Goal: Transaction & Acquisition: Book appointment/travel/reservation

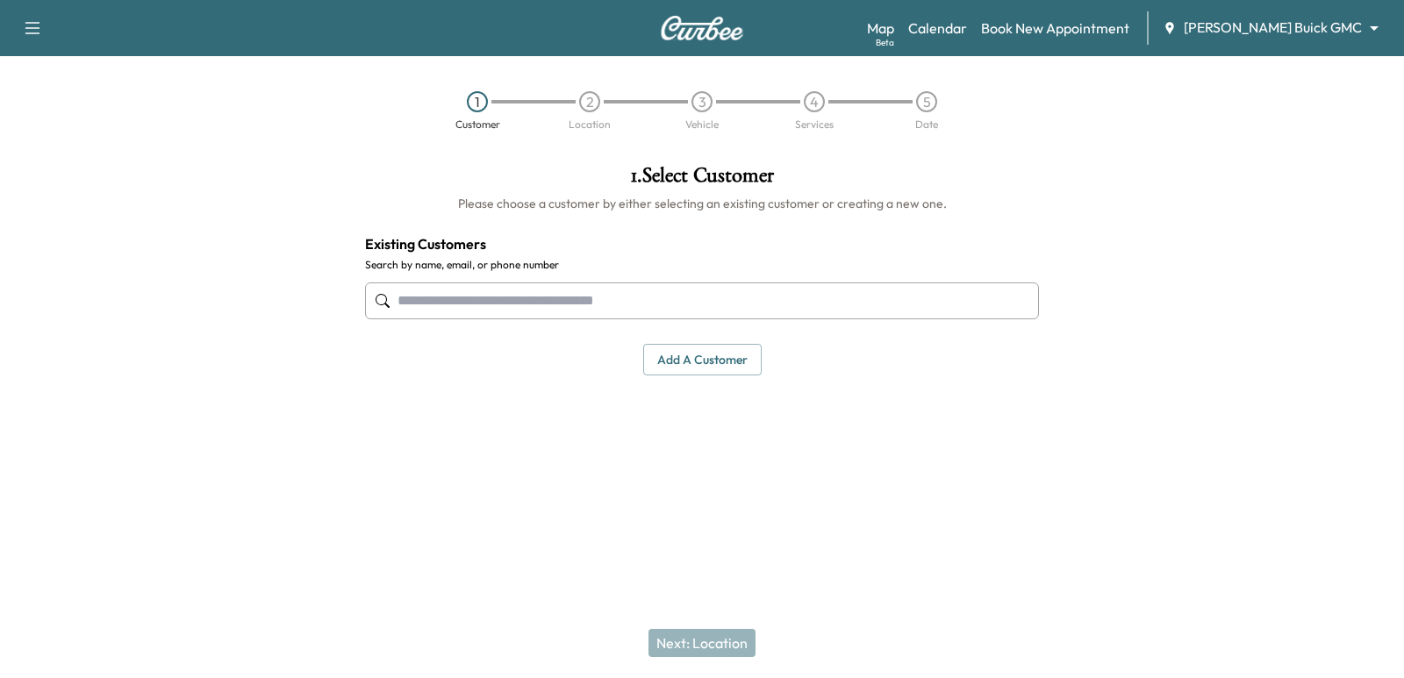
click at [1242, 18] on body "Support Log Out Map Beta Calendar Book New Appointment [PERSON_NAME] Buick GMC …" at bounding box center [702, 339] width 1404 height 678
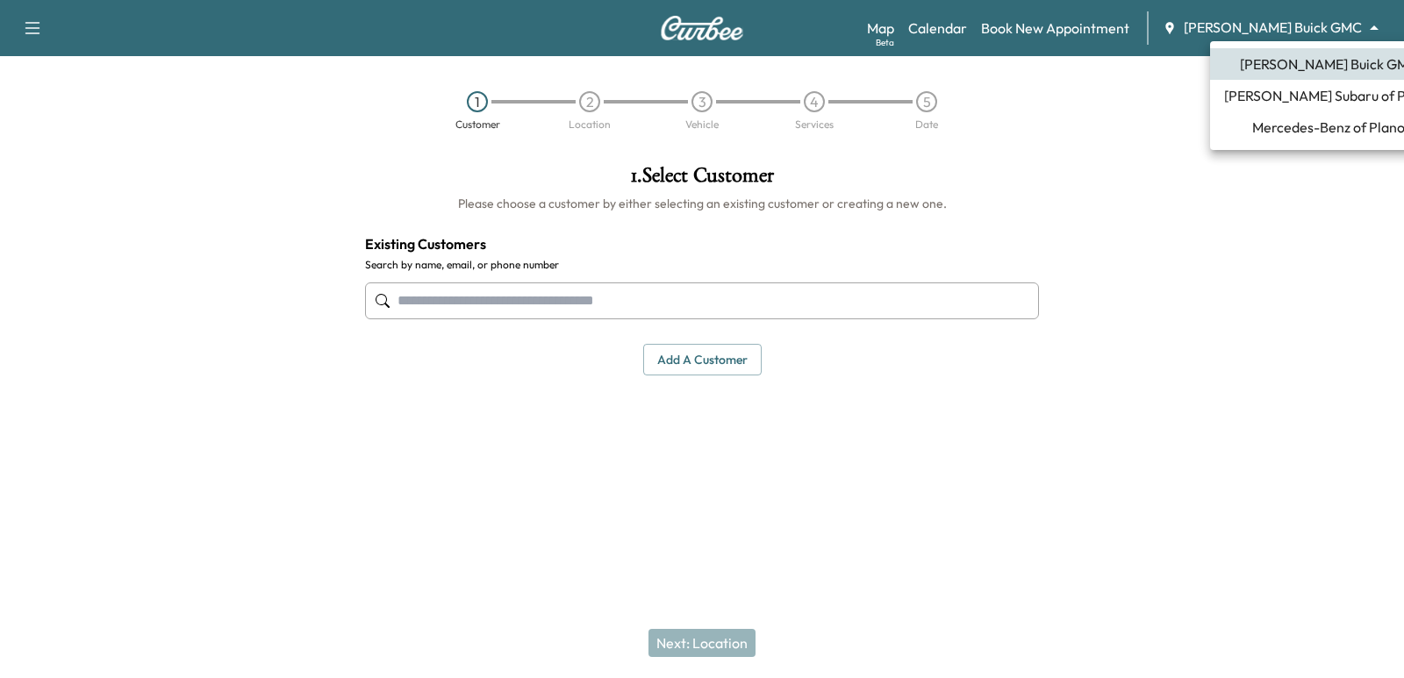
click at [1283, 101] on span "[PERSON_NAME] Subaru of Plano" at bounding box center [1328, 95] width 209 height 21
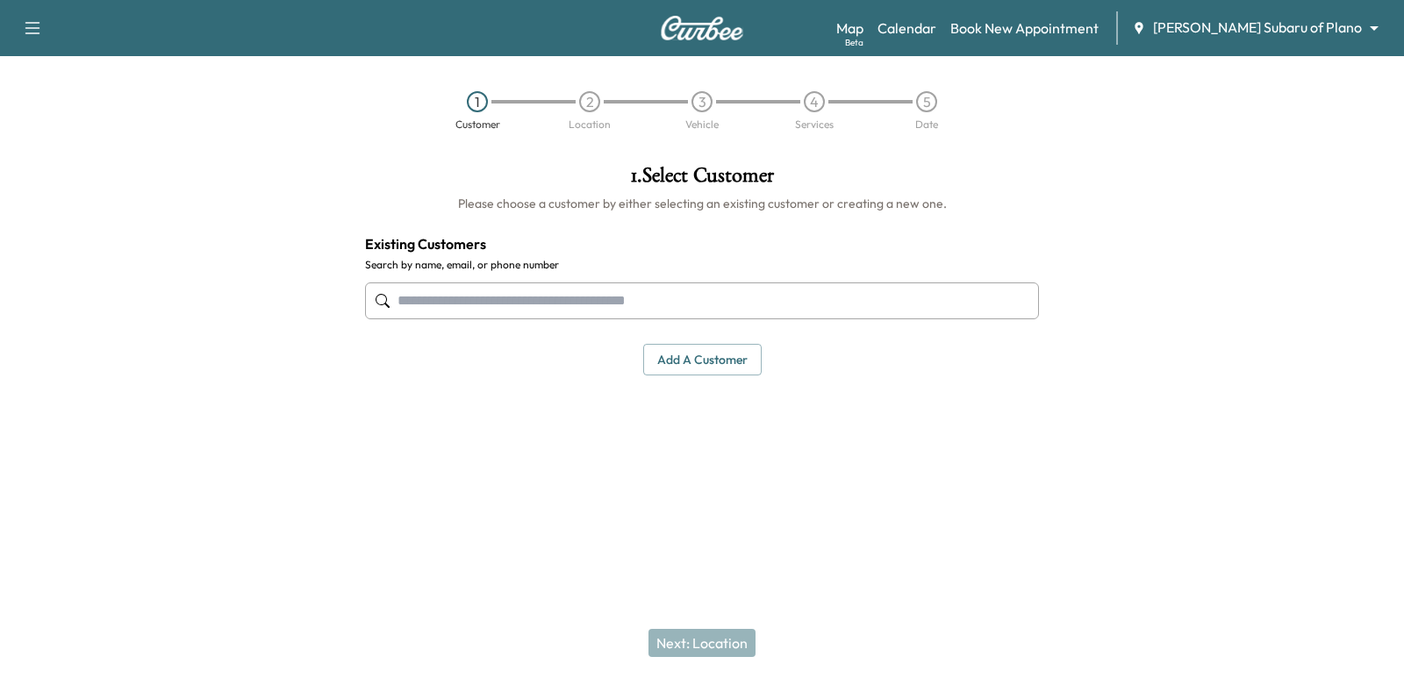
click at [646, 287] on input "text" at bounding box center [702, 301] width 674 height 37
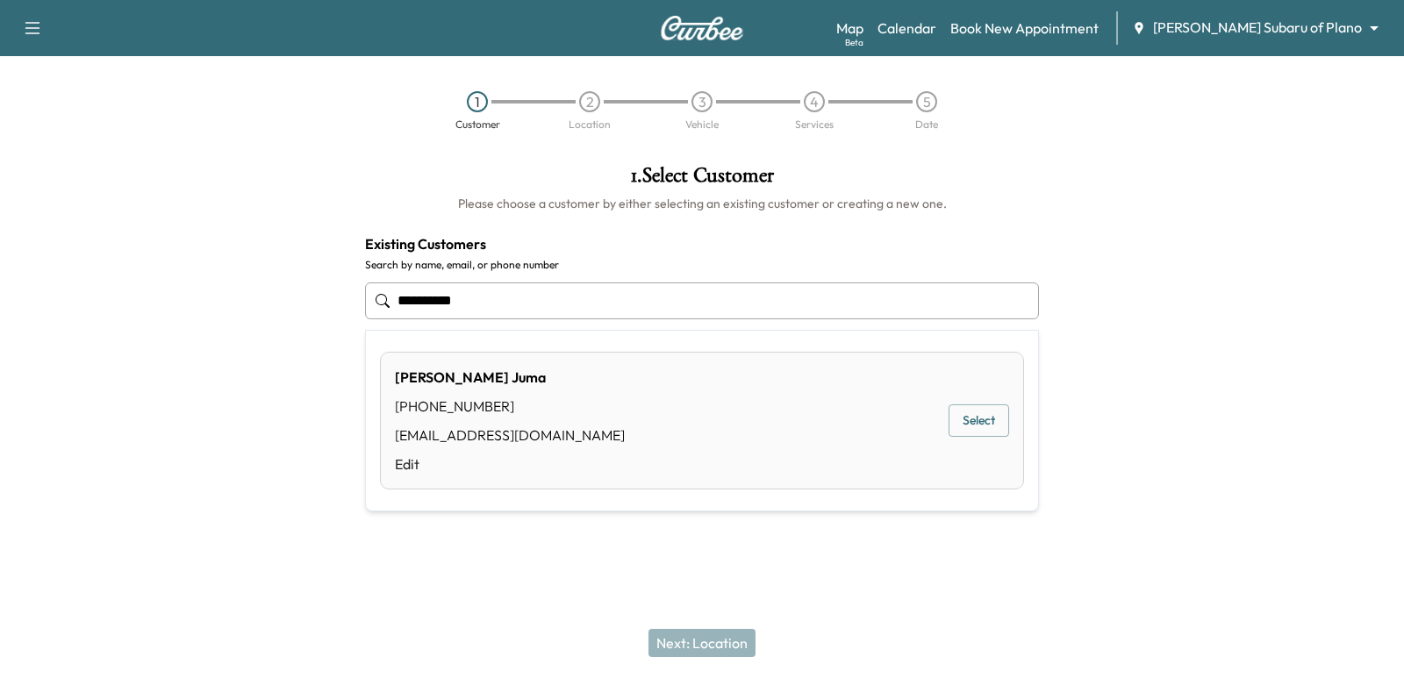
click at [963, 404] on button "Select" at bounding box center [979, 420] width 61 height 32
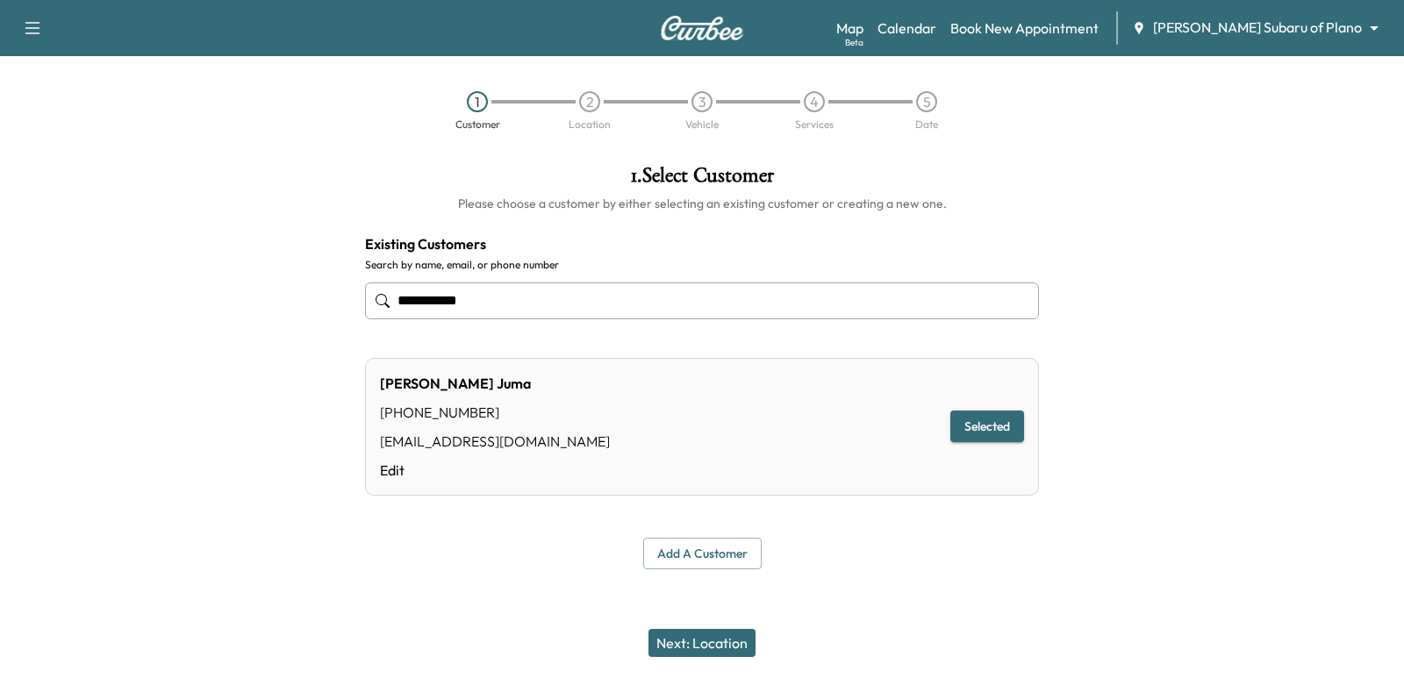
type input "**********"
click at [725, 639] on button "Next: Location" at bounding box center [701, 643] width 107 height 28
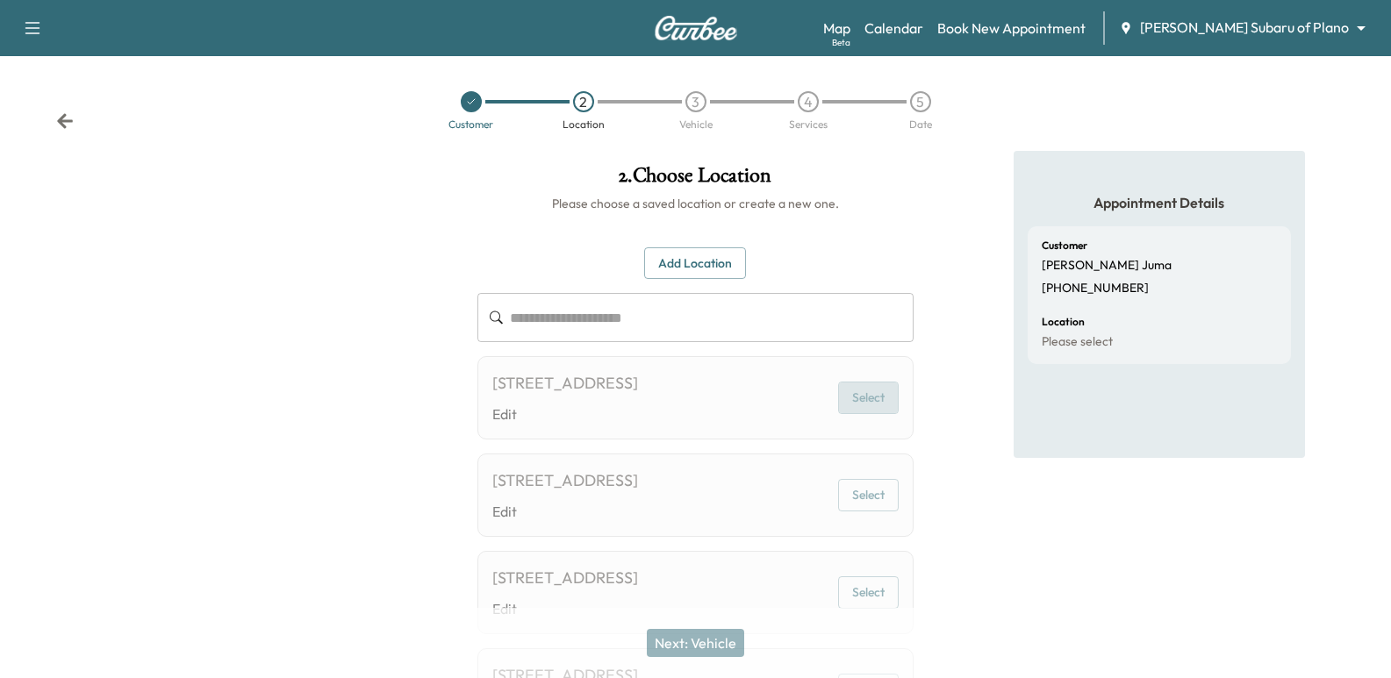
click at [869, 397] on button "Select" at bounding box center [868, 398] width 61 height 32
click at [855, 397] on button "Select" at bounding box center [868, 398] width 61 height 32
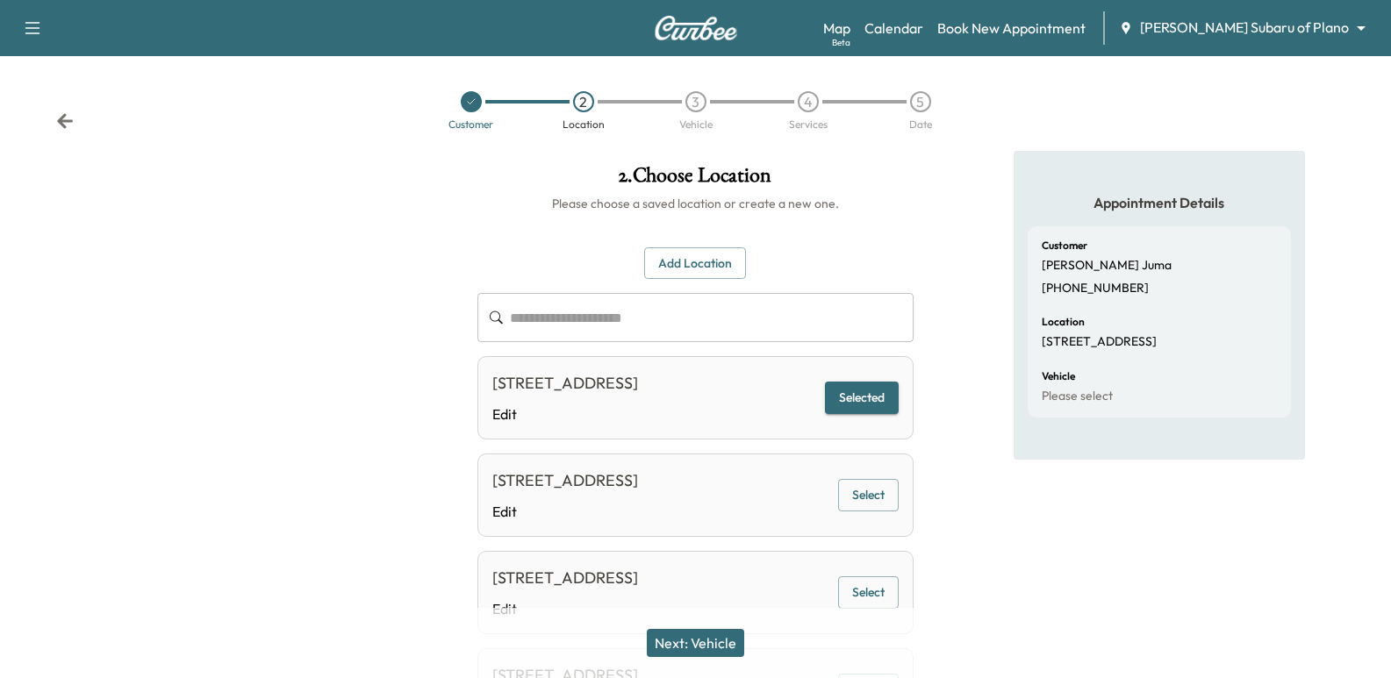
click at [700, 644] on button "Next: Vehicle" at bounding box center [695, 643] width 97 height 28
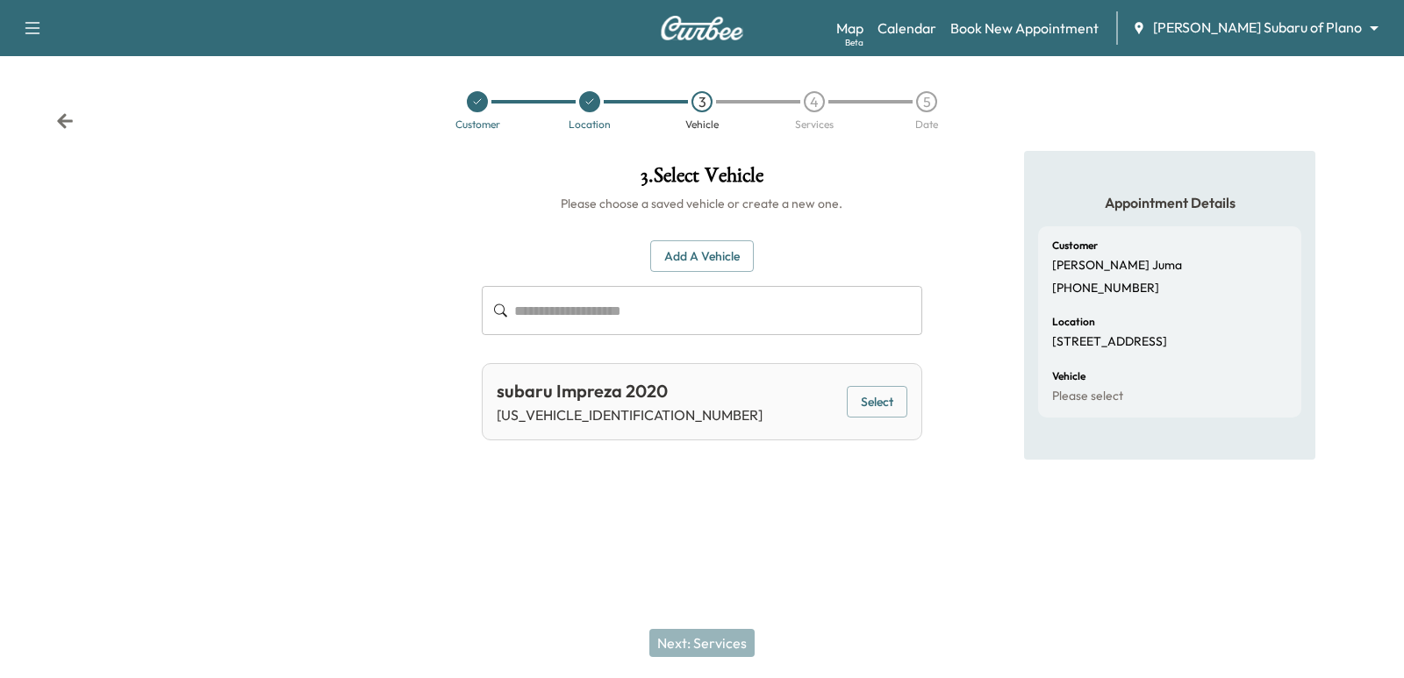
click at [903, 403] on button "Select" at bounding box center [877, 402] width 61 height 32
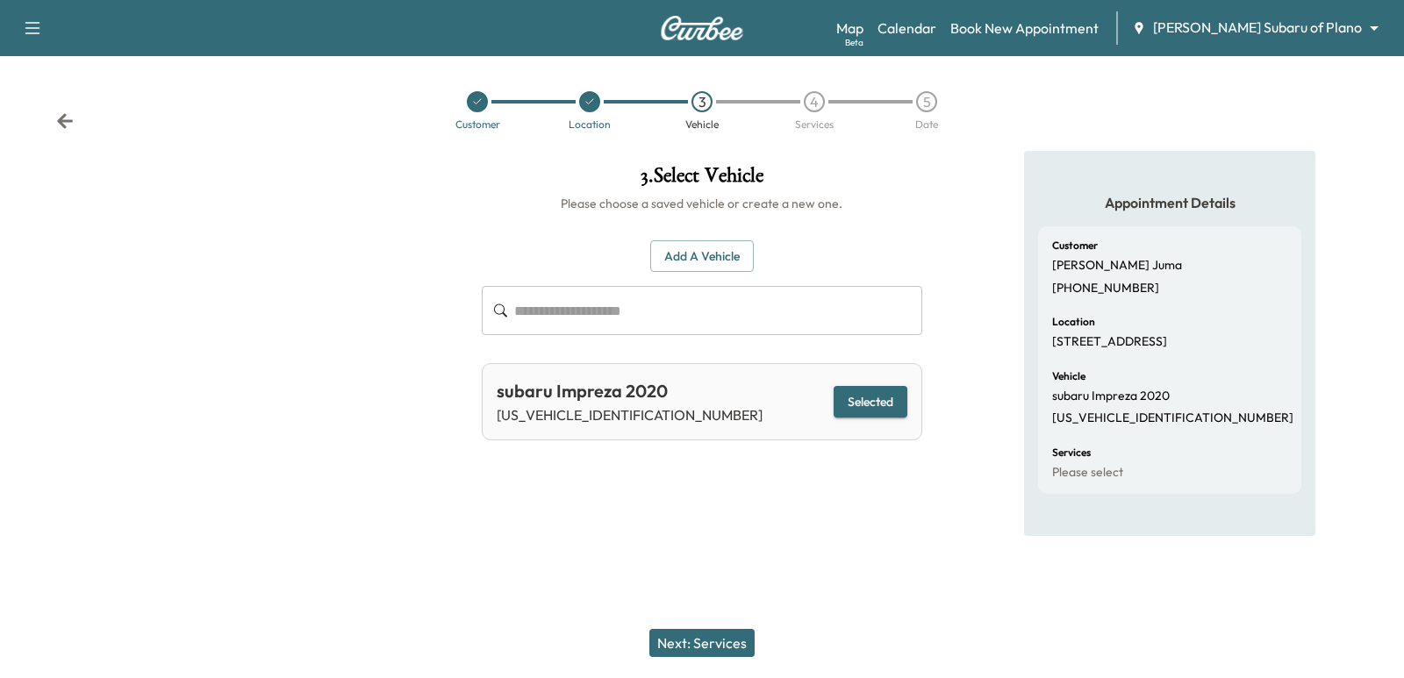
click at [716, 644] on button "Next: Services" at bounding box center [701, 643] width 105 height 28
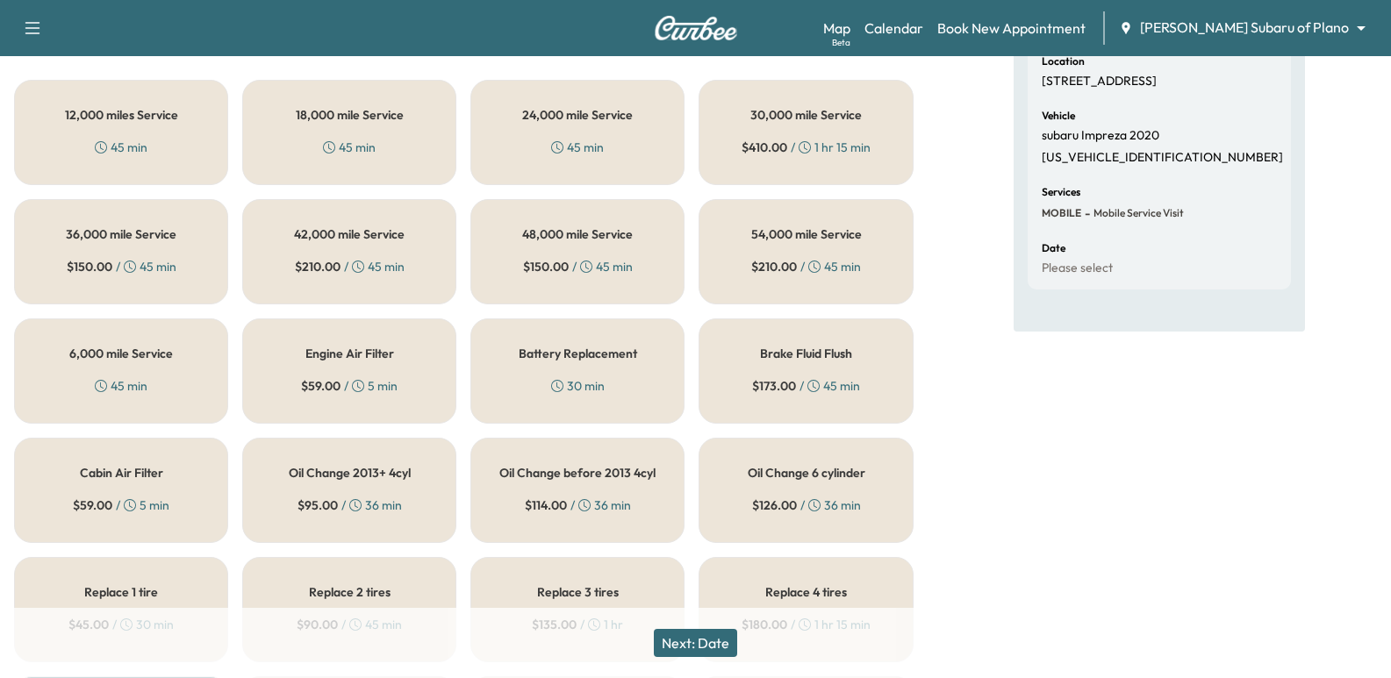
scroll to position [263, 0]
click at [825, 223] on div "54,000 mile Service $ 210.00 / 45 min" at bounding box center [805, 249] width 214 height 105
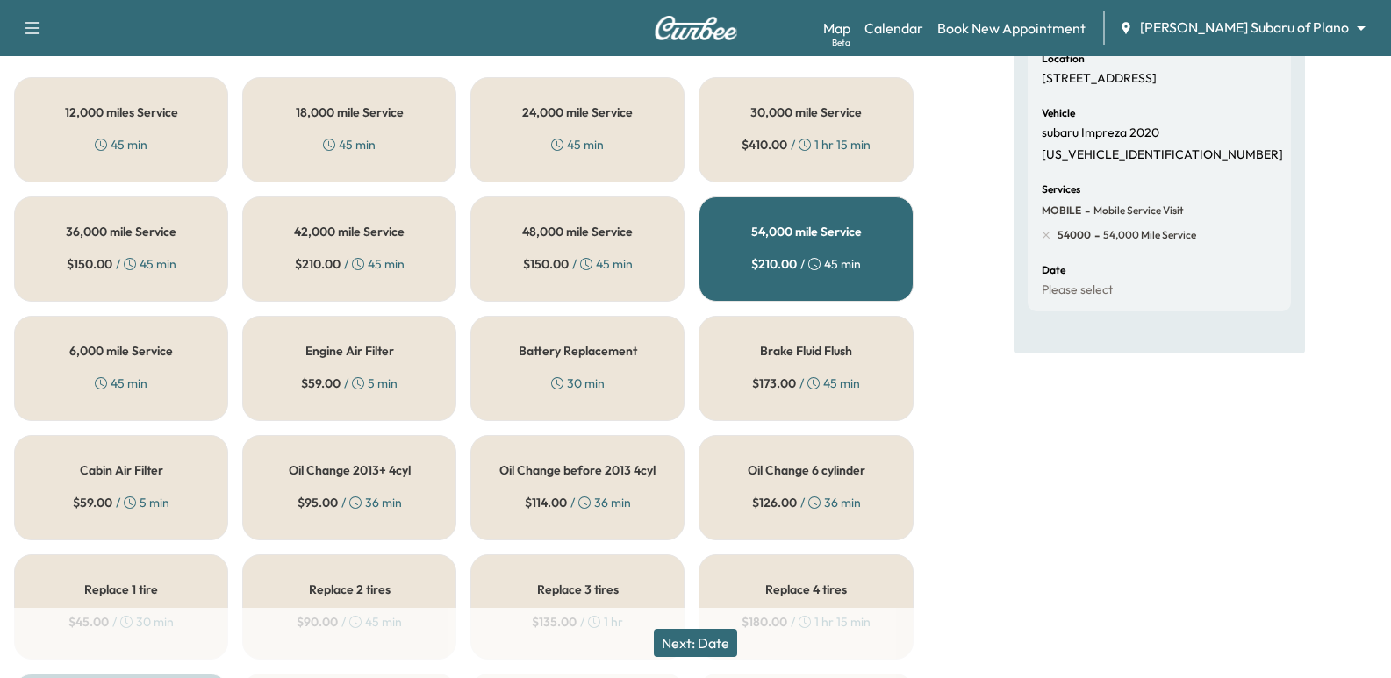
scroll to position [0, 0]
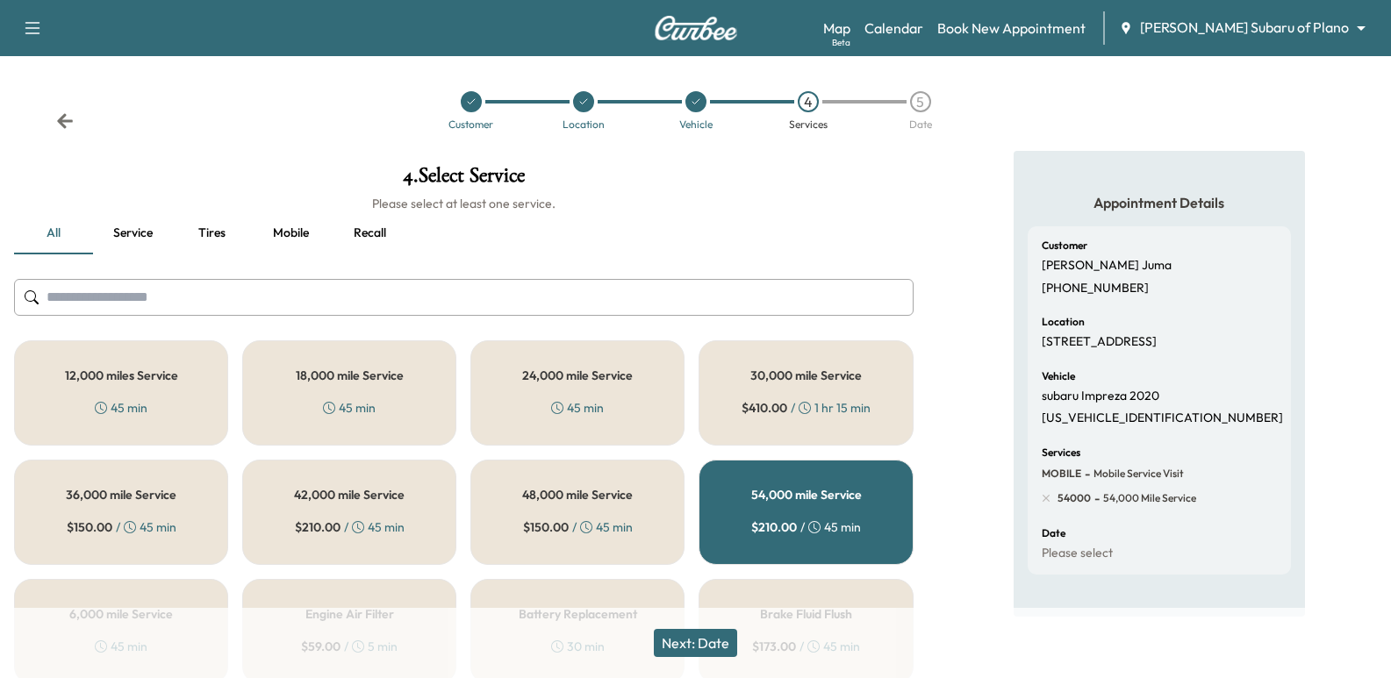
click at [1356, 11] on div "Map Beta Calendar Book New Appointment [PERSON_NAME] Subaru of Plano ******** ​" at bounding box center [1100, 27] width 554 height 33
click at [1346, 22] on body "Support Log Out Map Beta Calendar Book New Appointment [PERSON_NAME] Subaru of …" at bounding box center [695, 339] width 1391 height 678
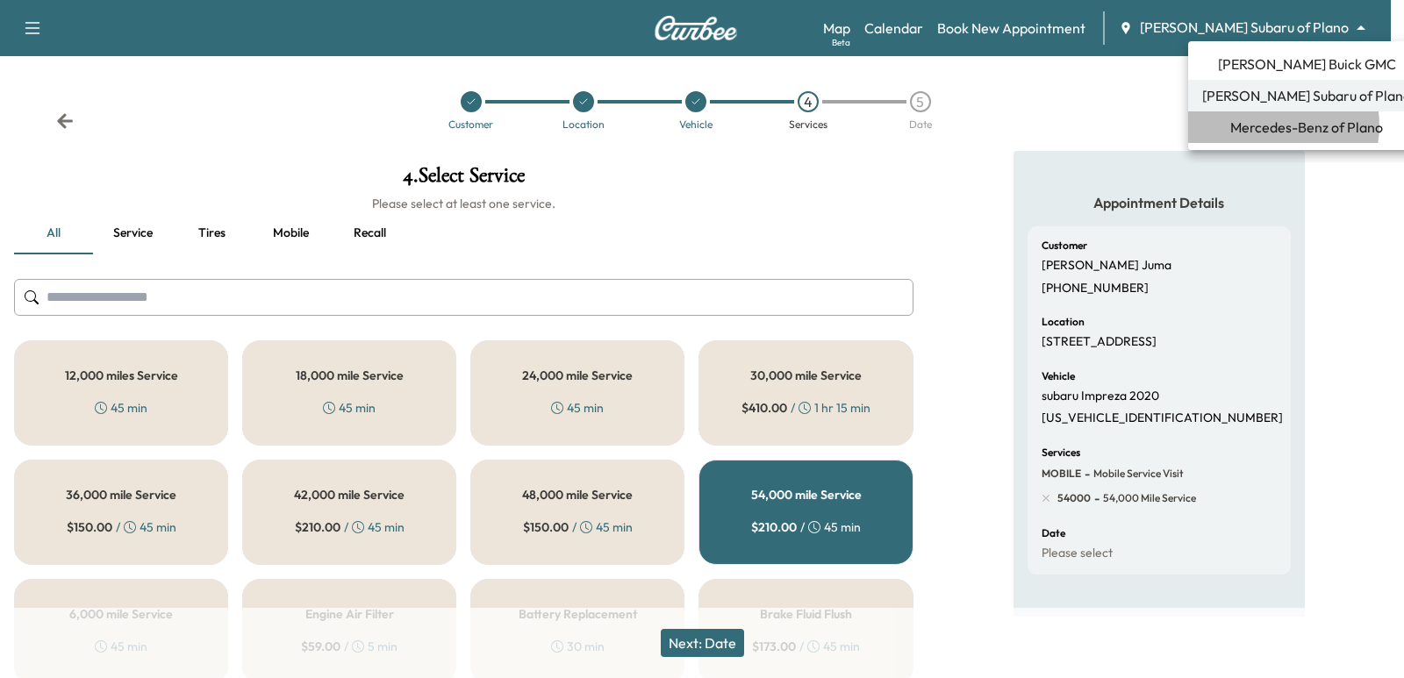
click at [1277, 125] on span "Mercedes-Benz of Plano" at bounding box center [1306, 127] width 153 height 21
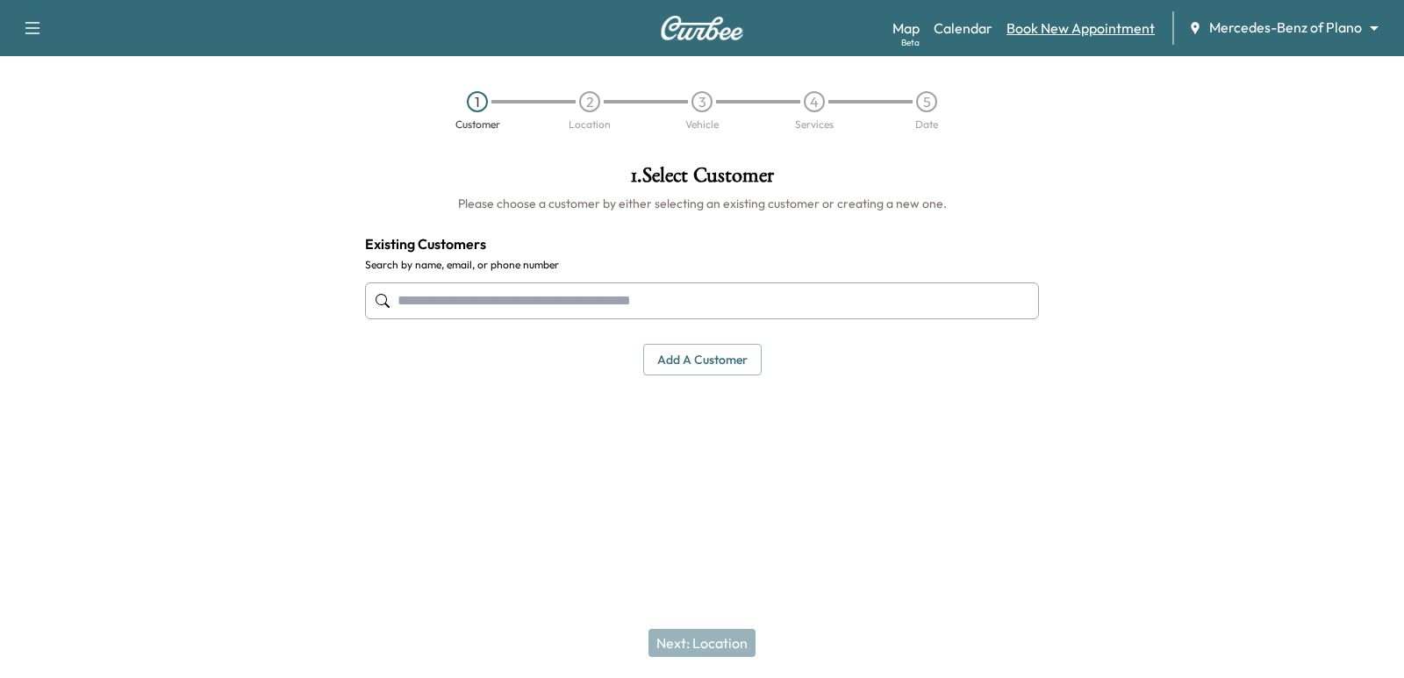
click at [1066, 23] on link "Book New Appointment" at bounding box center [1080, 28] width 148 height 21
click at [956, 25] on link "Calendar" at bounding box center [963, 28] width 59 height 21
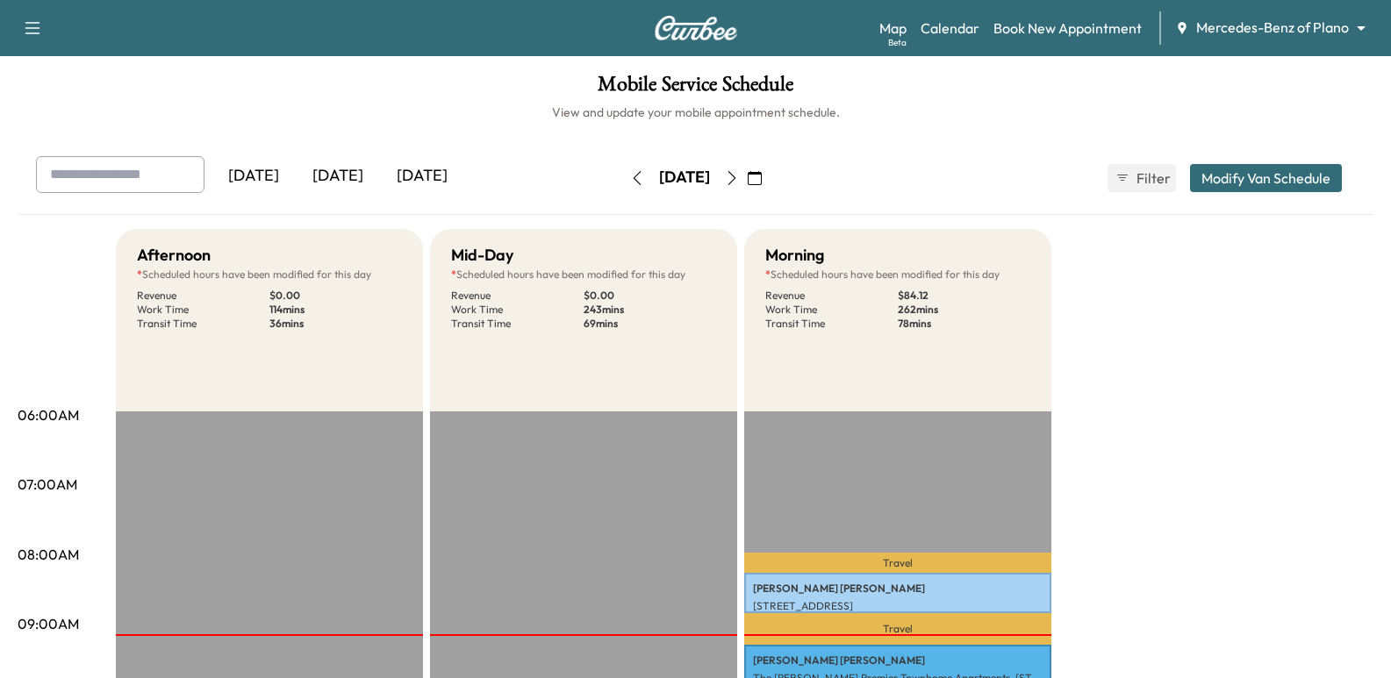
click at [170, 166] on input "text" at bounding box center [120, 174] width 168 height 37
paste input "**********"
type input "**********"
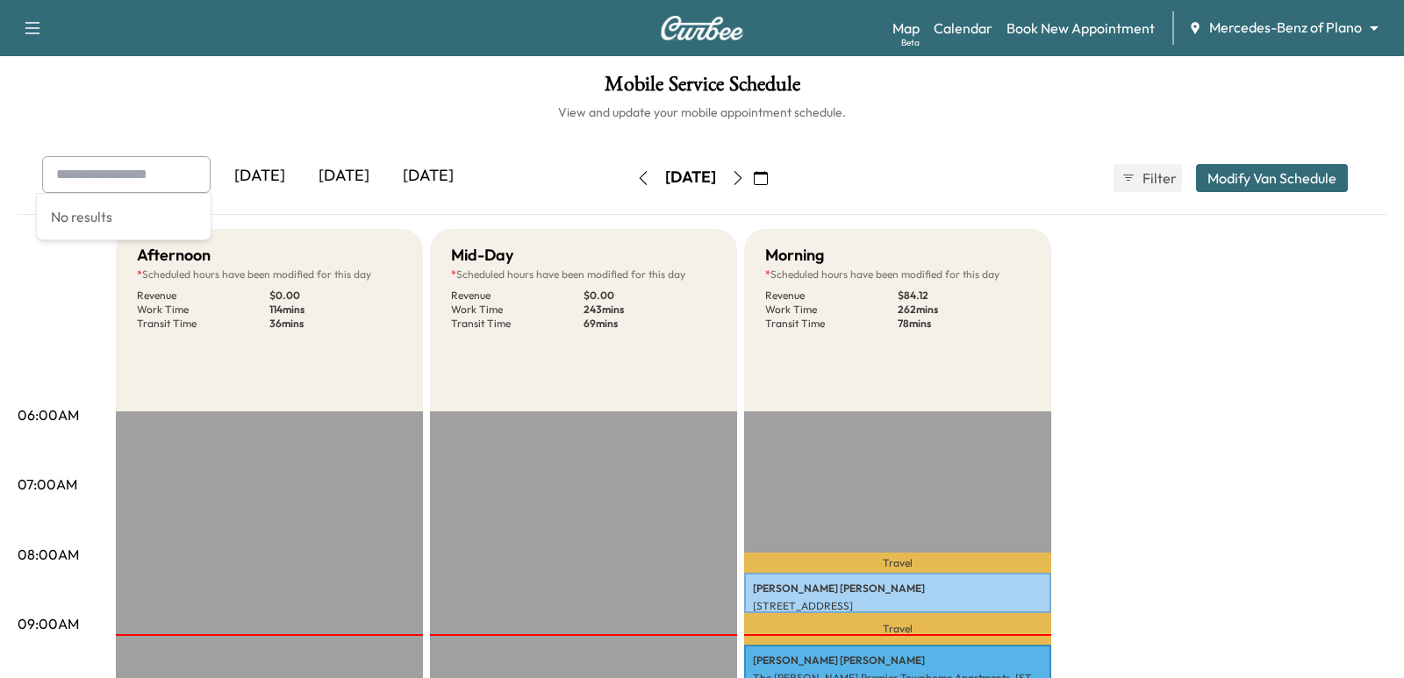
click at [1220, 26] on body "Support Log Out Map Beta Calendar Book New Appointment Mercedes-Benz of Plano *…" at bounding box center [702, 339] width 1404 height 678
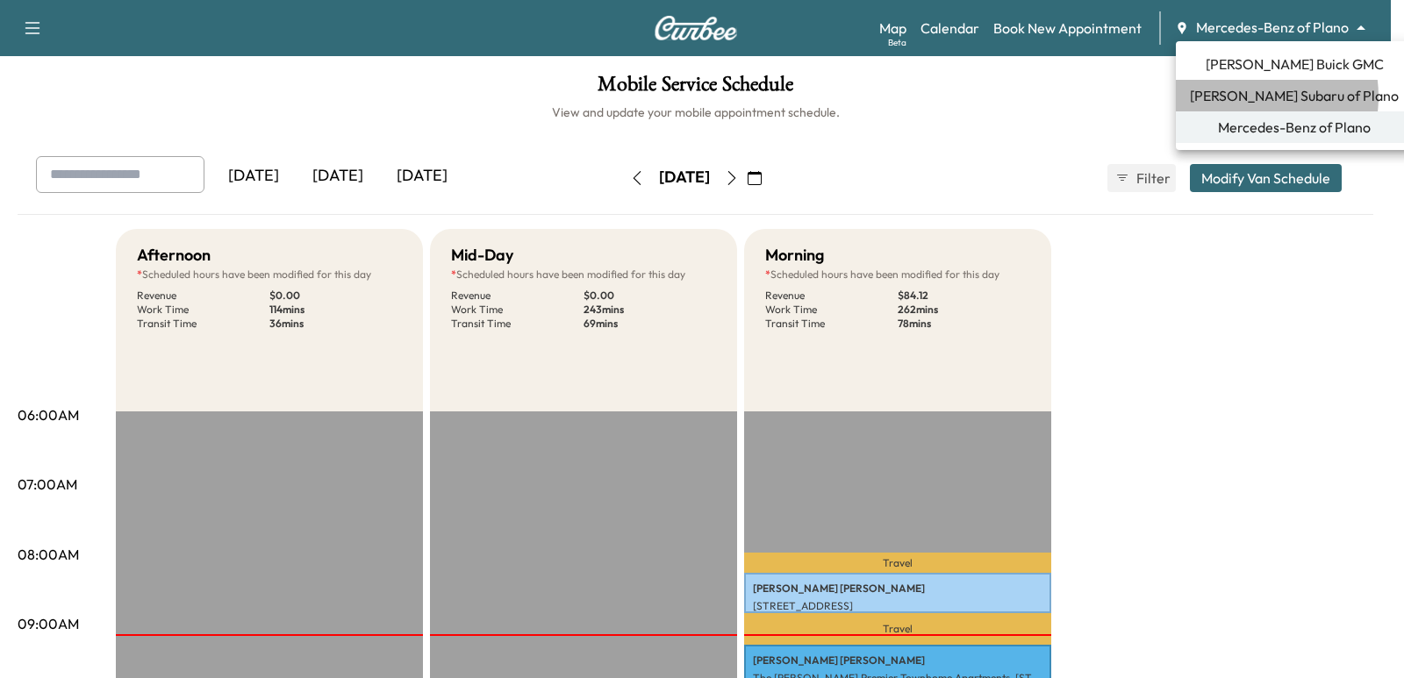
click at [1239, 97] on span "[PERSON_NAME] Subaru of Plano" at bounding box center [1294, 95] width 209 height 21
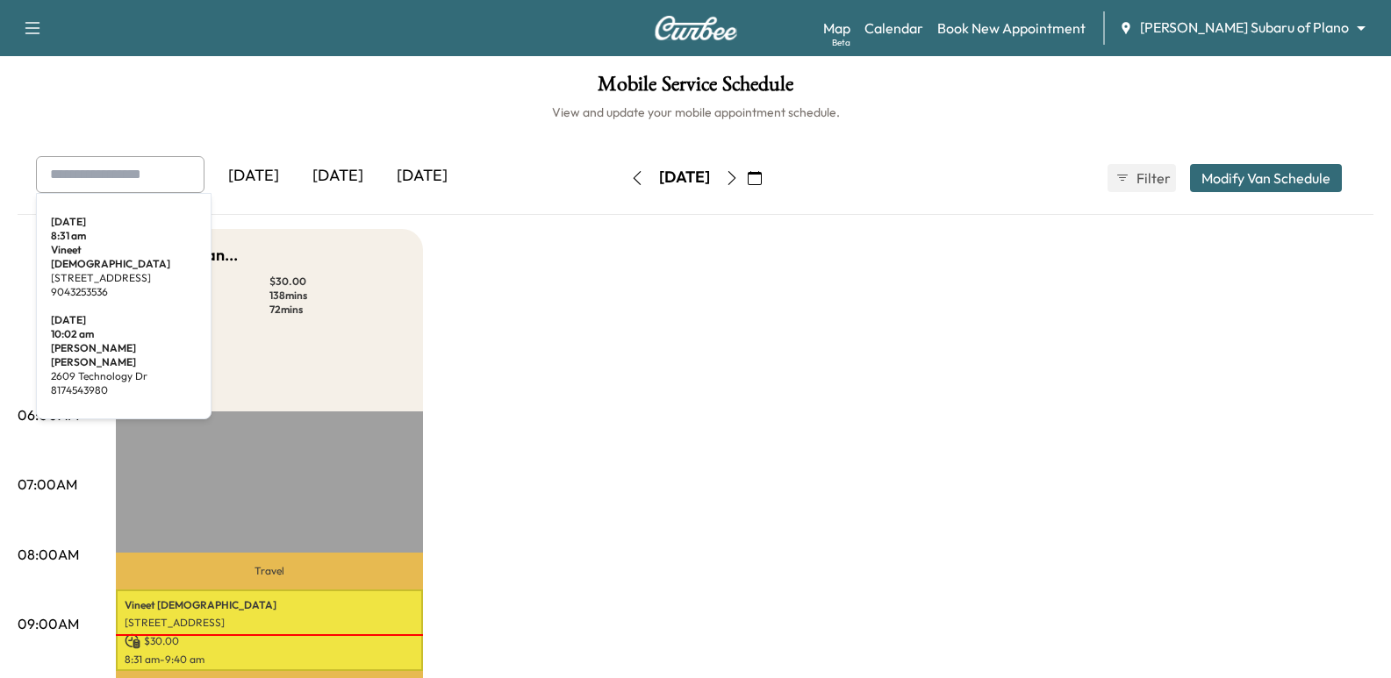
click at [75, 179] on input "text" at bounding box center [120, 174] width 168 height 37
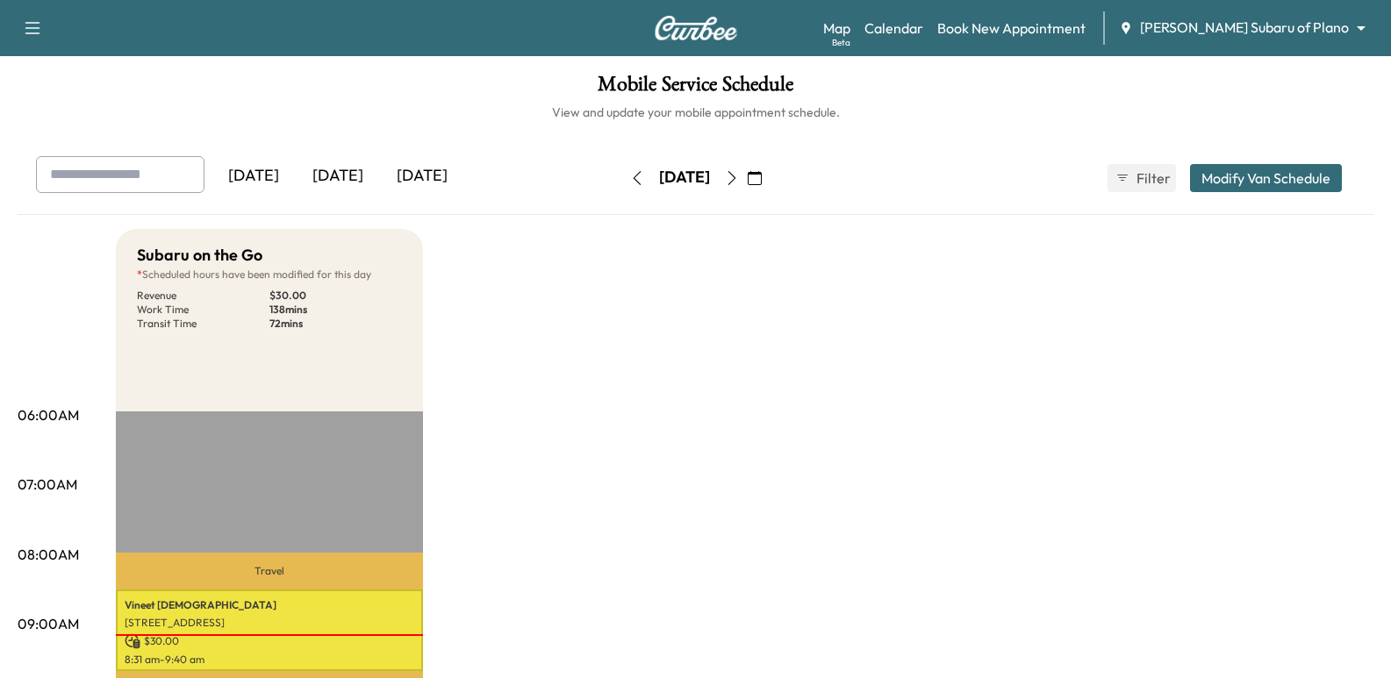
paste input "**********"
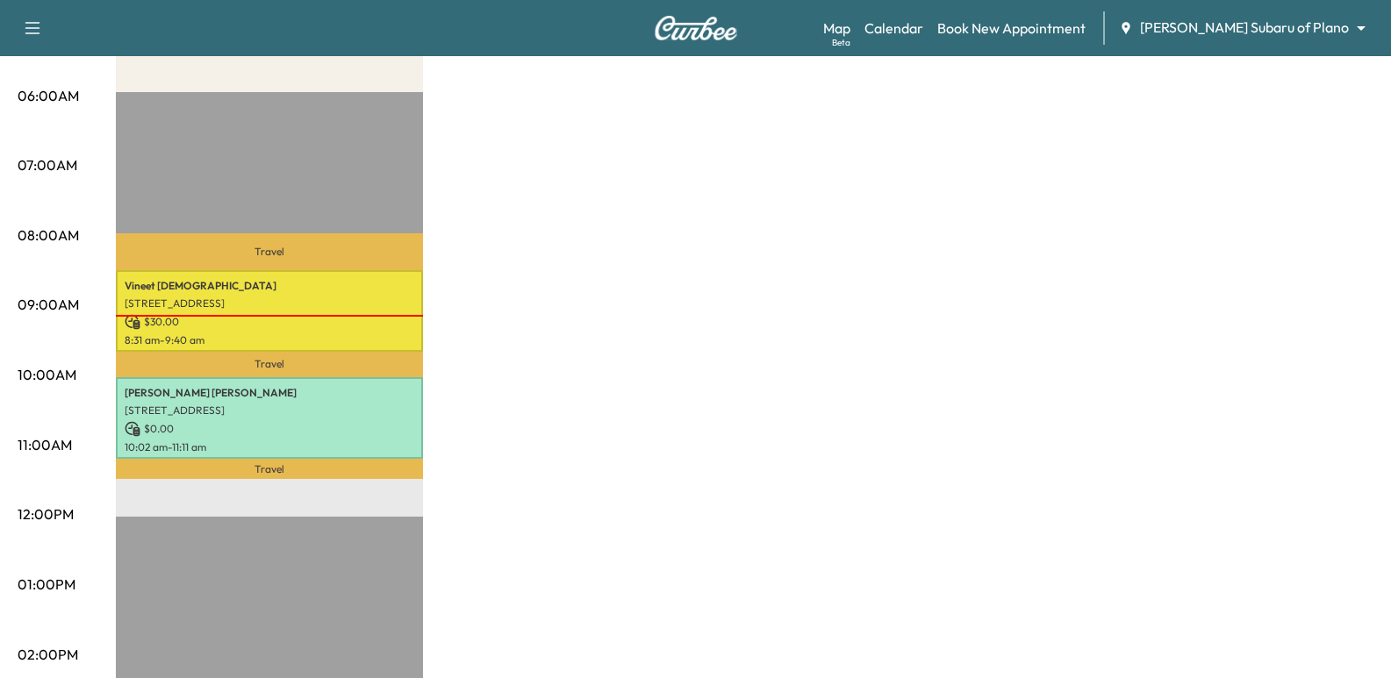
scroll to position [351, 0]
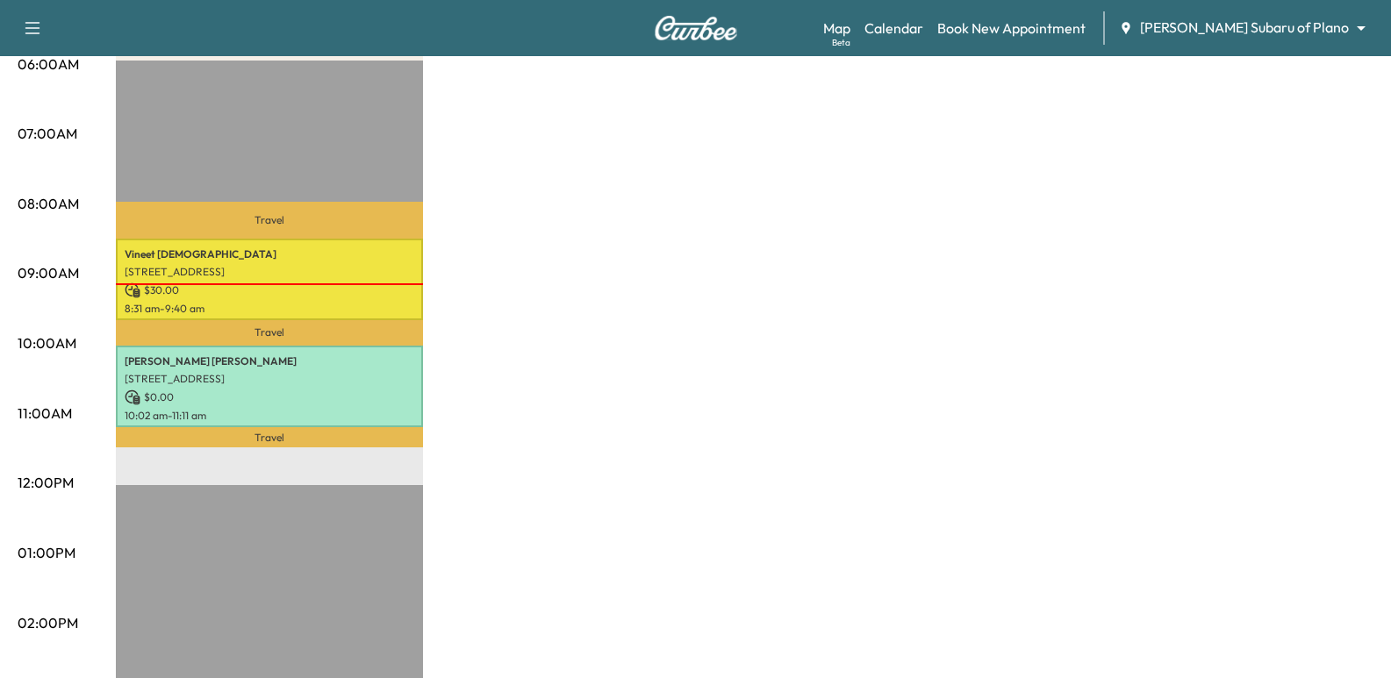
type input "**********"
click at [1262, 39] on div "Map Beta Calendar Book New Appointment [PERSON_NAME] Subaru of Plano ******** ​" at bounding box center [1100, 27] width 554 height 33
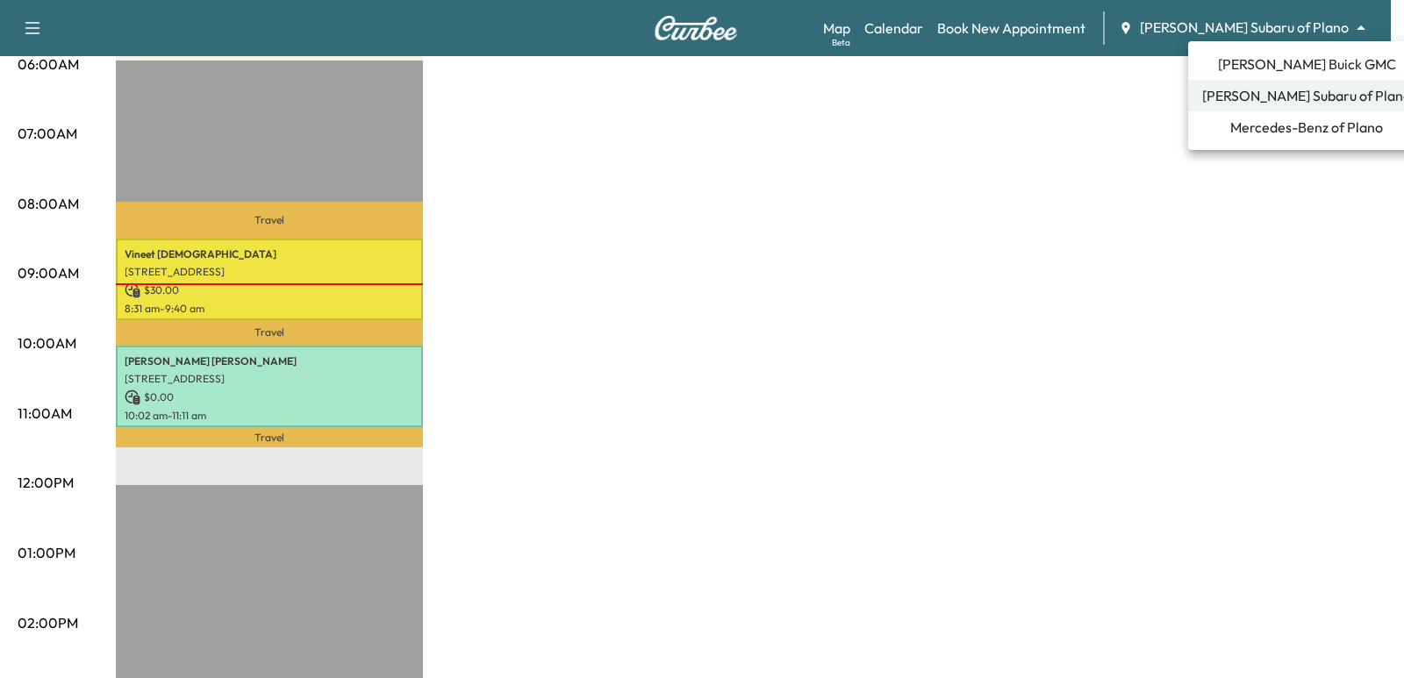
click at [1257, 75] on li "[PERSON_NAME] Buick GMC" at bounding box center [1306, 64] width 237 height 32
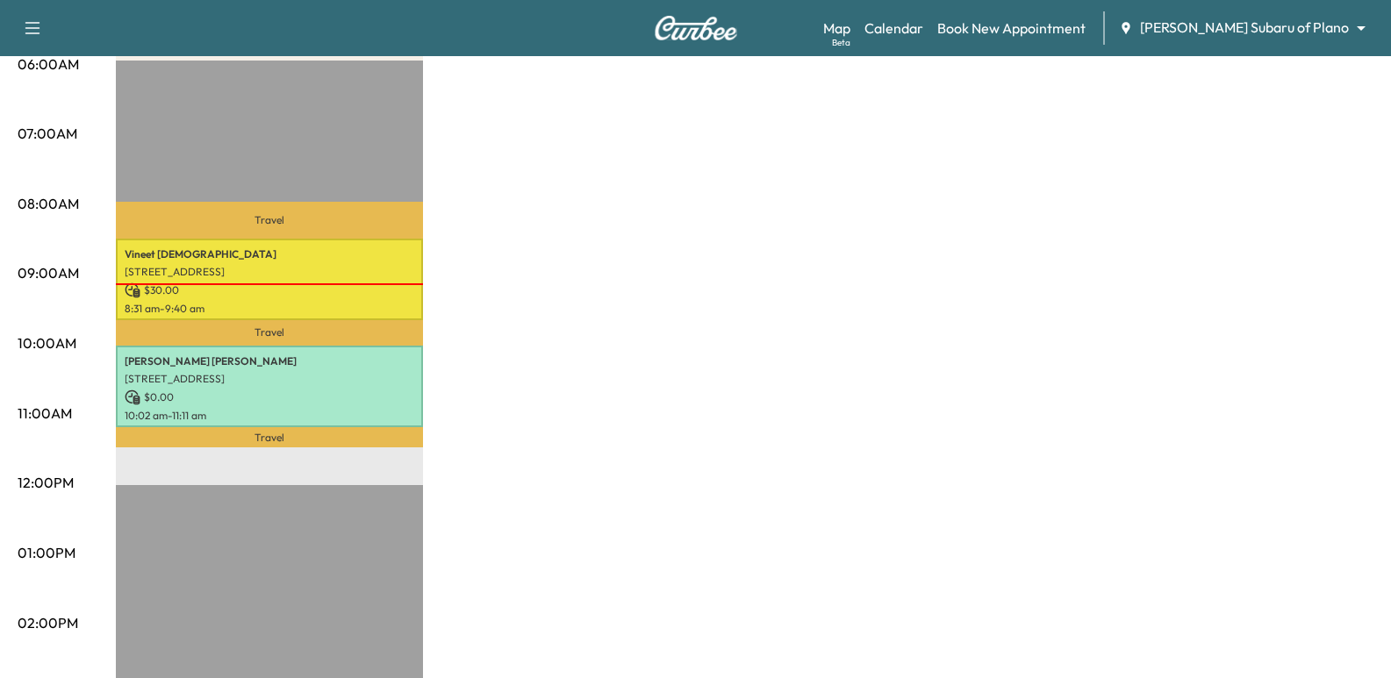
scroll to position [0, 0]
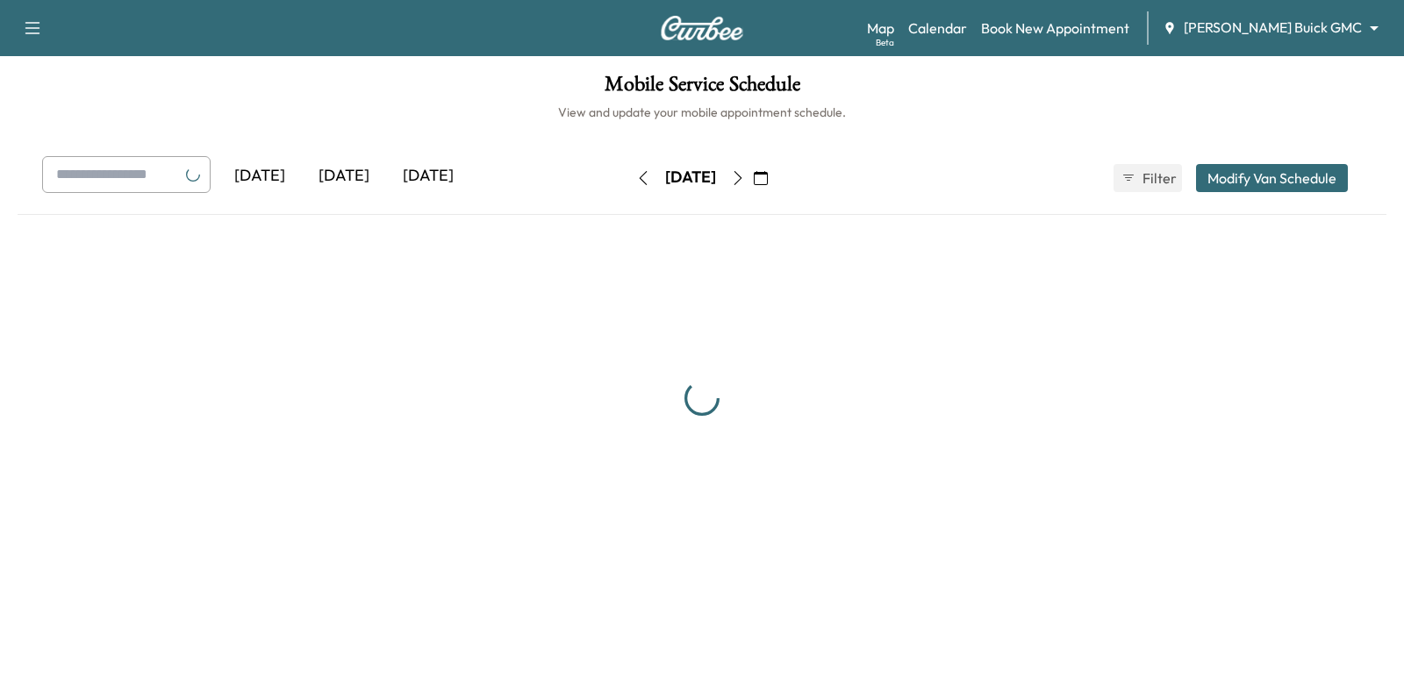
click at [82, 177] on input "text" at bounding box center [126, 174] width 168 height 37
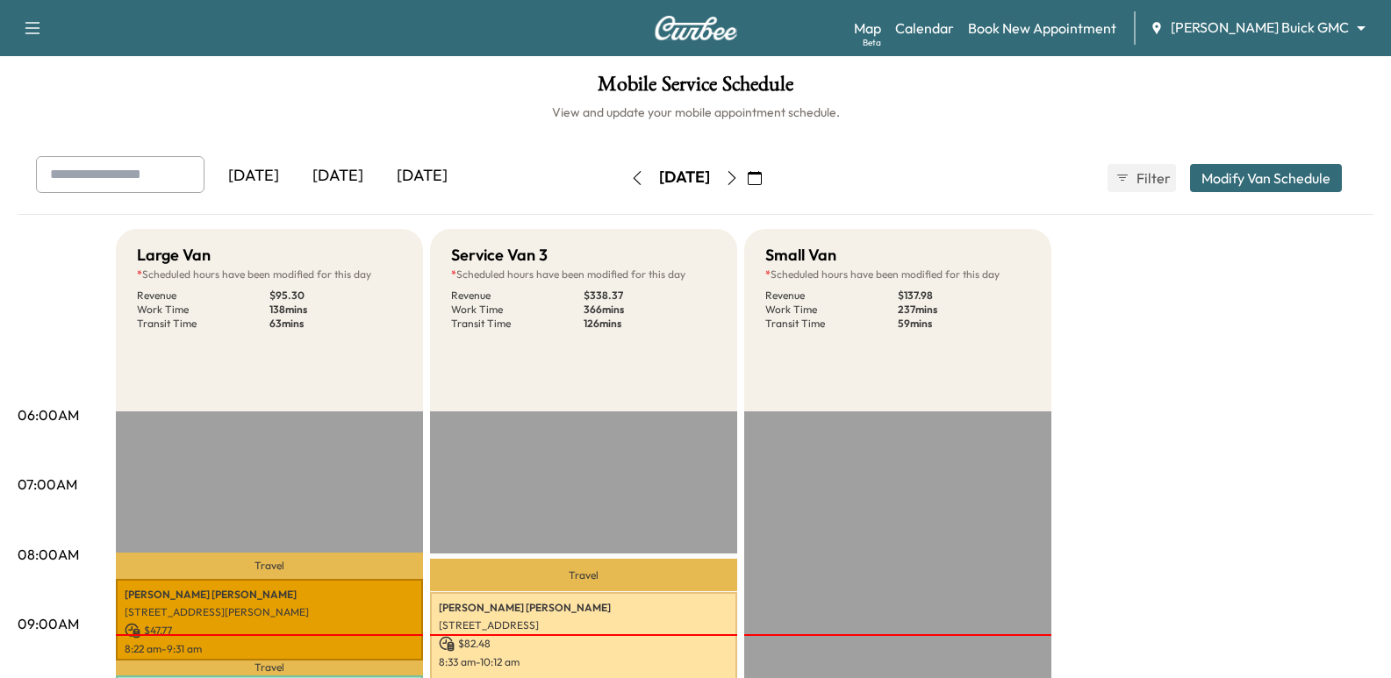
paste input "**********"
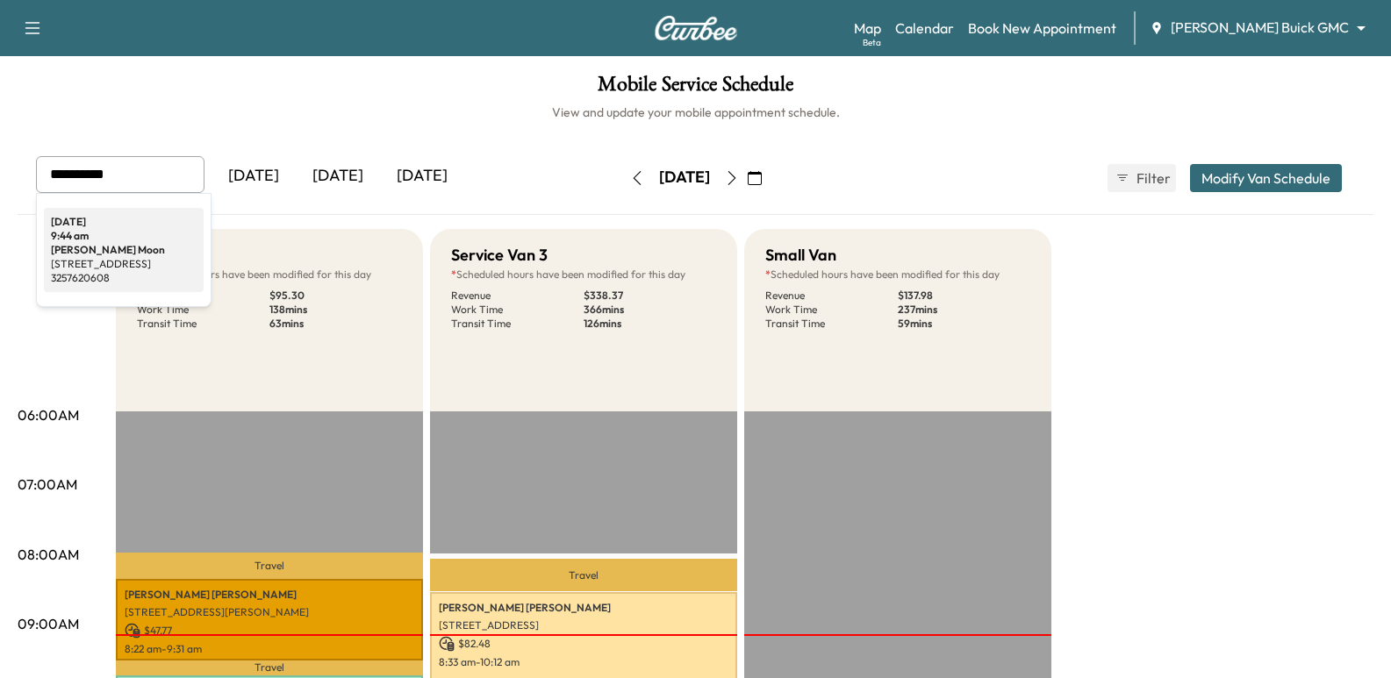
click at [151, 238] on div "9:44 am" at bounding box center [124, 236] width 146 height 14
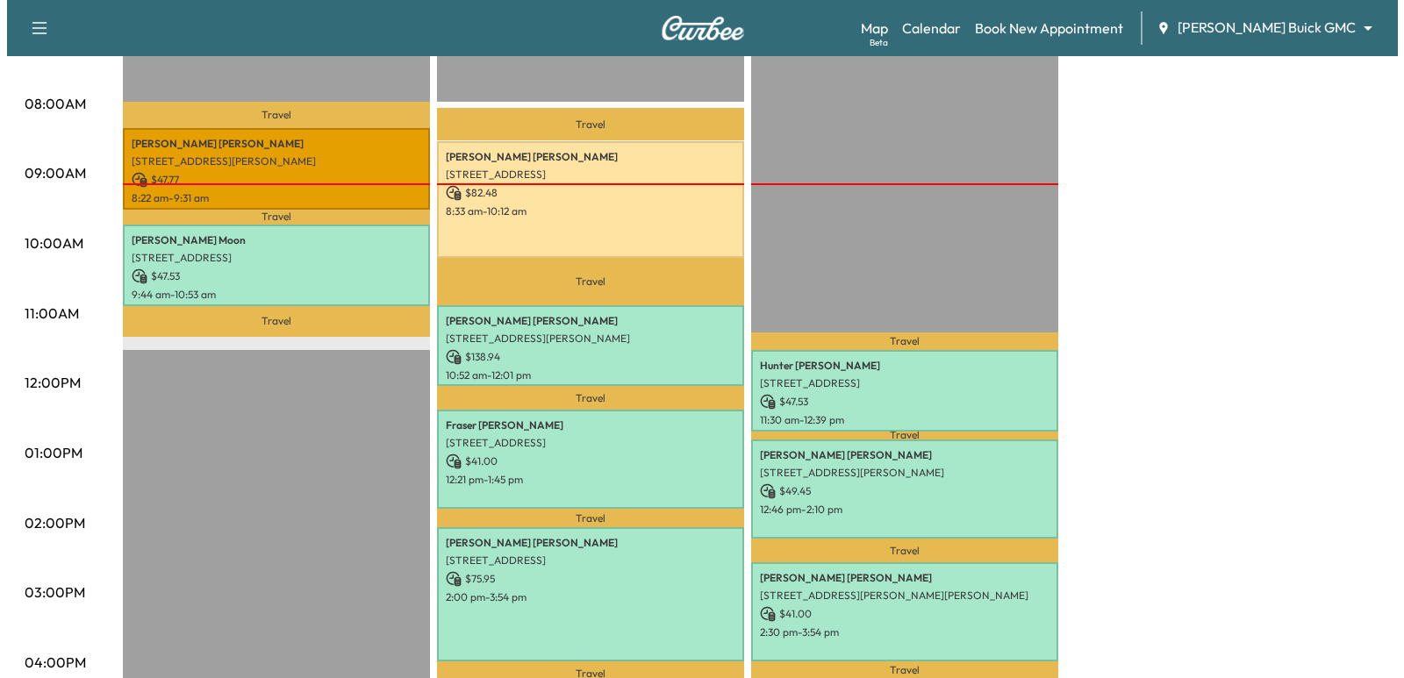
scroll to position [410, 0]
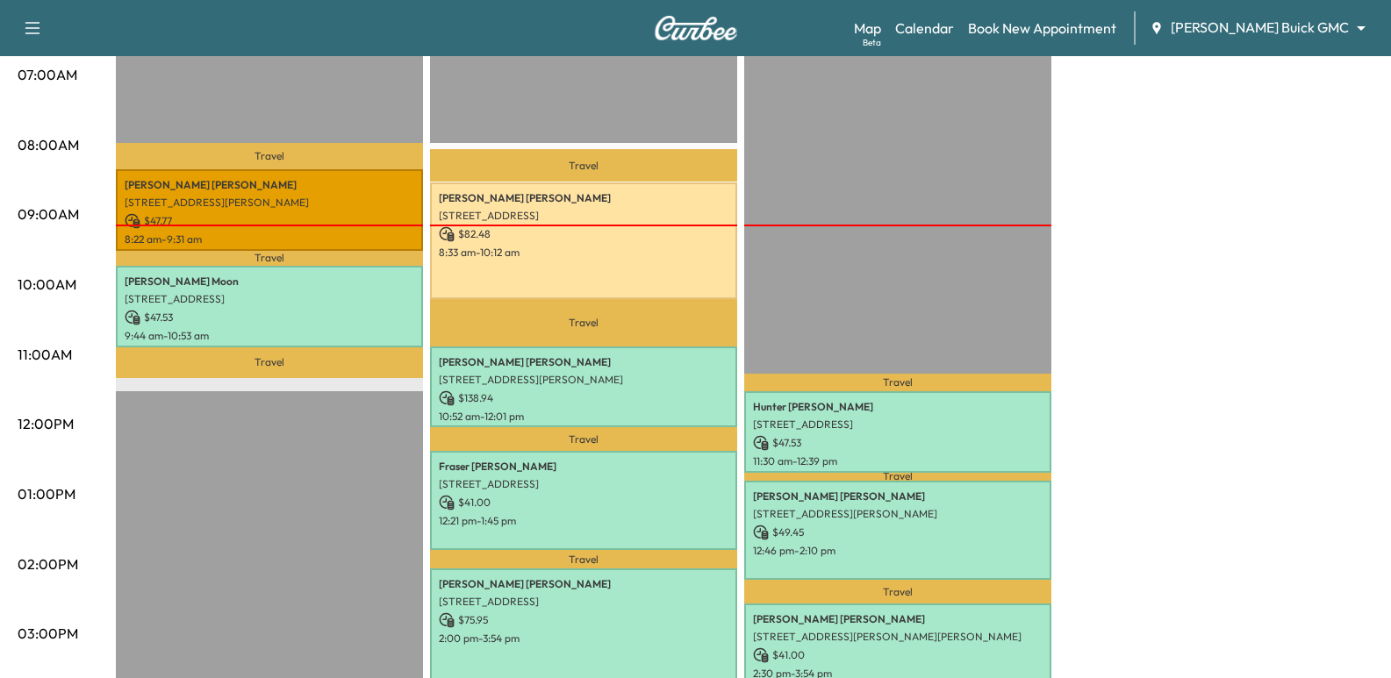
type input "**********"
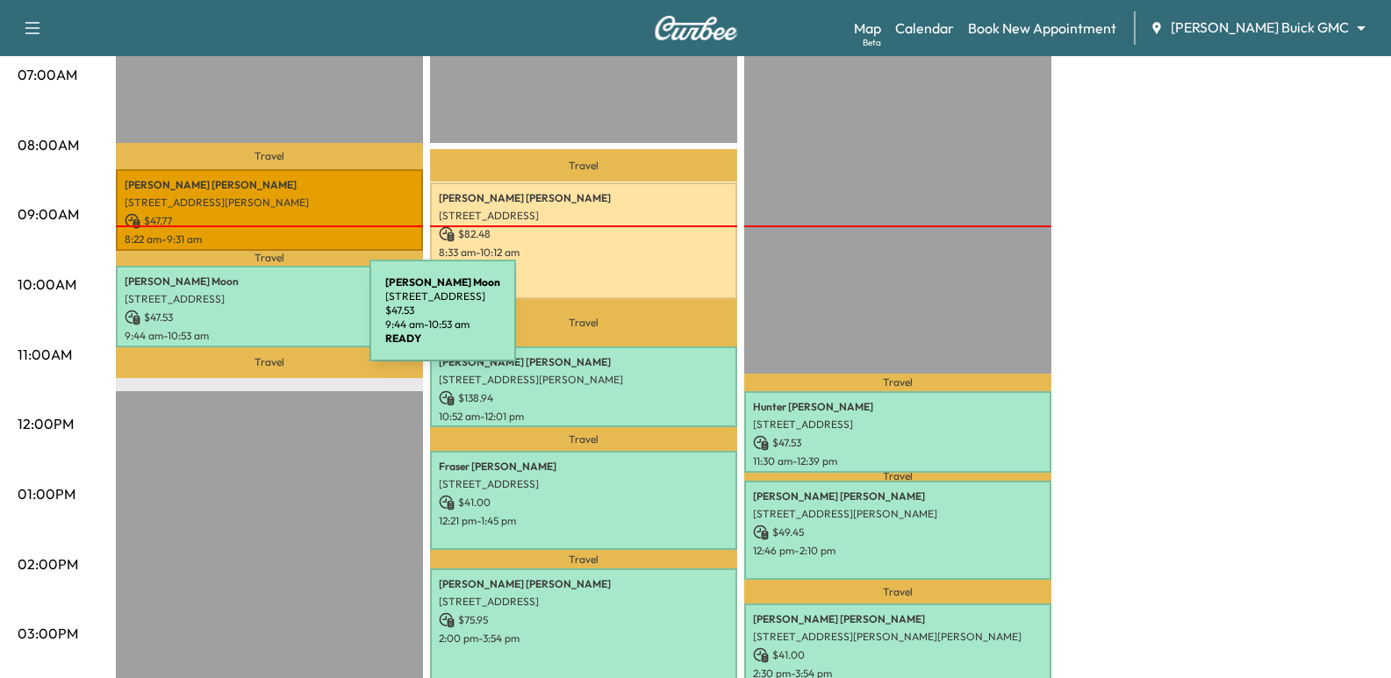
click at [238, 321] on p "$ 47.53" at bounding box center [270, 318] width 290 height 16
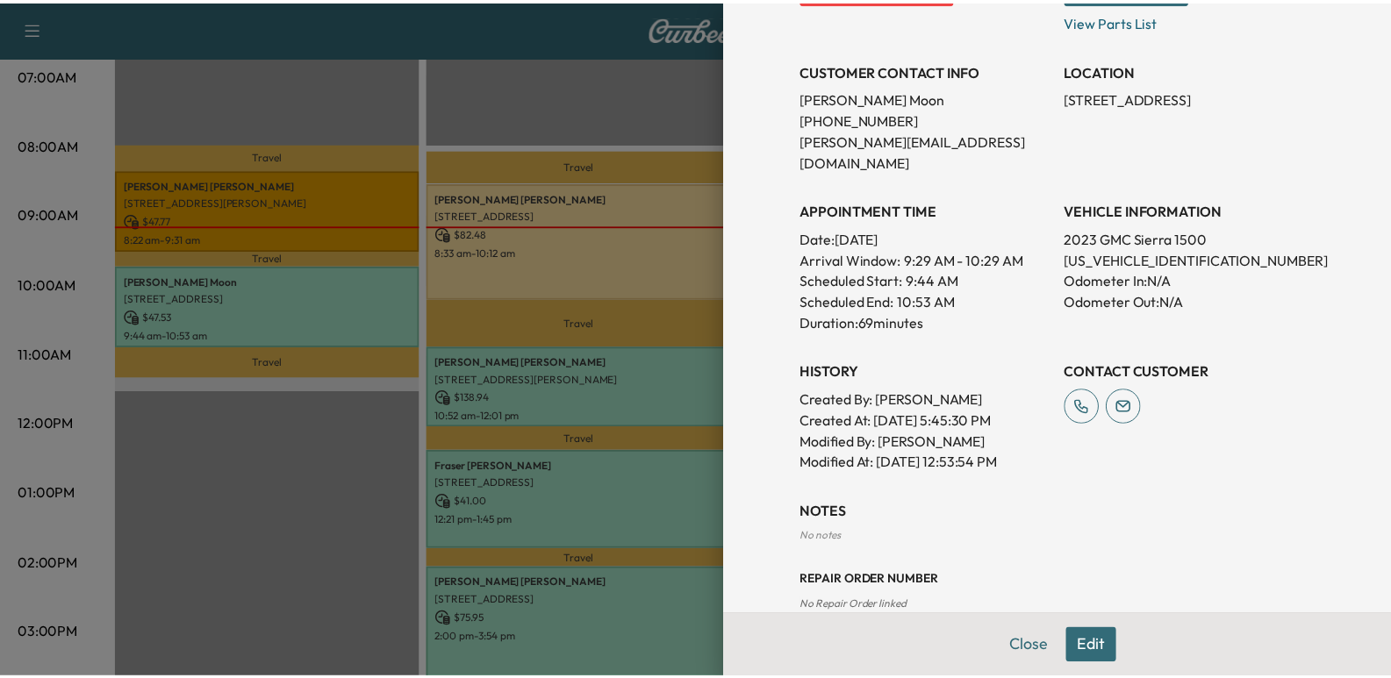
scroll to position [351, 0]
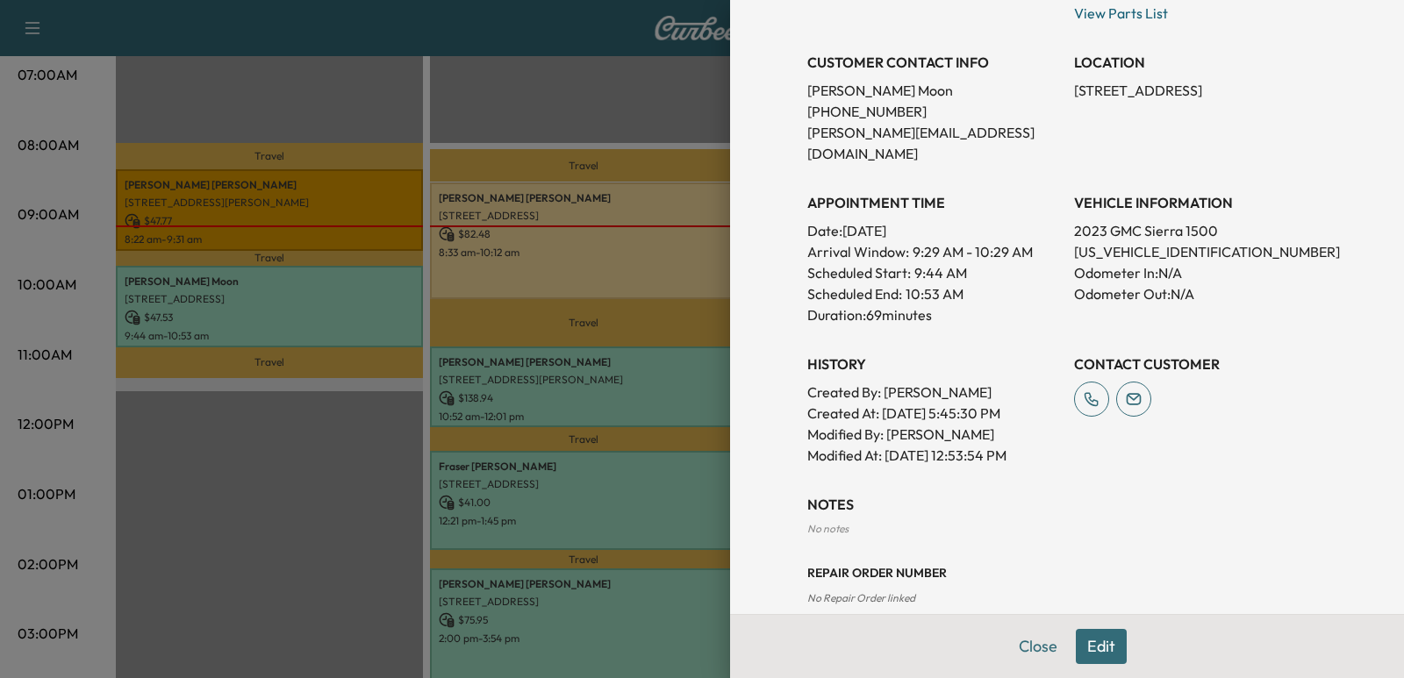
click at [238, 502] on div at bounding box center [702, 339] width 1404 height 678
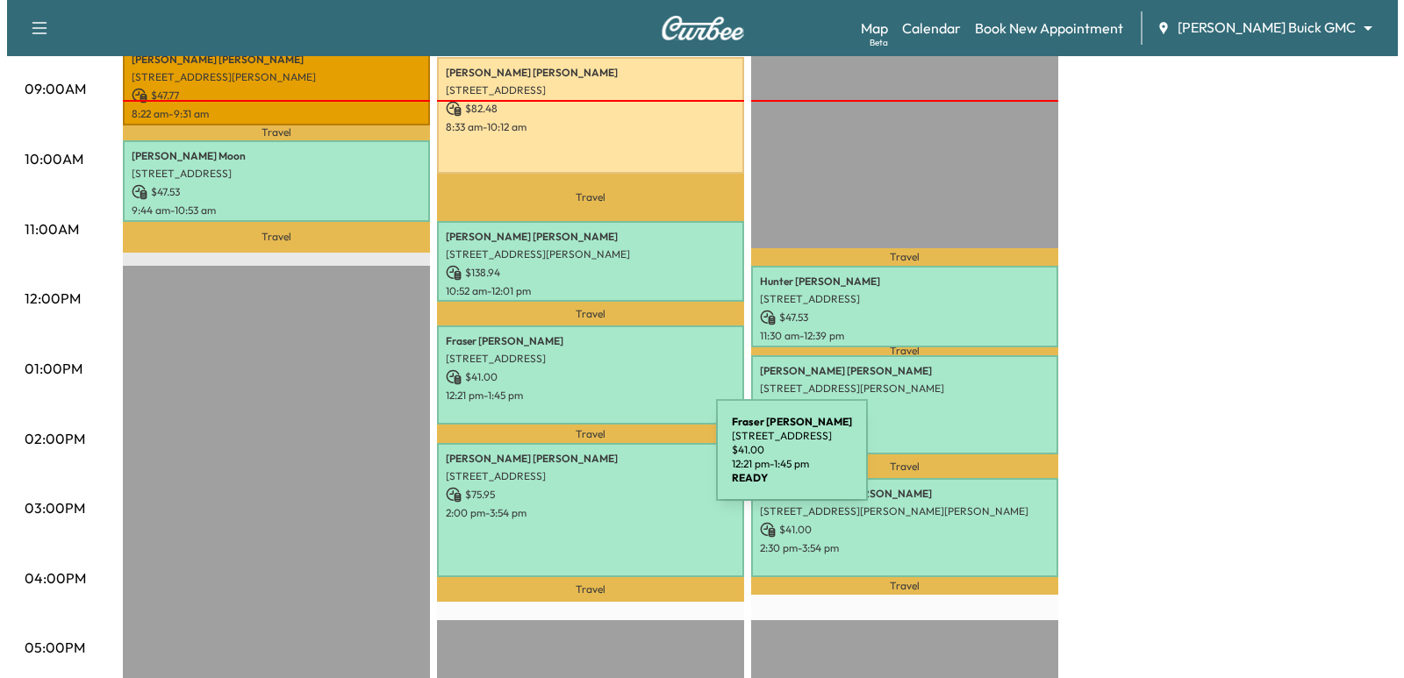
scroll to position [585, 0]
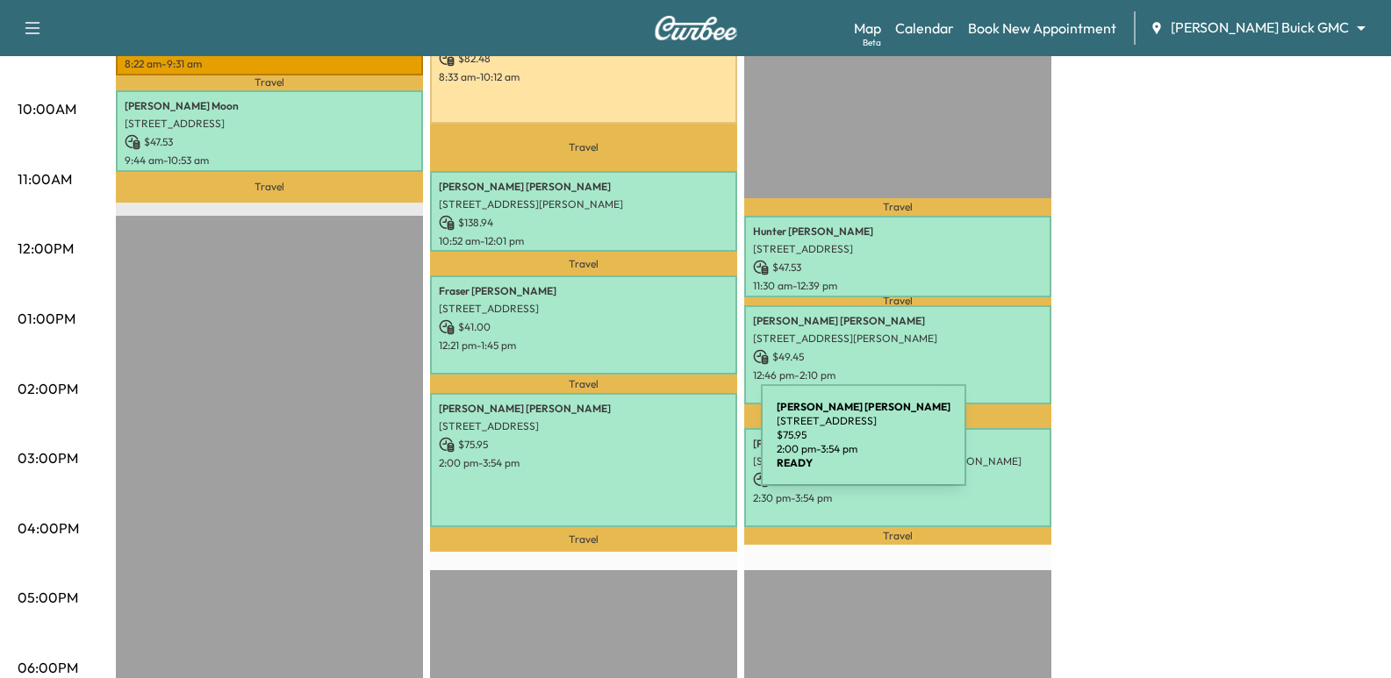
click at [628, 446] on p "$ 75.95" at bounding box center [584, 445] width 290 height 16
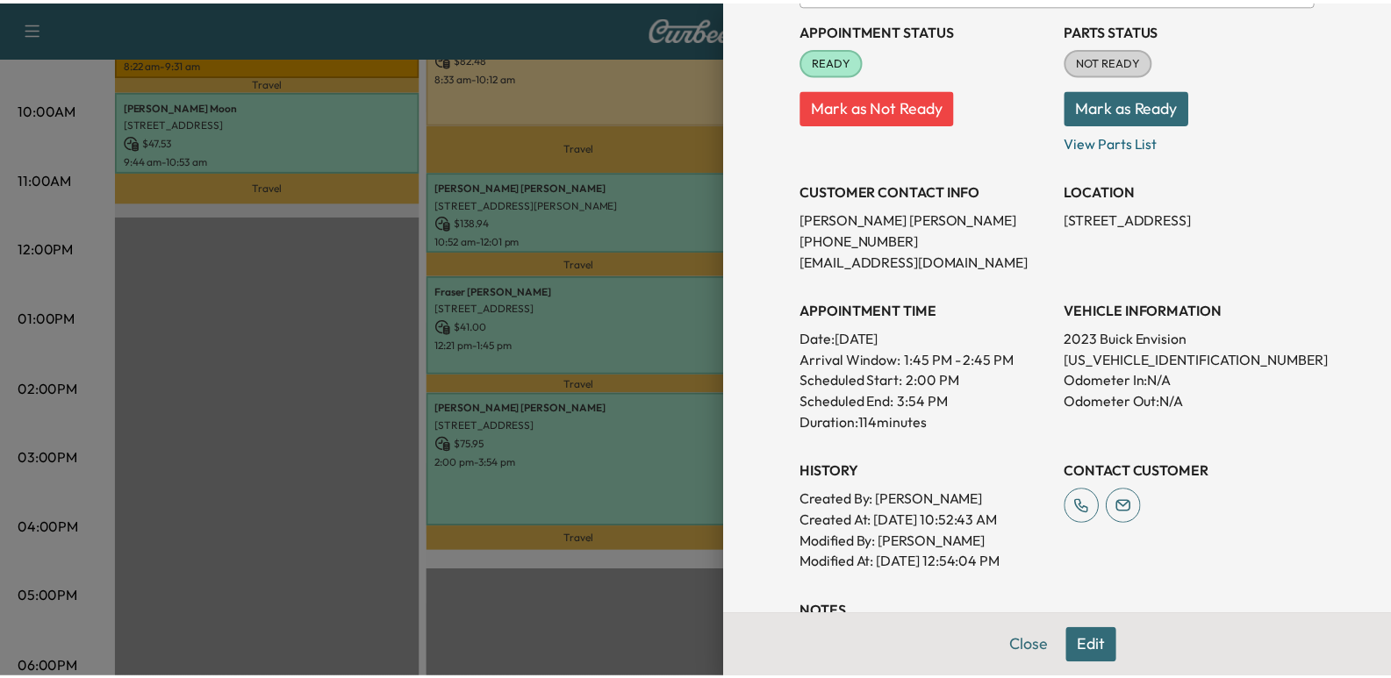
scroll to position [263, 0]
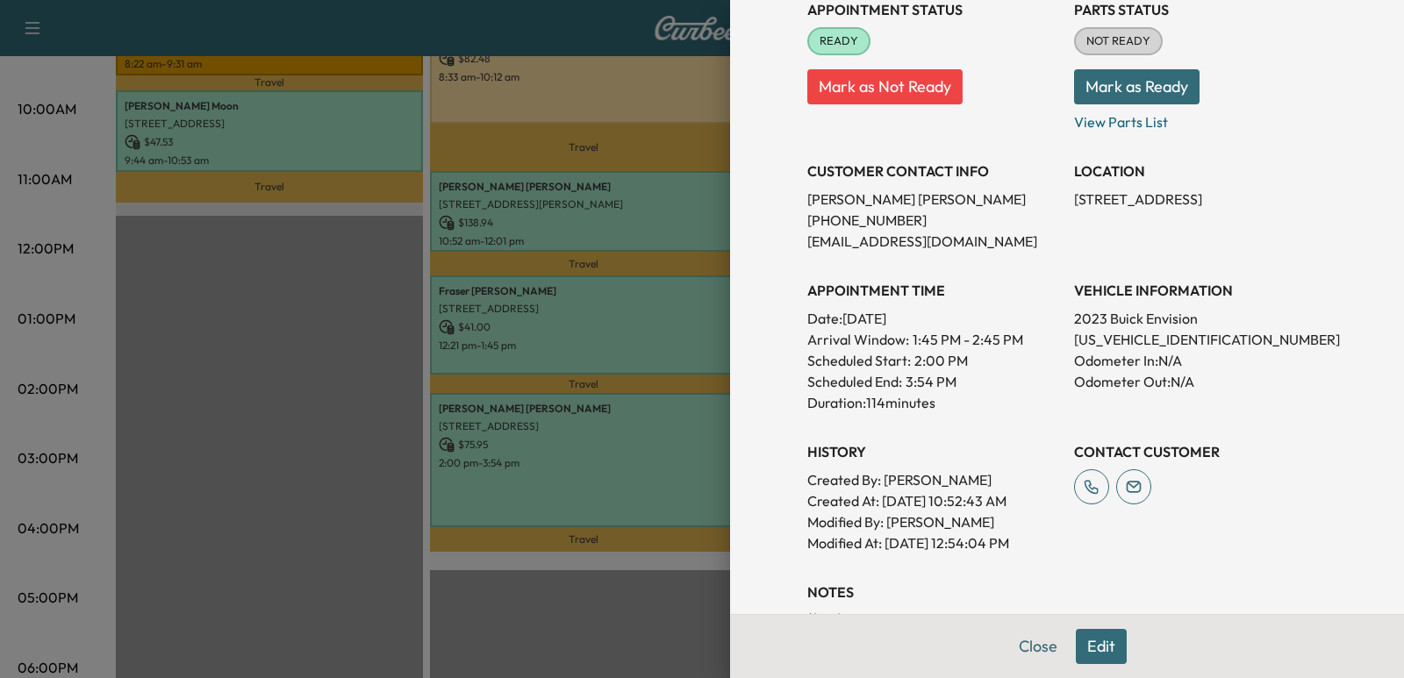
click at [369, 379] on div at bounding box center [702, 339] width 1404 height 678
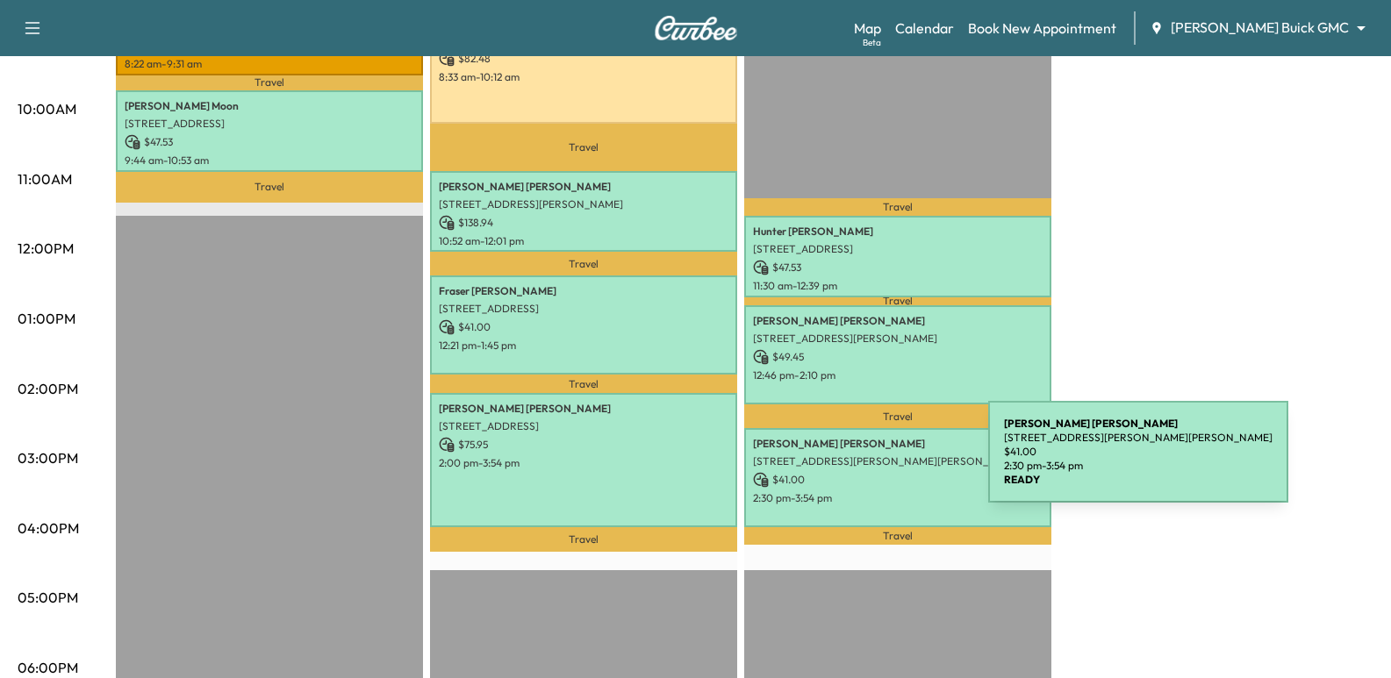
click at [856, 462] on div "[PERSON_NAME] [STREET_ADDRESS][PERSON_NAME][PERSON_NAME] $ 41.00 2:30 pm - 3:54…" at bounding box center [897, 477] width 307 height 99
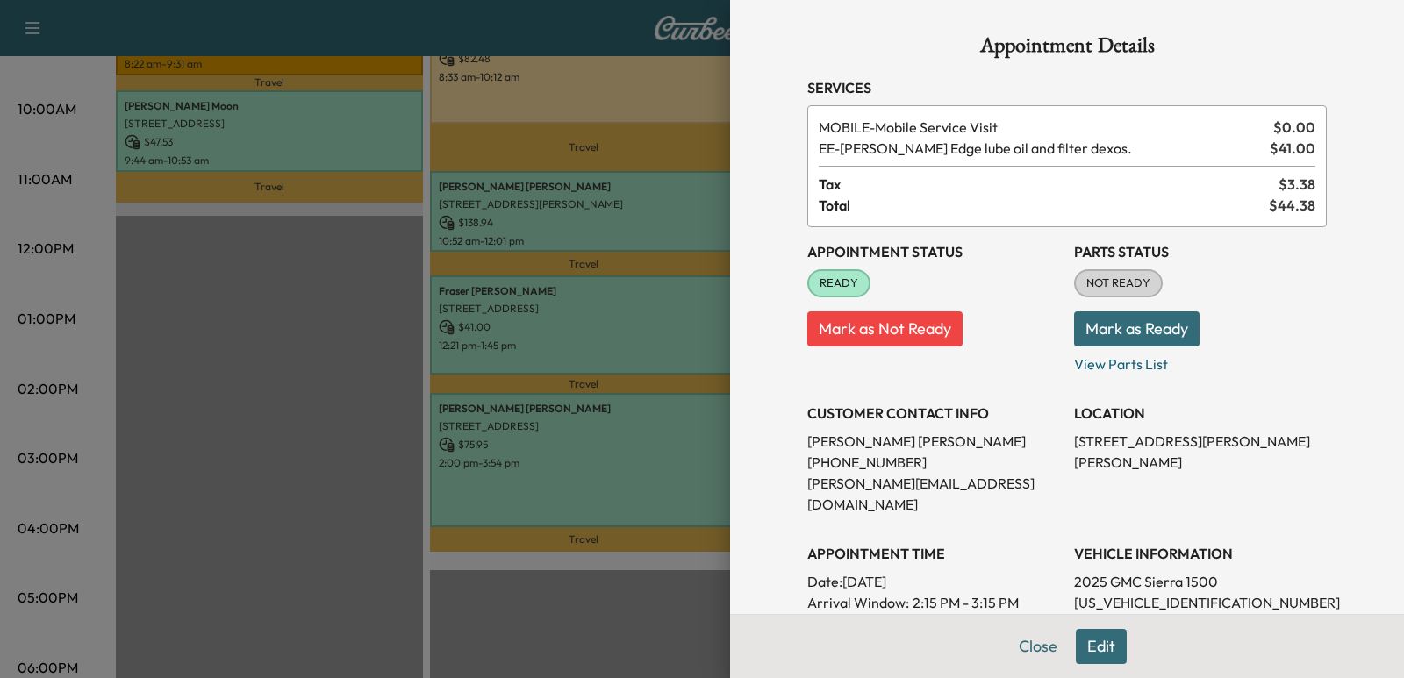
click at [374, 370] on div at bounding box center [702, 339] width 1404 height 678
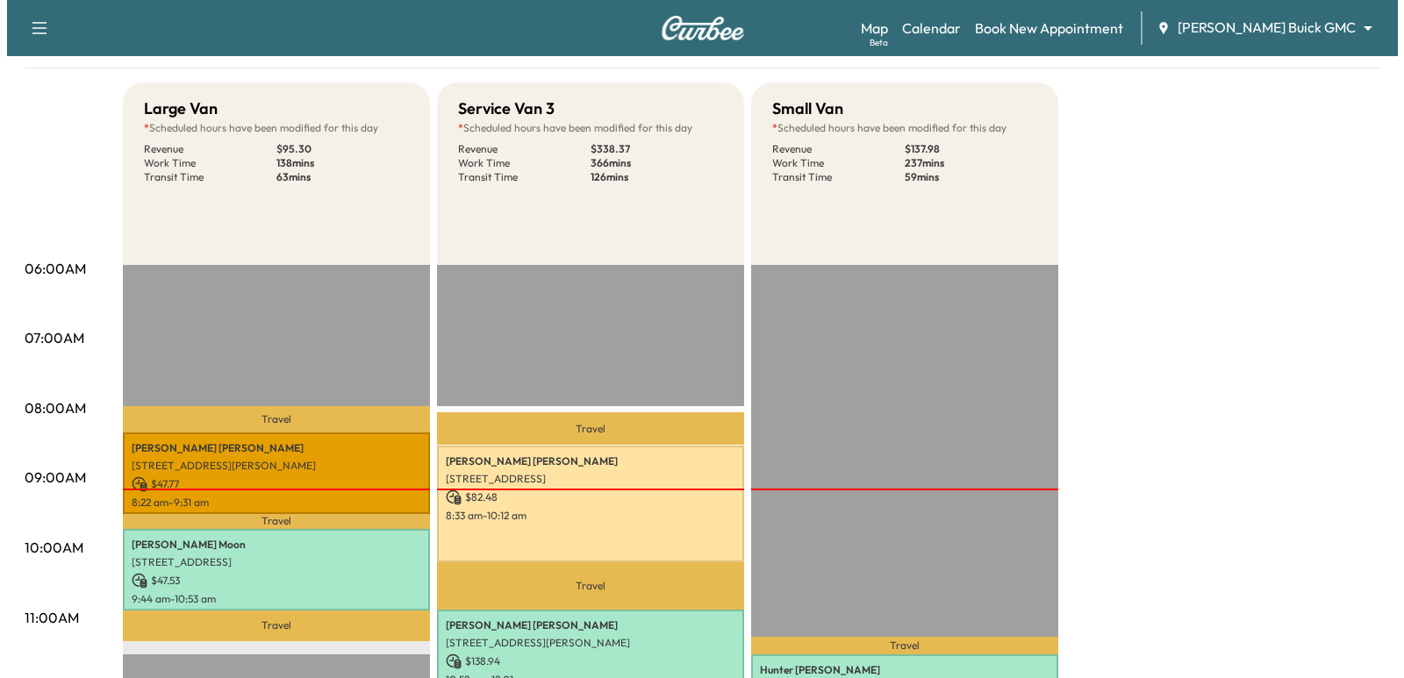
scroll to position [0, 0]
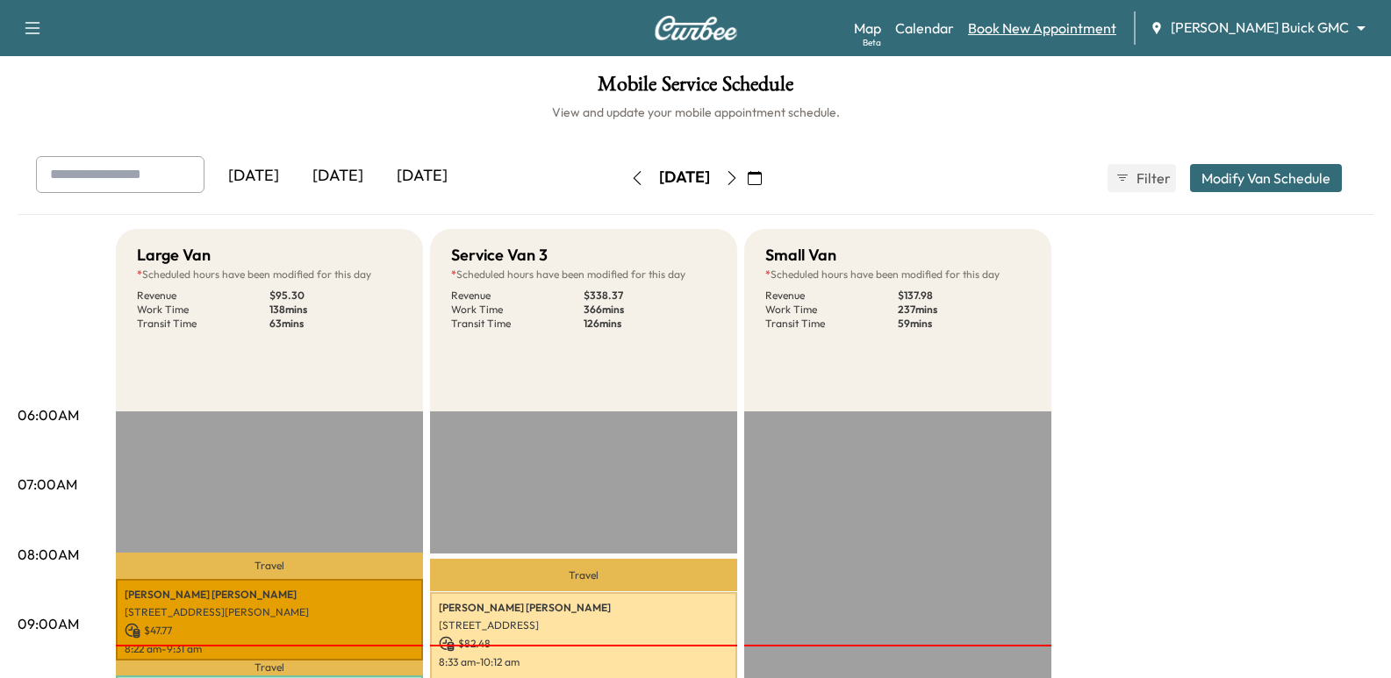
click at [1085, 25] on link "Book New Appointment" at bounding box center [1042, 28] width 148 height 21
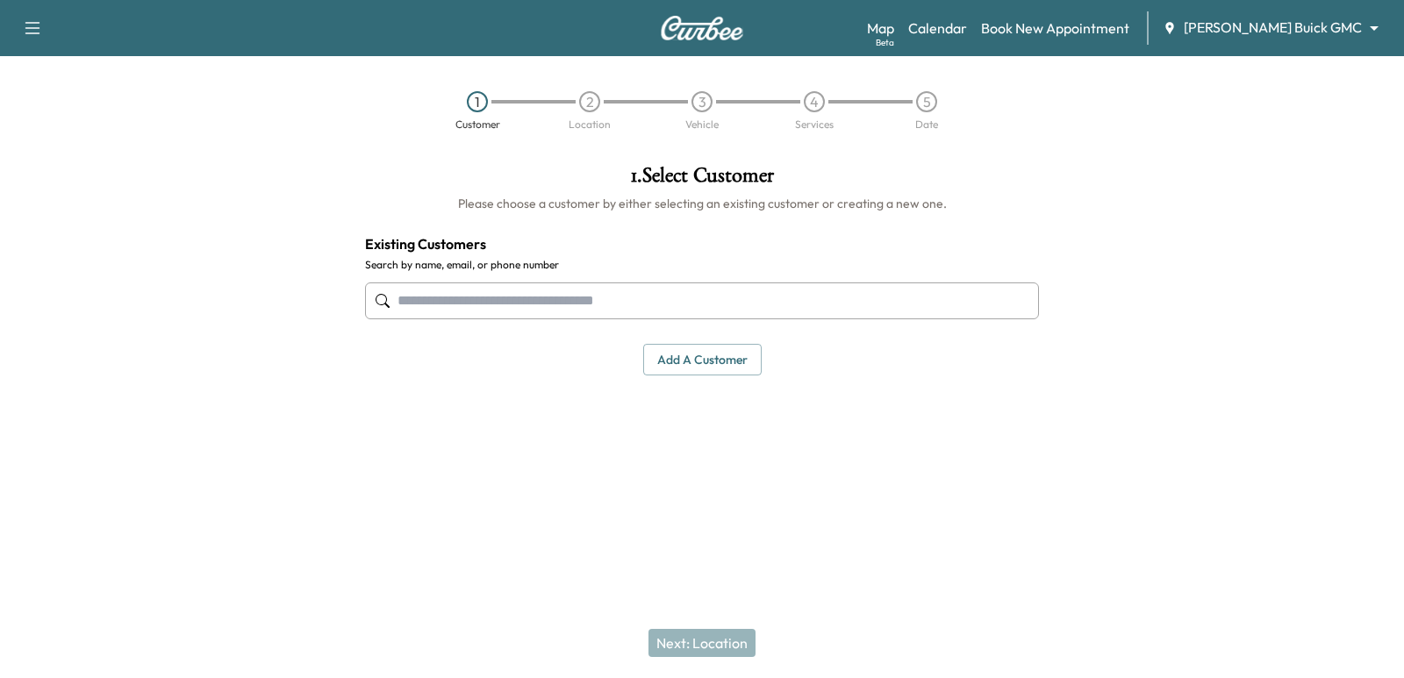
click at [551, 279] on div at bounding box center [702, 301] width 674 height 58
click at [558, 294] on input "text" at bounding box center [702, 301] width 674 height 37
paste input "**********"
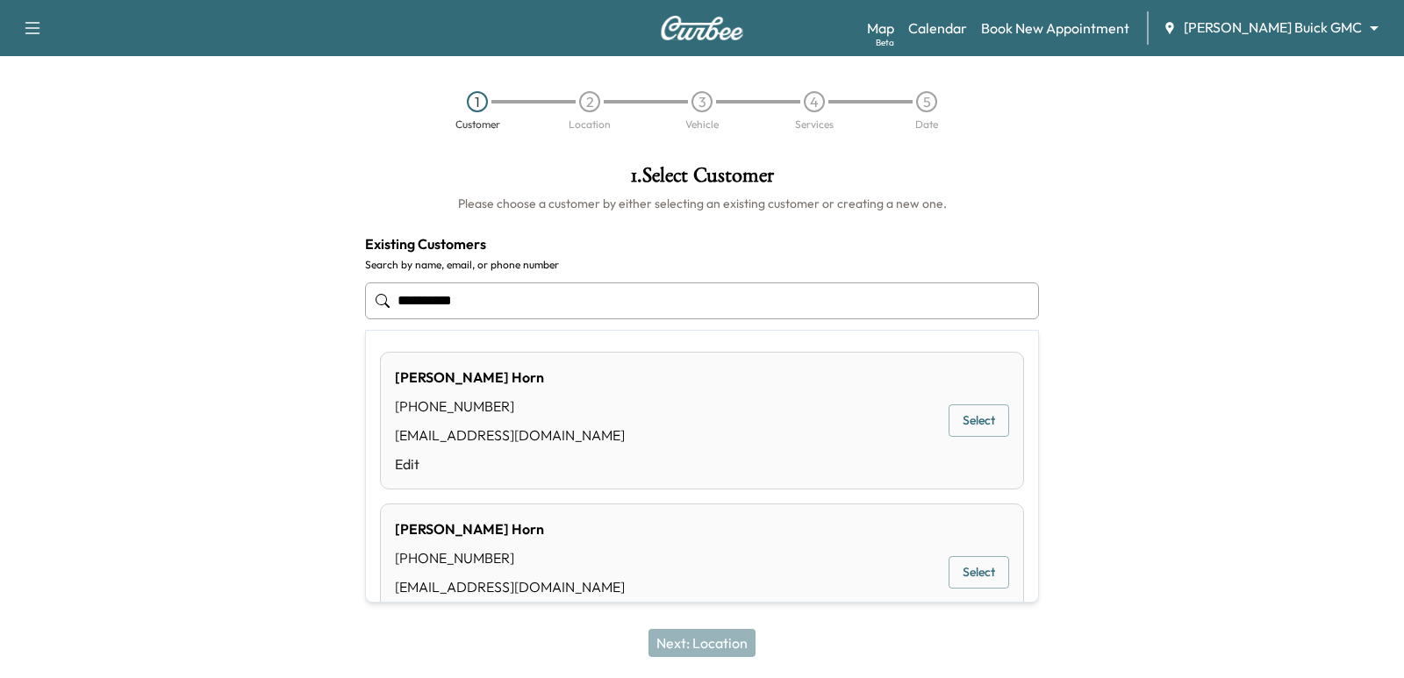
click at [957, 404] on button "Select" at bounding box center [979, 420] width 61 height 32
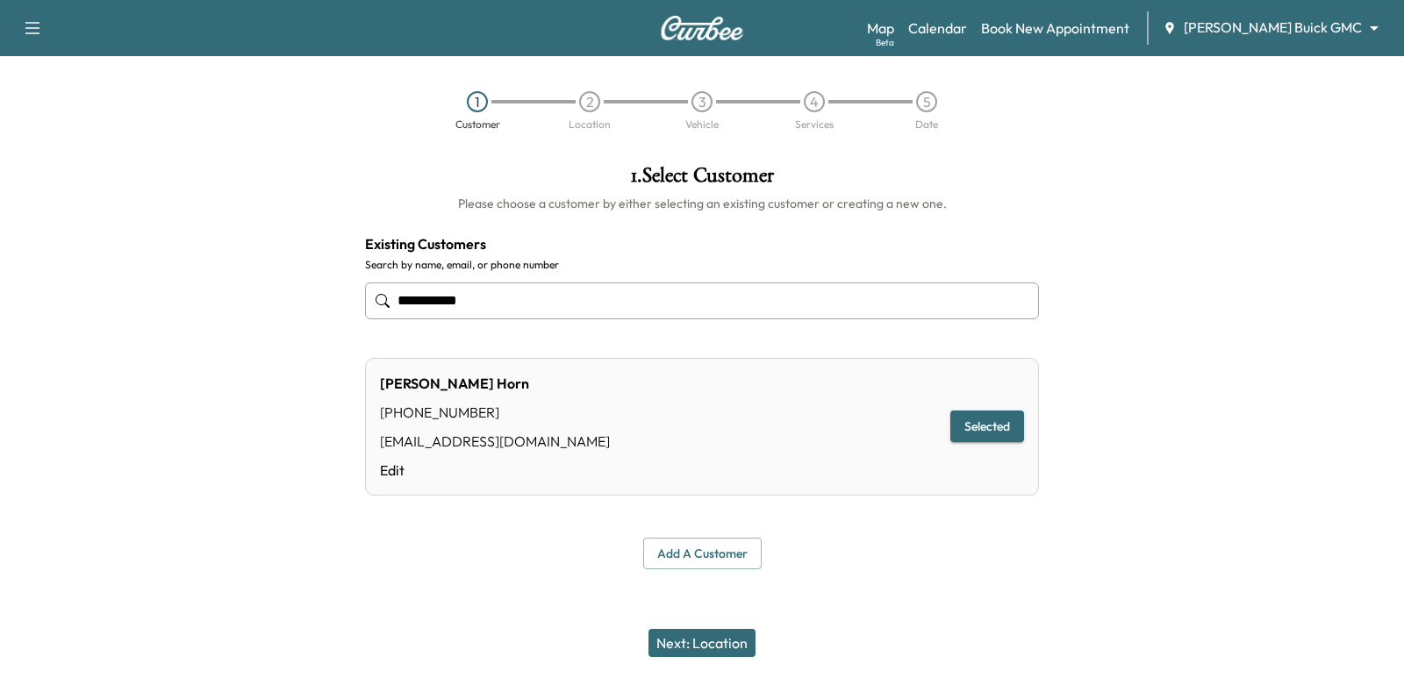
type input "**********"
click at [701, 666] on div "Next: Location" at bounding box center [702, 643] width 1404 height 70
click at [698, 654] on button "Next: Location" at bounding box center [701, 643] width 107 height 28
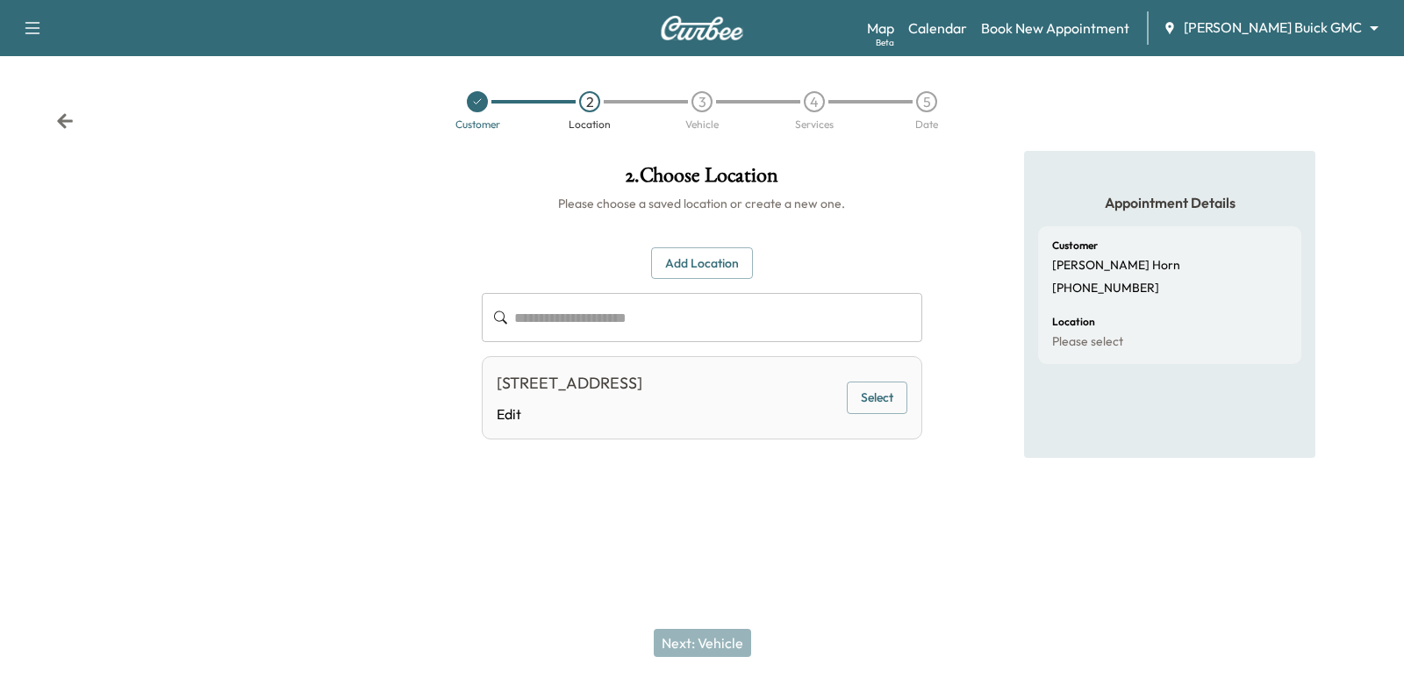
click at [879, 400] on button "Select" at bounding box center [877, 398] width 61 height 32
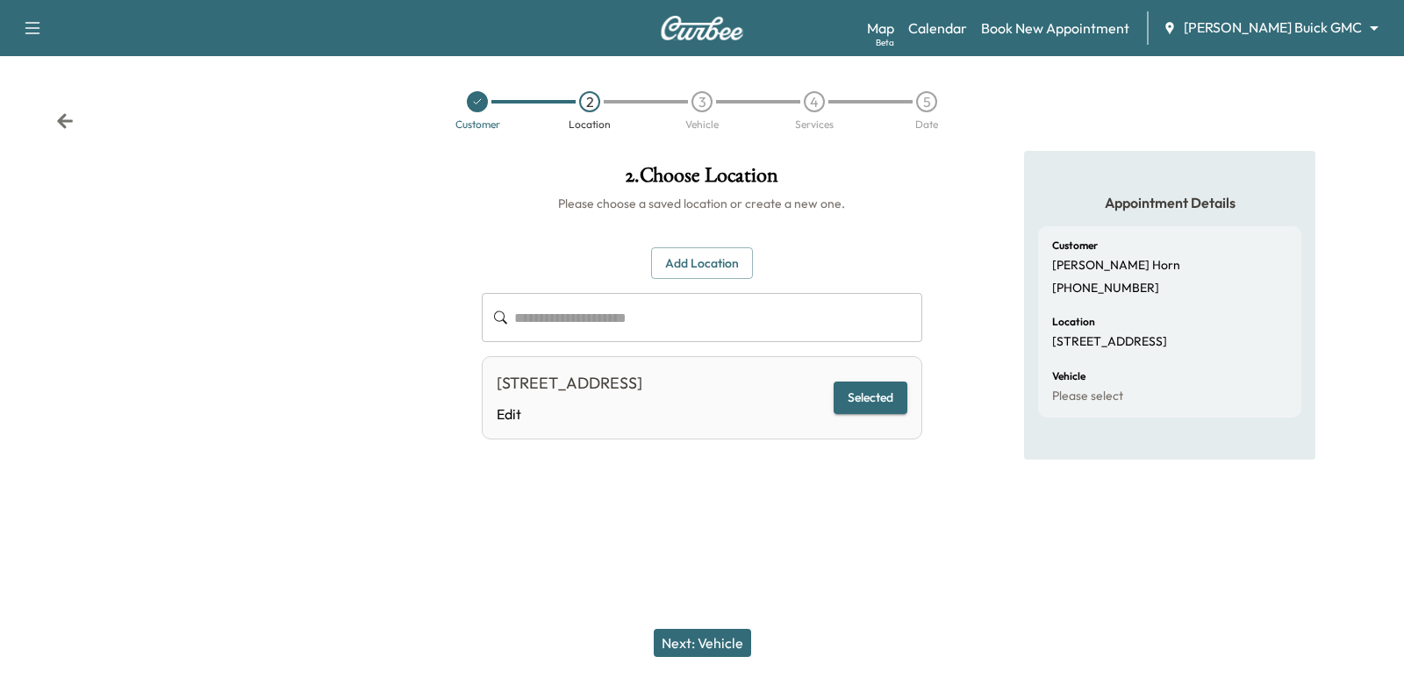
click at [722, 634] on button "Next: Vehicle" at bounding box center [702, 643] width 97 height 28
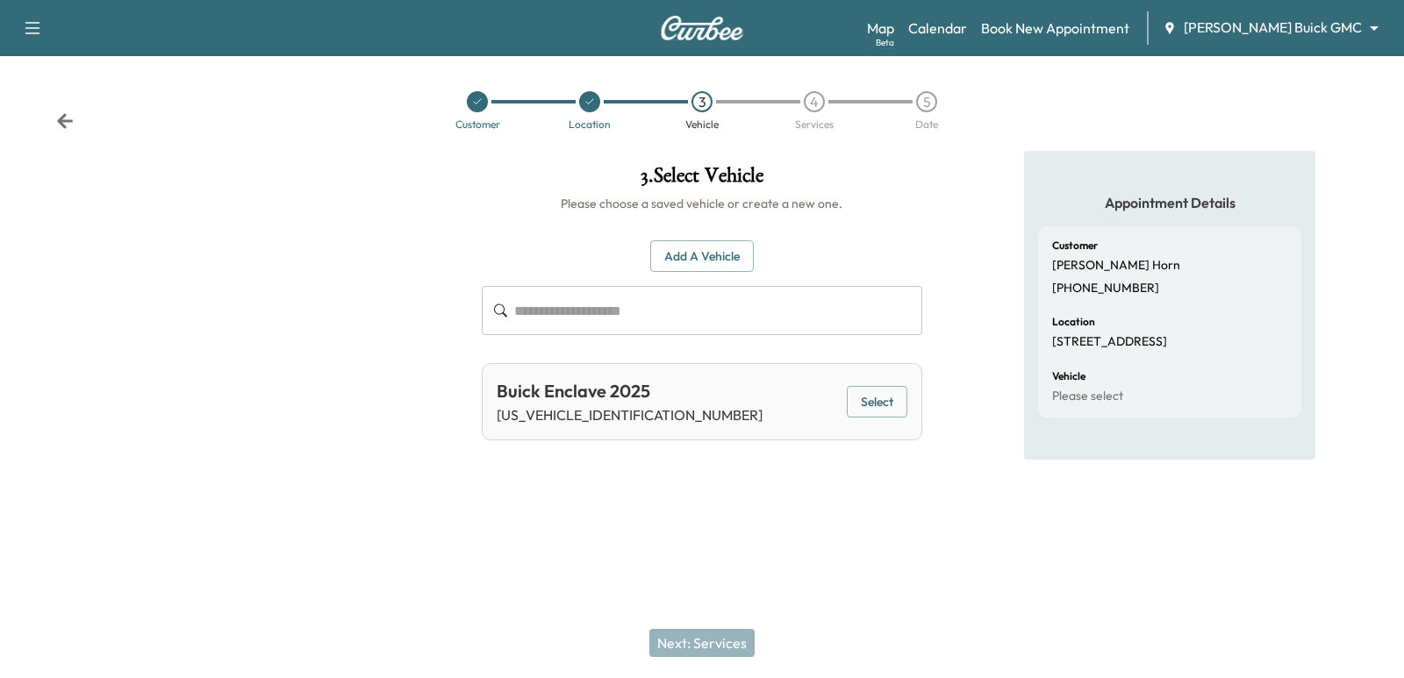
click at [869, 397] on button "Select" at bounding box center [877, 402] width 61 height 32
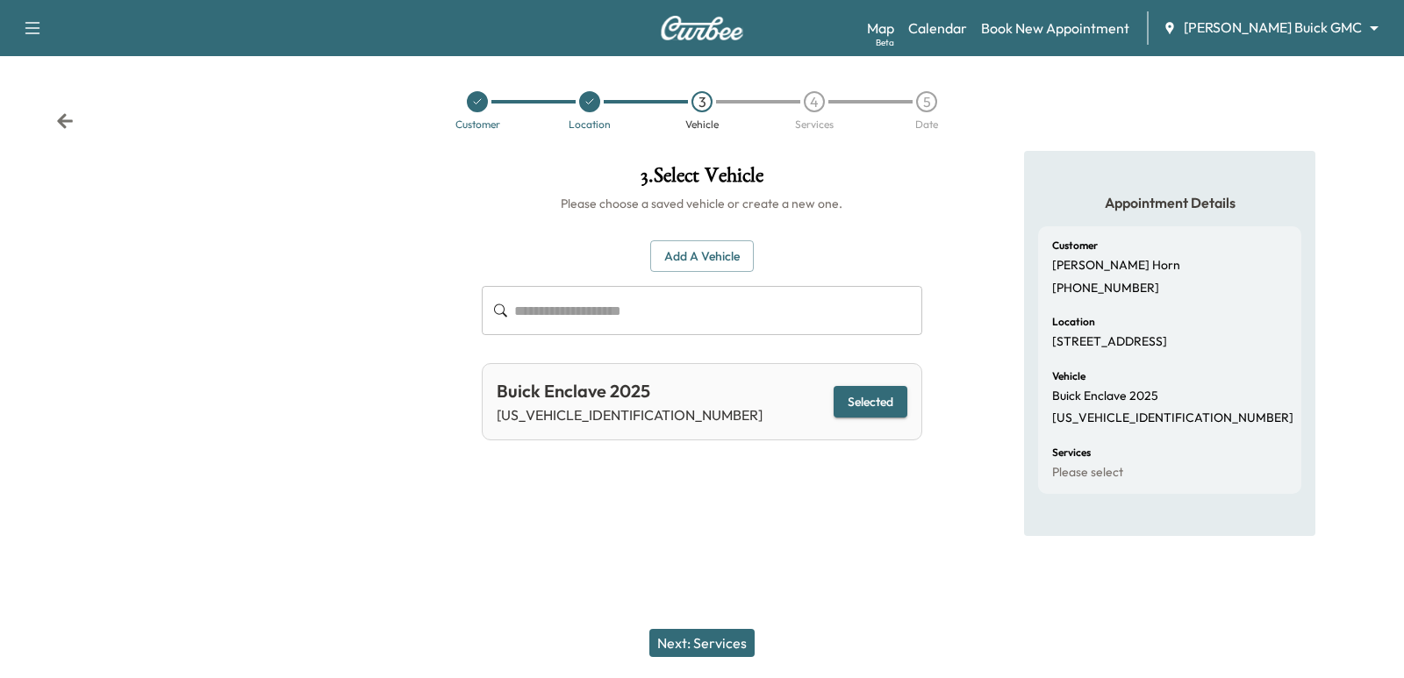
click at [717, 635] on button "Next: Services" at bounding box center [701, 643] width 105 height 28
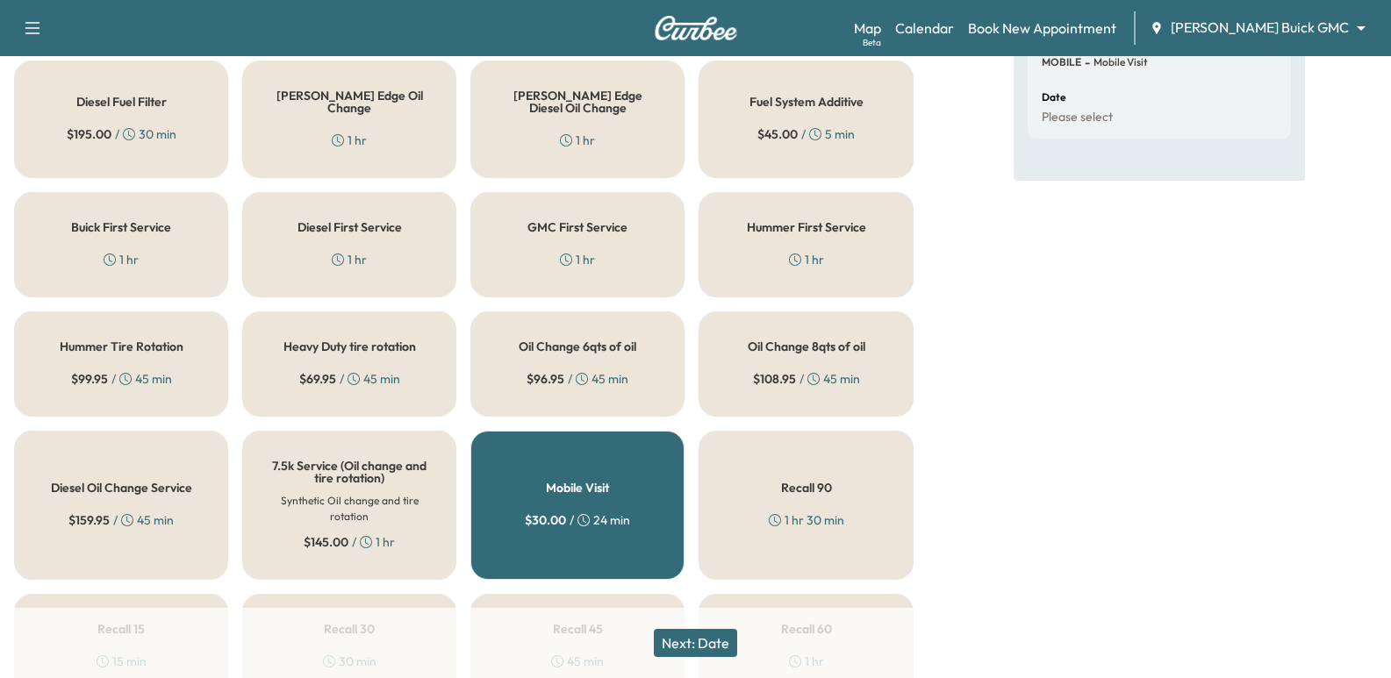
scroll to position [439, 0]
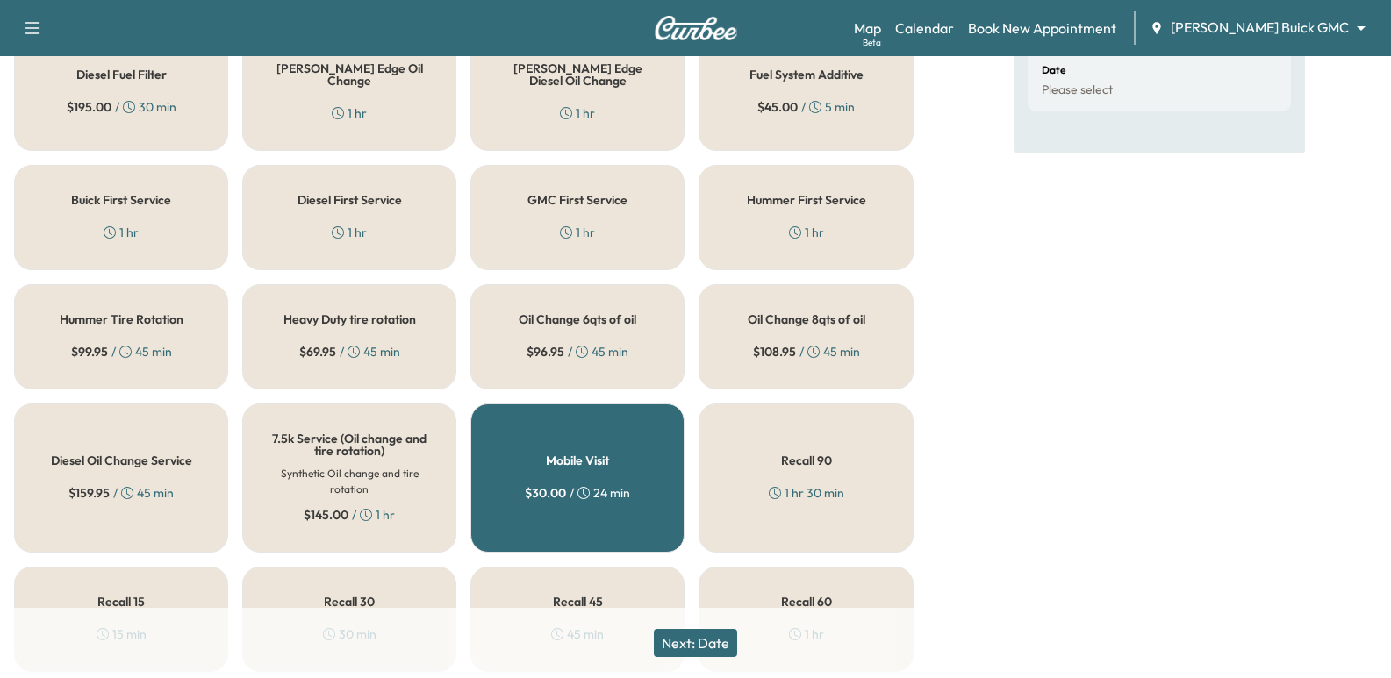
click at [646, 188] on div "GMC First Service 1 hr" at bounding box center [577, 217] width 214 height 105
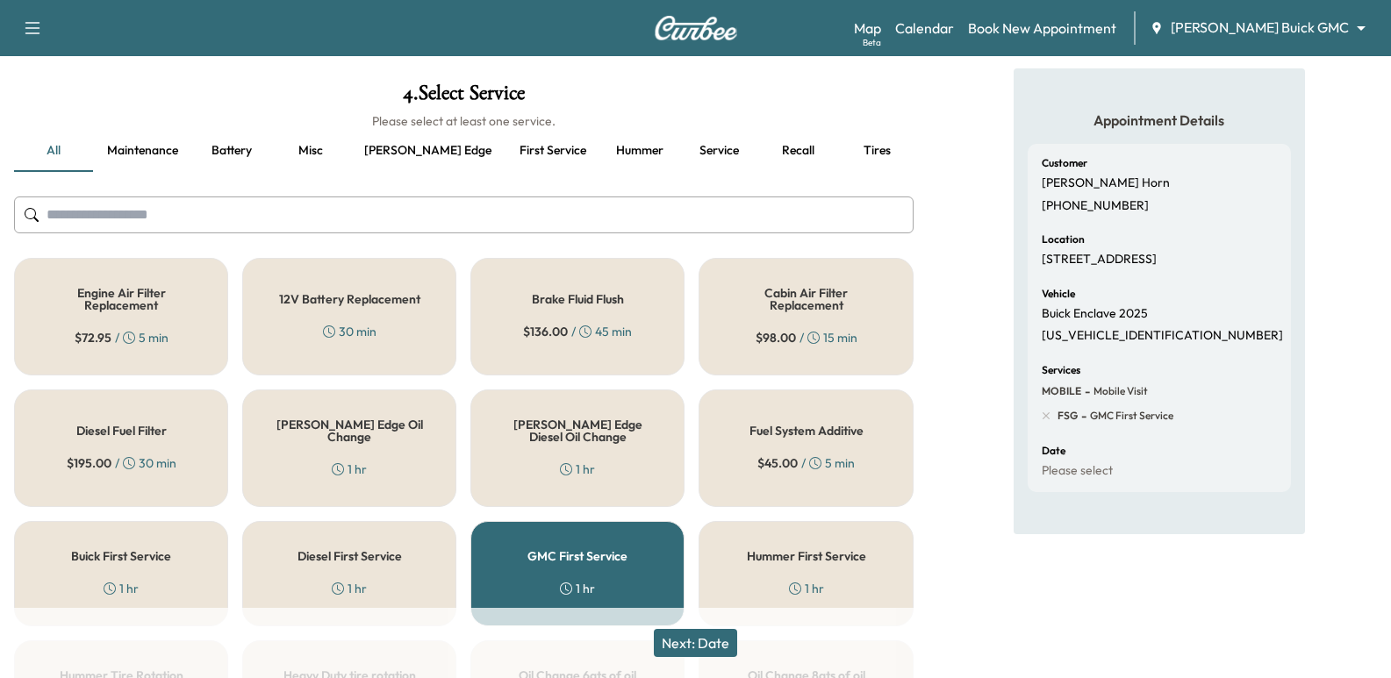
scroll to position [0, 0]
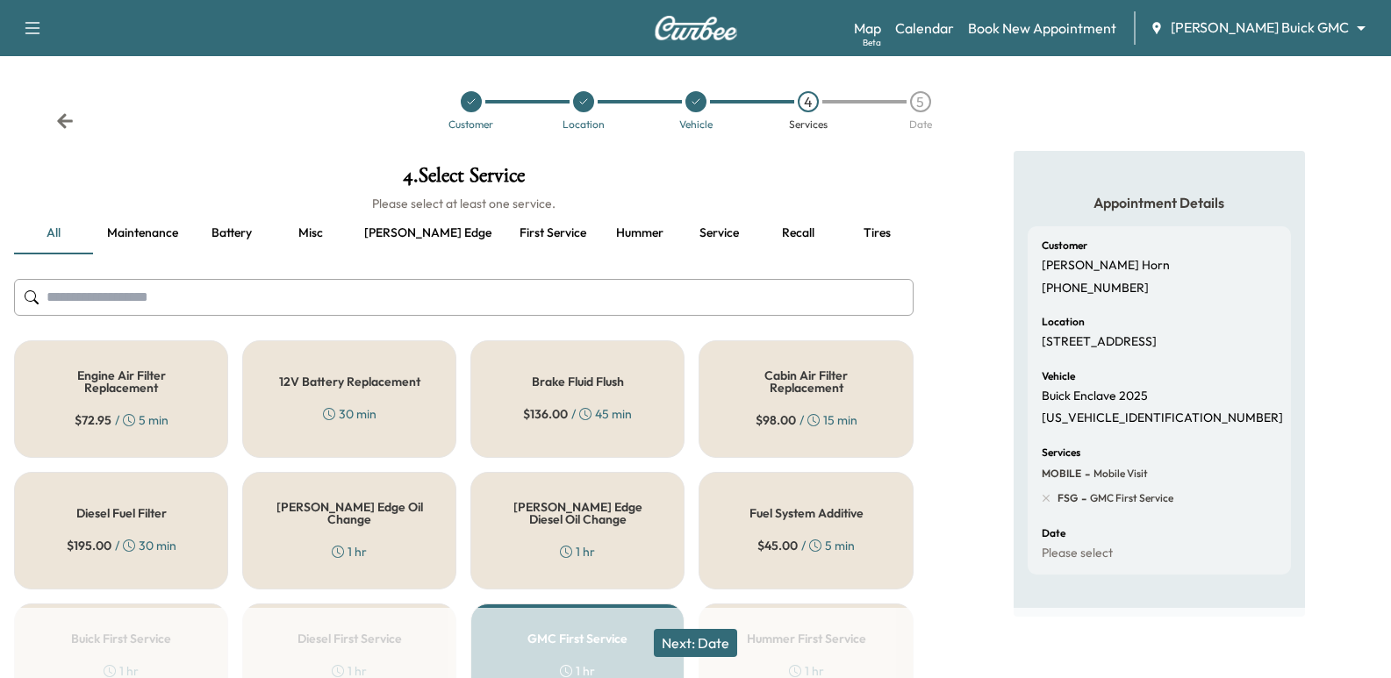
click at [695, 637] on button "Next: Date" at bounding box center [695, 643] width 83 height 28
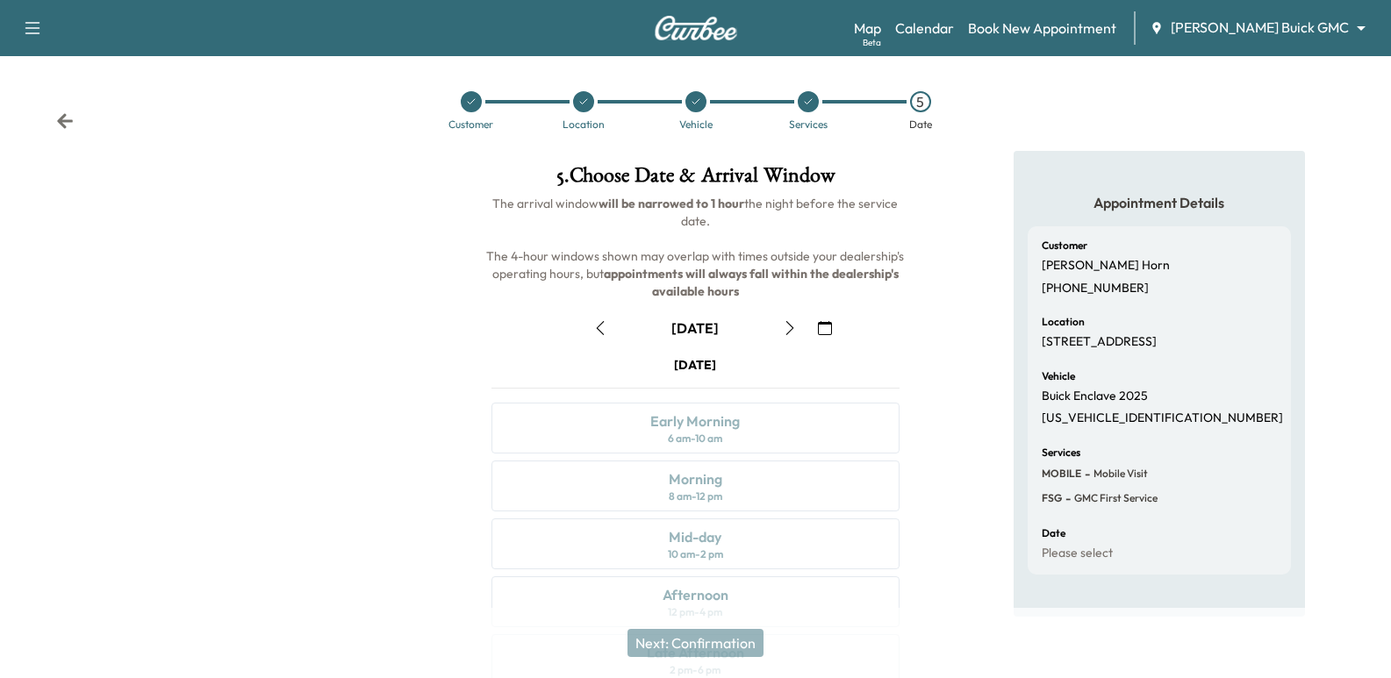
click at [787, 323] on icon "button" at bounding box center [790, 328] width 14 height 14
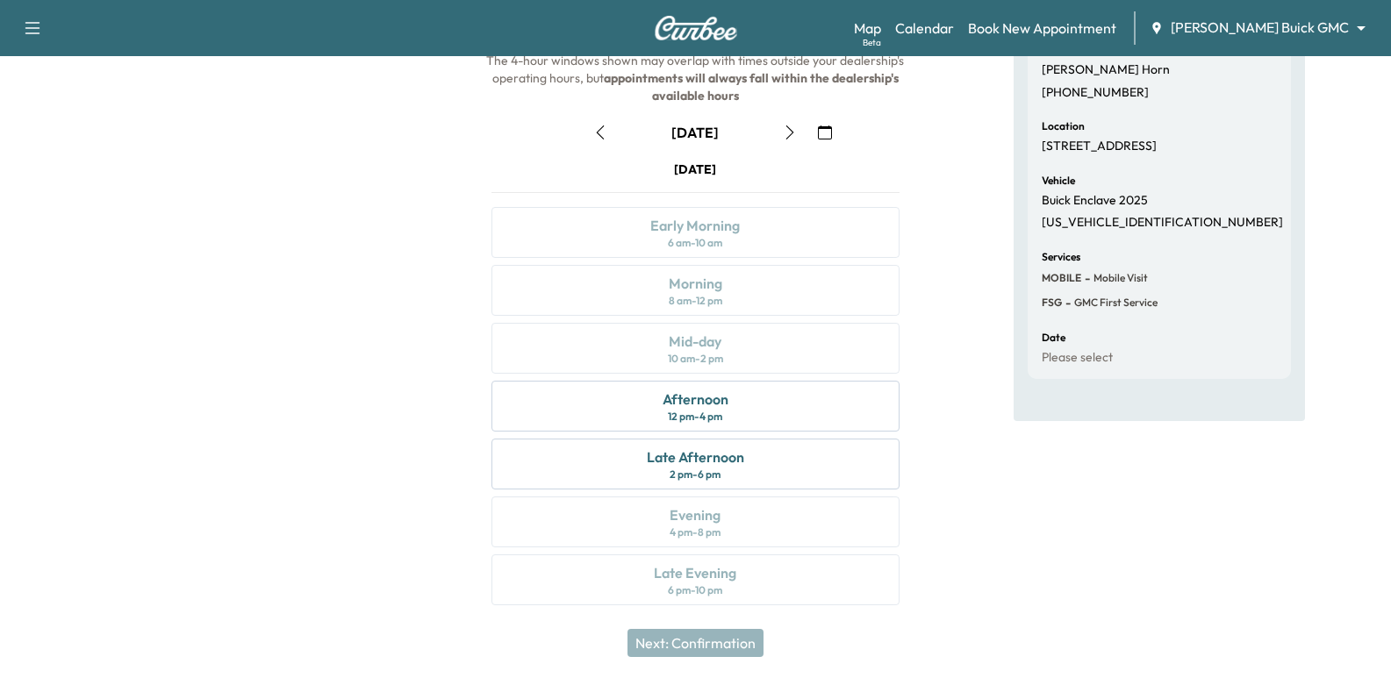
scroll to position [200, 0]
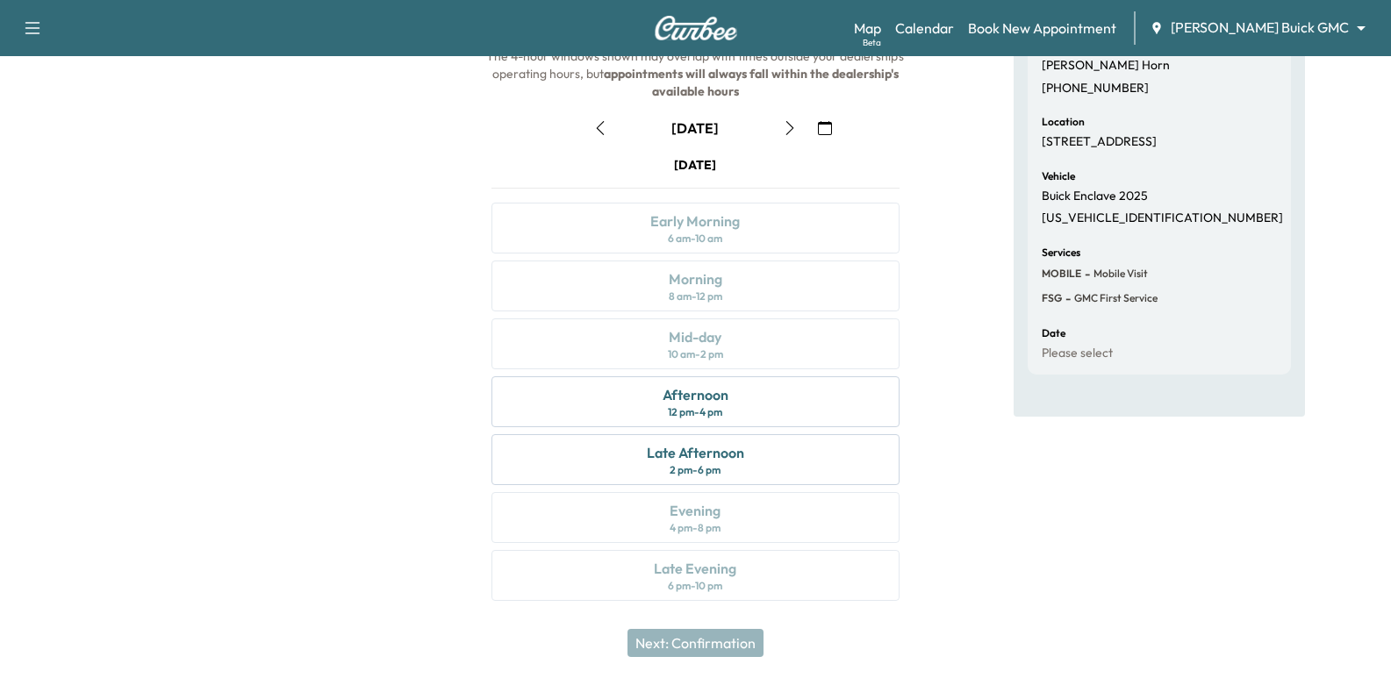
click at [785, 131] on icon "button" at bounding box center [790, 128] width 14 height 14
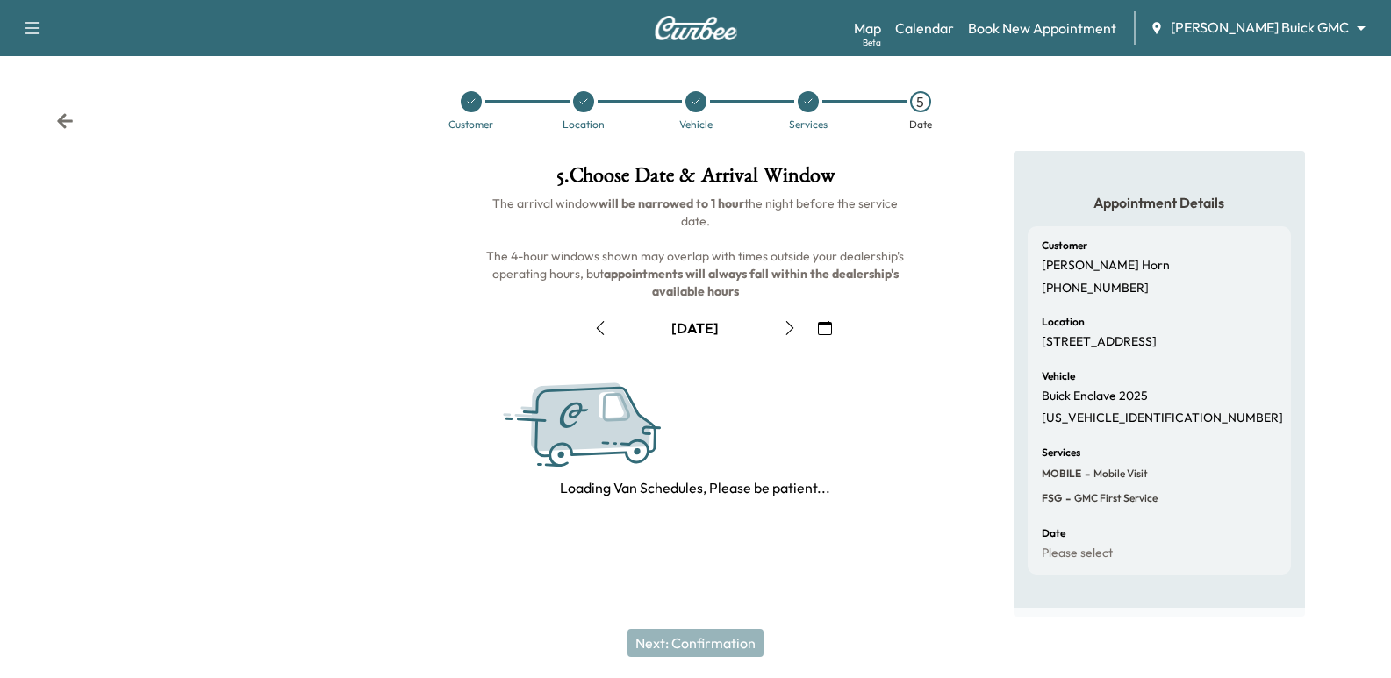
scroll to position [0, 0]
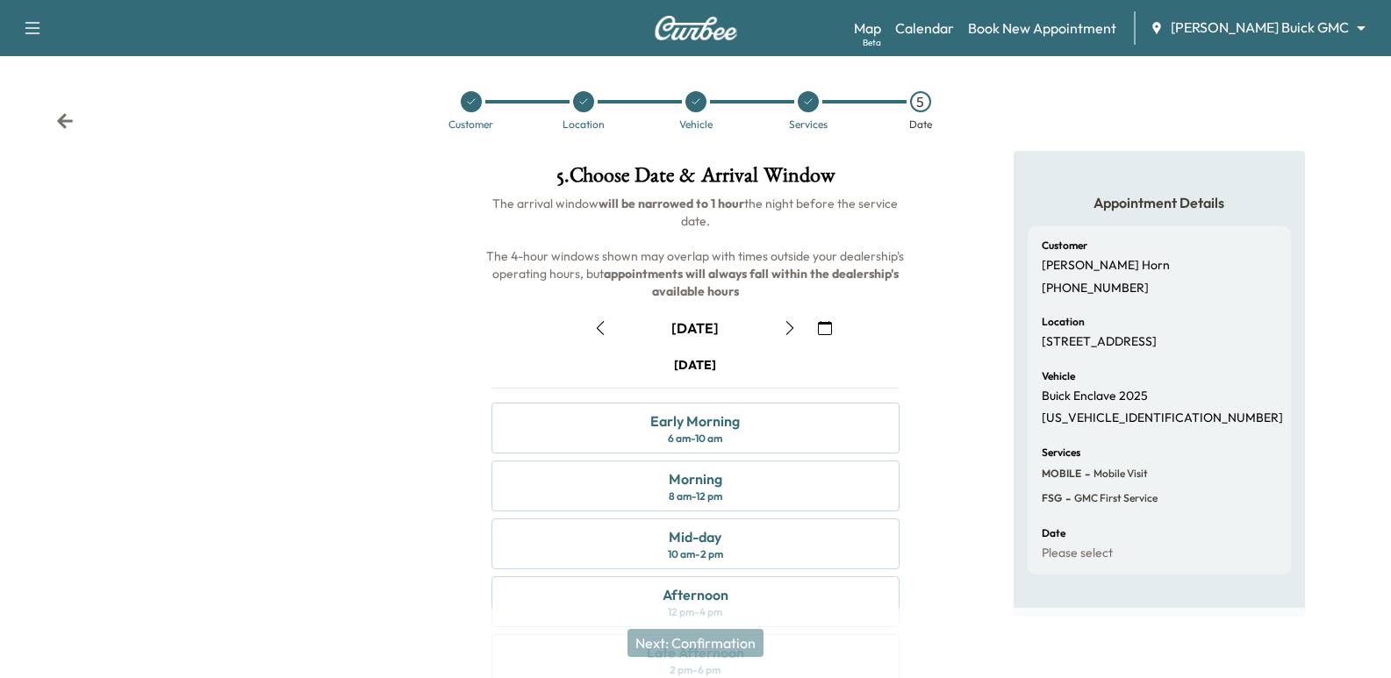
click at [612, 329] on button "button" at bounding box center [600, 328] width 30 height 28
click at [891, 344] on div "September [DATE] S M T W T F S 31 1 2 3 4 5 6 7 8 9 10 11 12 13 14 15 16 17 18 …" at bounding box center [694, 554] width 435 height 508
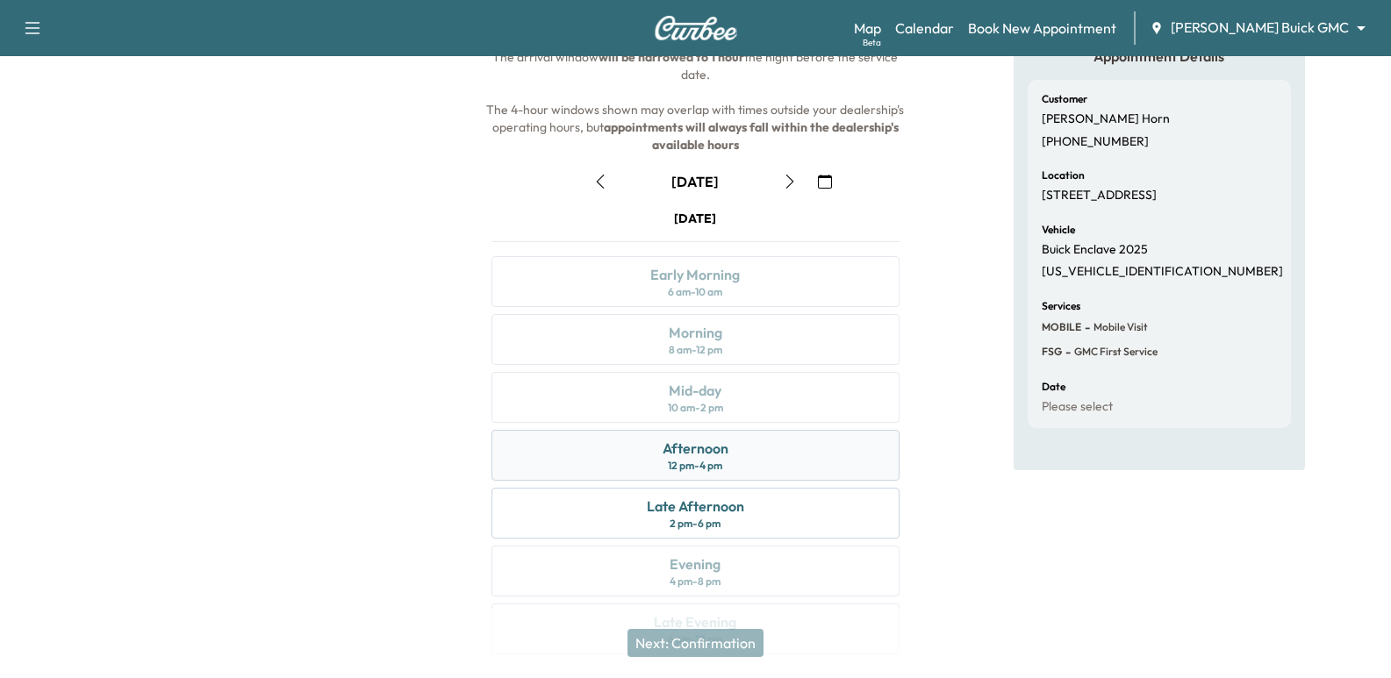
scroll to position [175, 0]
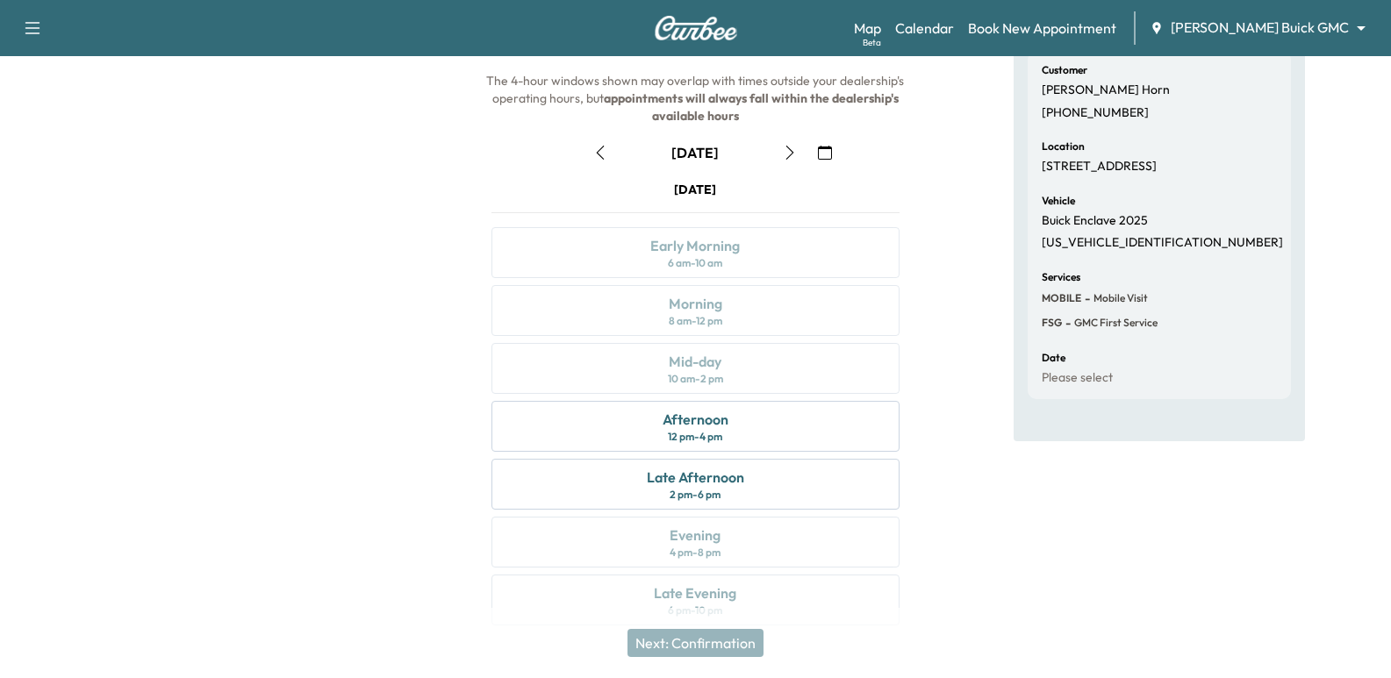
click at [907, 325] on div "[DATE] Early Morning 6 am - 10 am Morning 8 am - 12 pm Mid-day 10 am - 2 pm Aft…" at bounding box center [694, 407] width 435 height 452
click at [791, 148] on icon "button" at bounding box center [790, 153] width 14 height 14
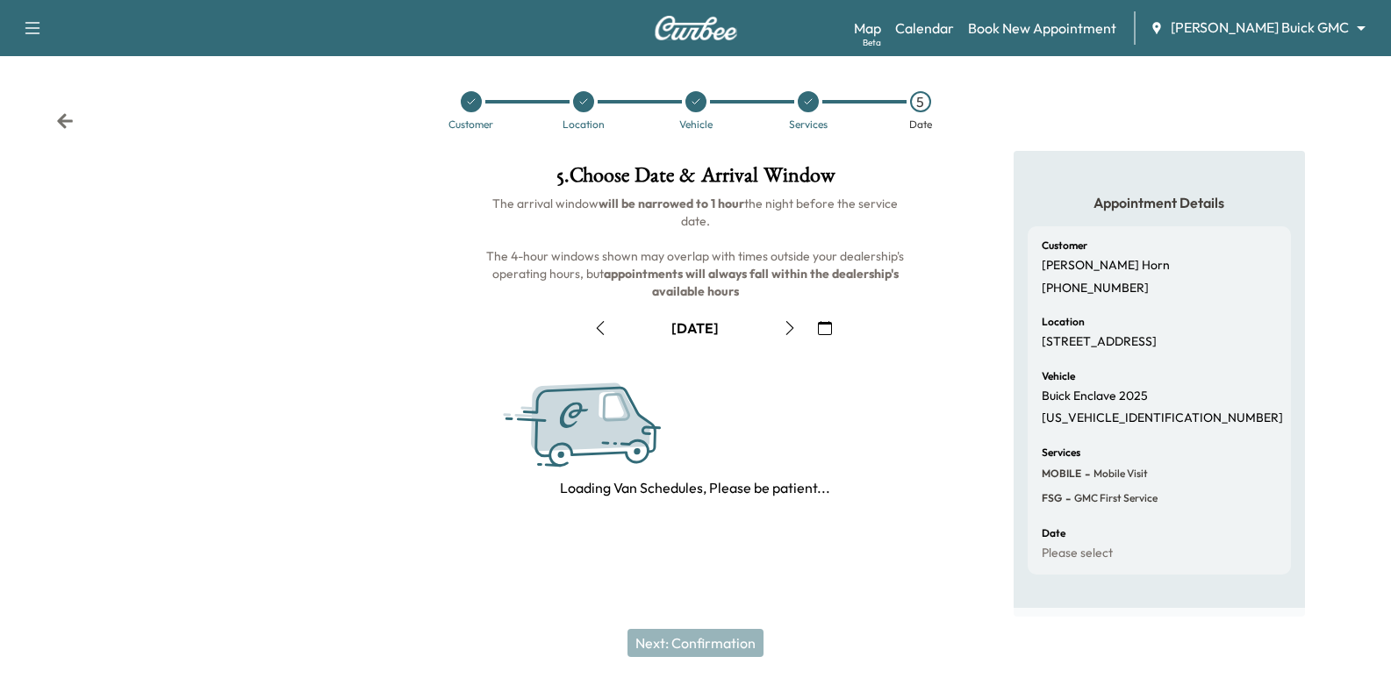
scroll to position [0, 0]
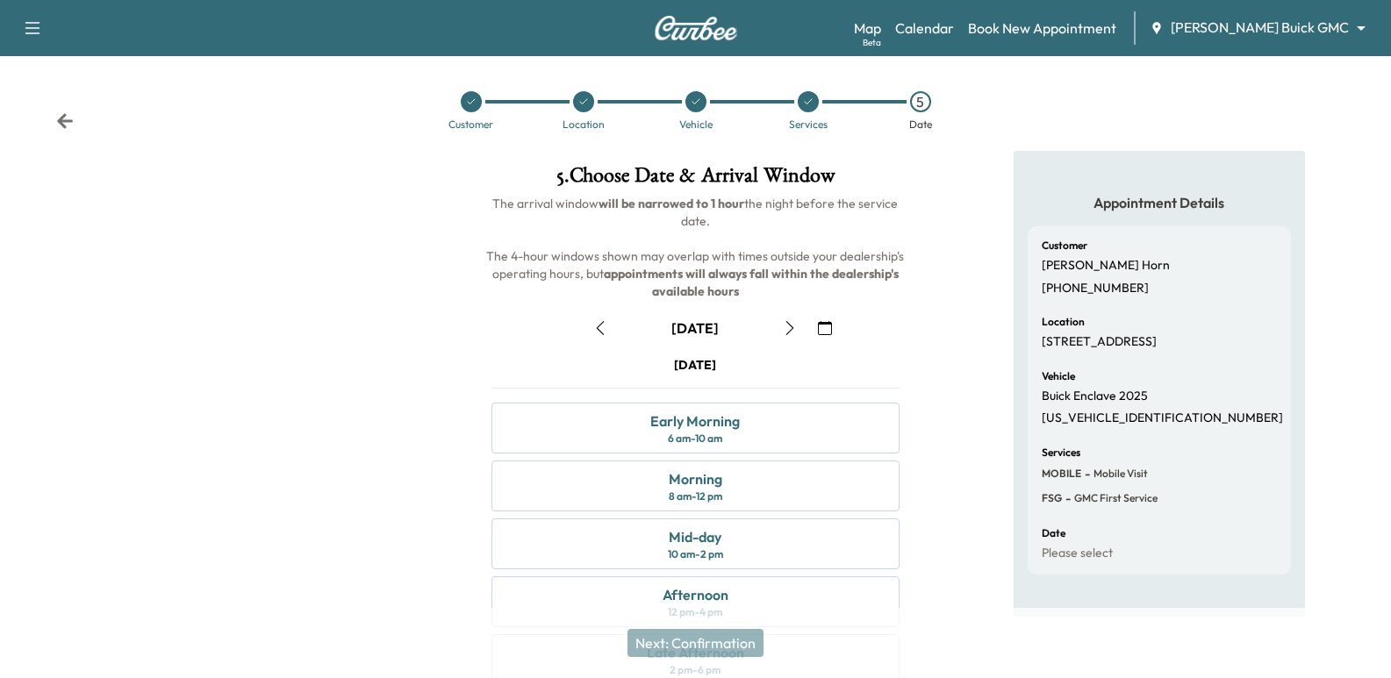
click at [784, 327] on icon "button" at bounding box center [790, 328] width 14 height 14
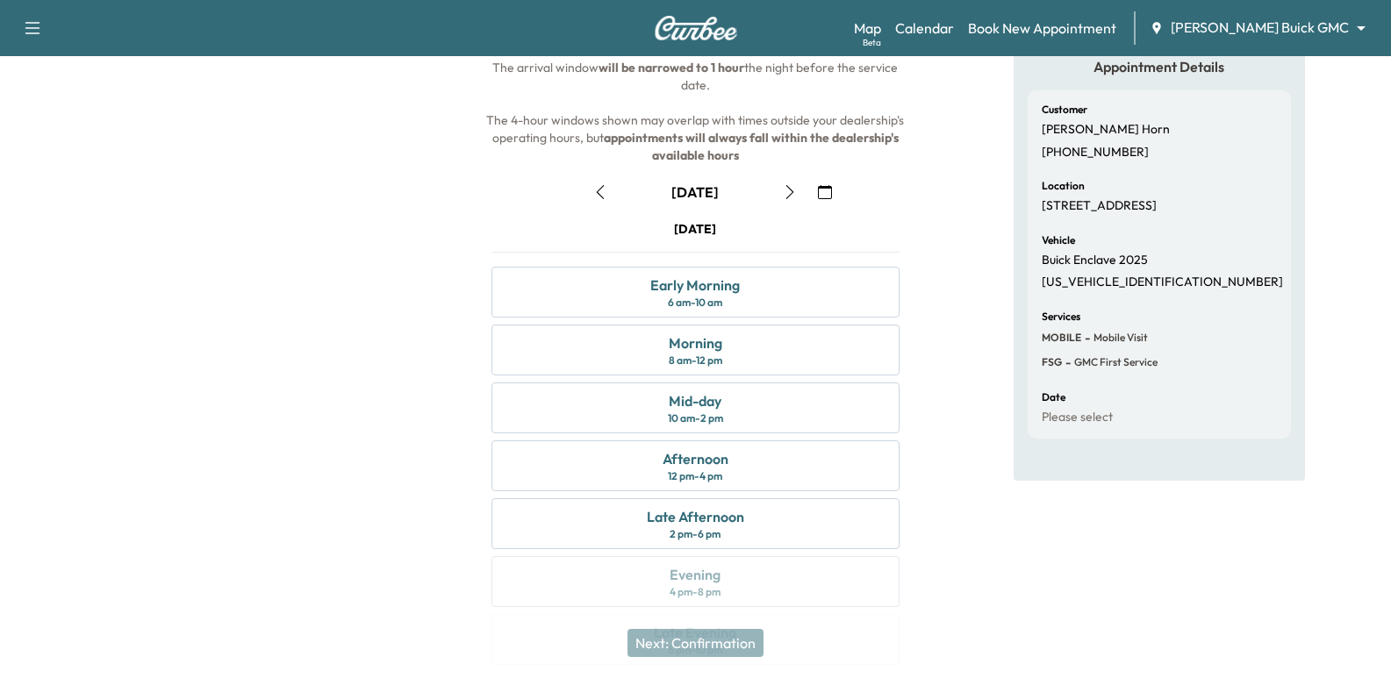
scroll to position [175, 0]
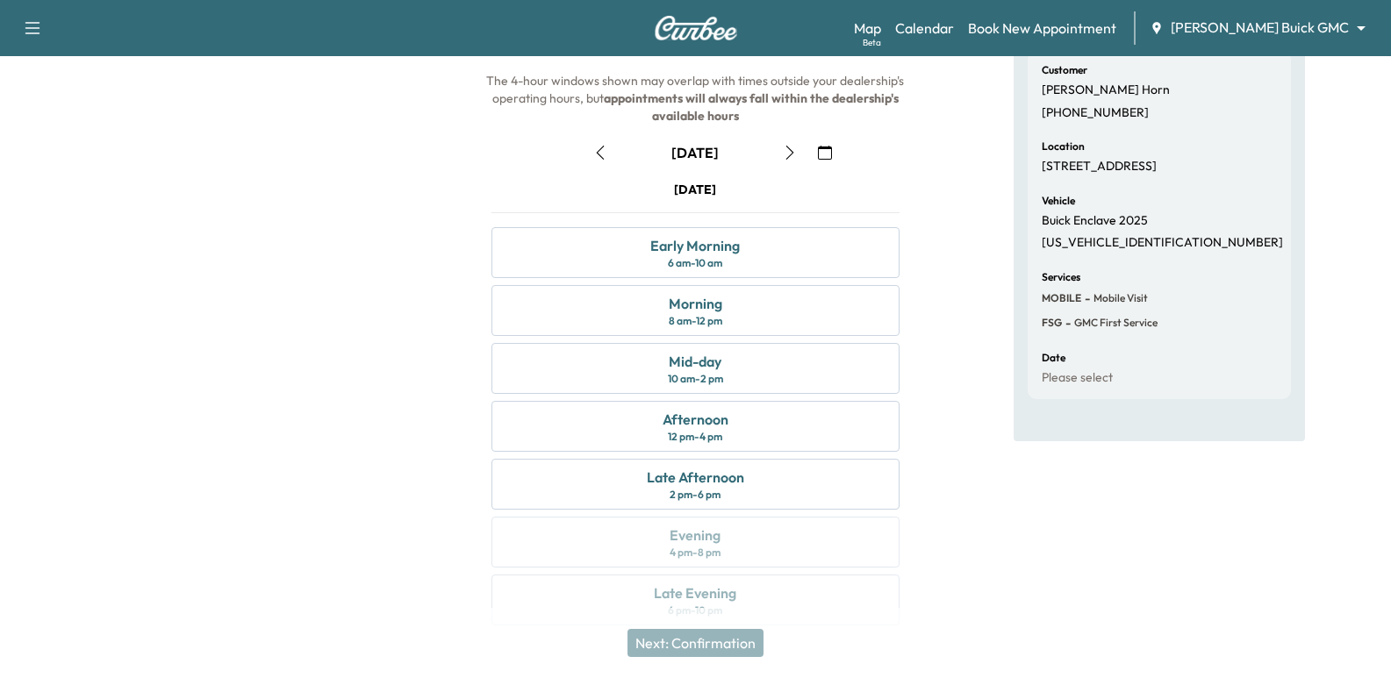
click at [919, 307] on div "5 . Choose Date & Arrival Window The arrival window will be narrowed to 1 hour …" at bounding box center [694, 310] width 463 height 671
click at [953, 333] on div "Appointment Details Customer [PERSON_NAME] [PHONE_NUMBER] Location [STREET_ADDR…" at bounding box center [1158, 310] width 463 height 671
click at [787, 445] on div "Afternoon 12 pm - 4 pm" at bounding box center [694, 426] width 407 height 51
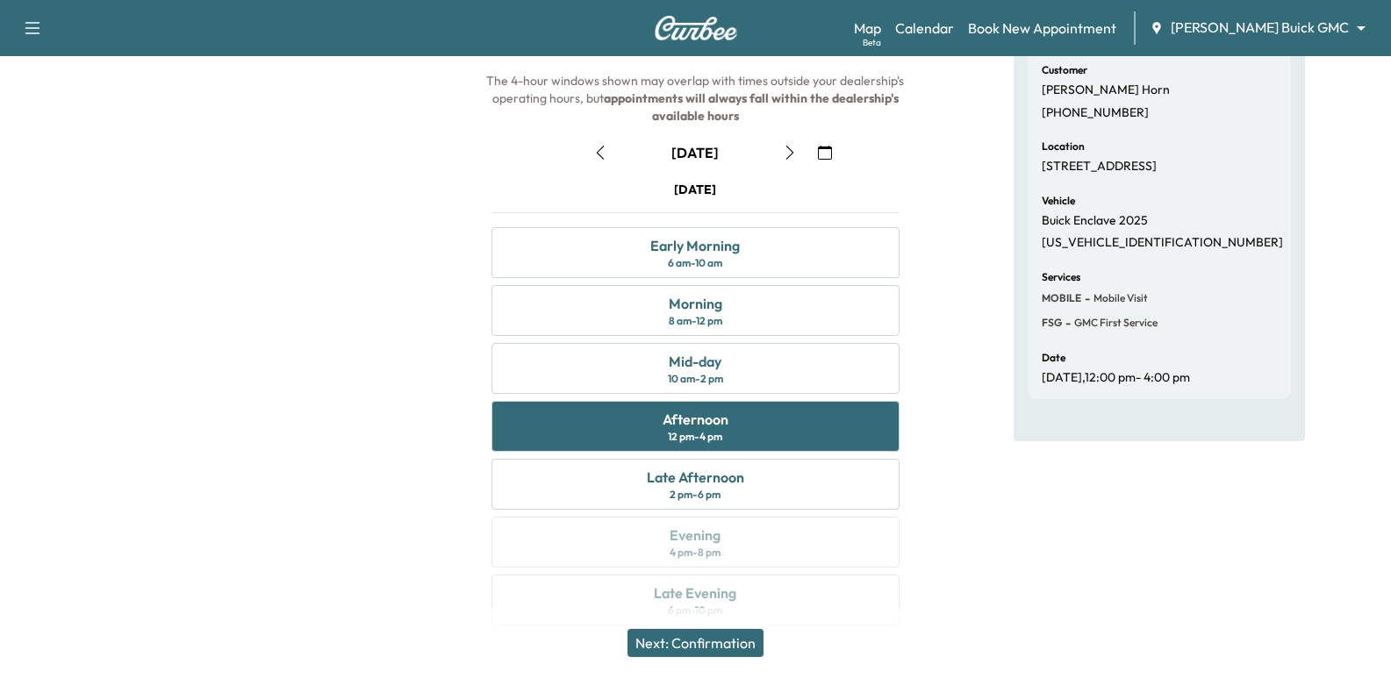
click at [1006, 368] on div "Appointment Details Customer [PERSON_NAME] [PHONE_NUMBER] Location [STREET_ADDR…" at bounding box center [1158, 310] width 463 height 671
click at [940, 436] on div "Appointment Details Customer [PERSON_NAME] [PHONE_NUMBER] Location [STREET_ADDR…" at bounding box center [1158, 310] width 463 height 671
click at [971, 488] on div "Appointment Details Customer [PERSON_NAME] [PHONE_NUMBER] Location [STREET_ADDR…" at bounding box center [1158, 310] width 463 height 671
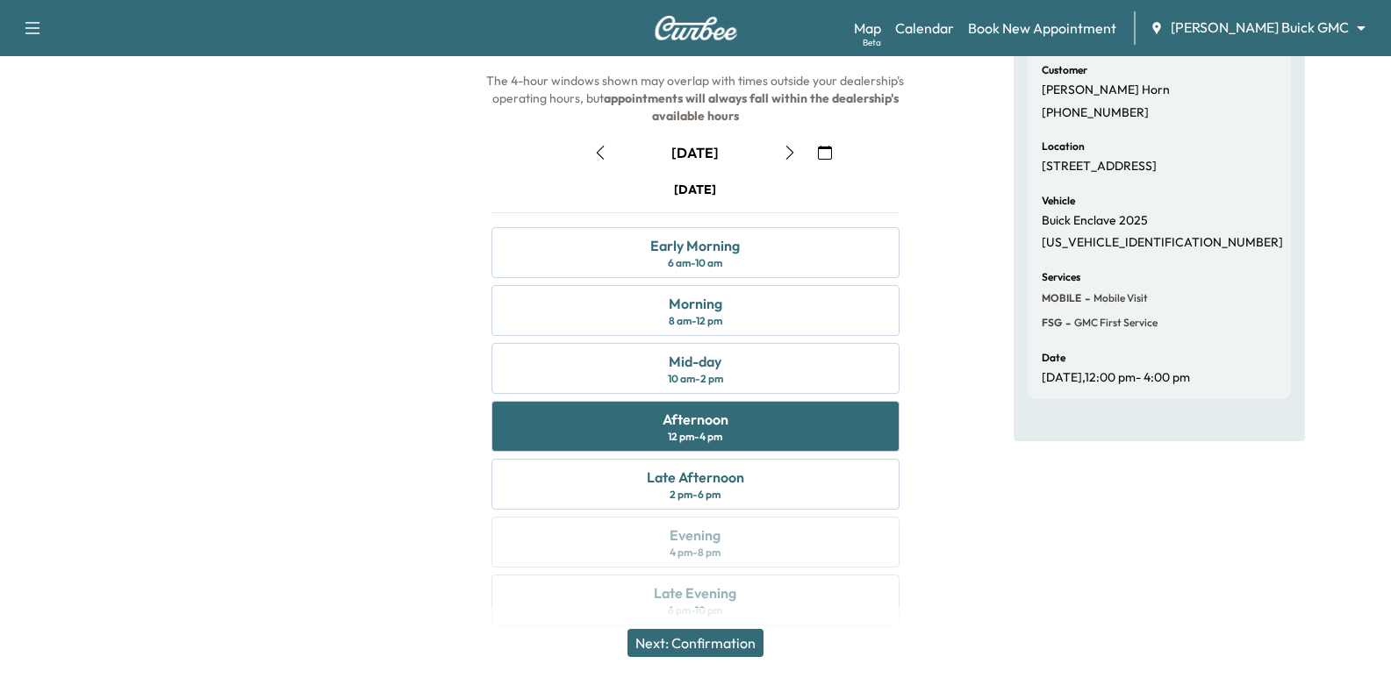
click at [971, 488] on div "Appointment Details Customer [PERSON_NAME] [PHONE_NUMBER] Location [STREET_ADDR…" at bounding box center [1158, 310] width 463 height 671
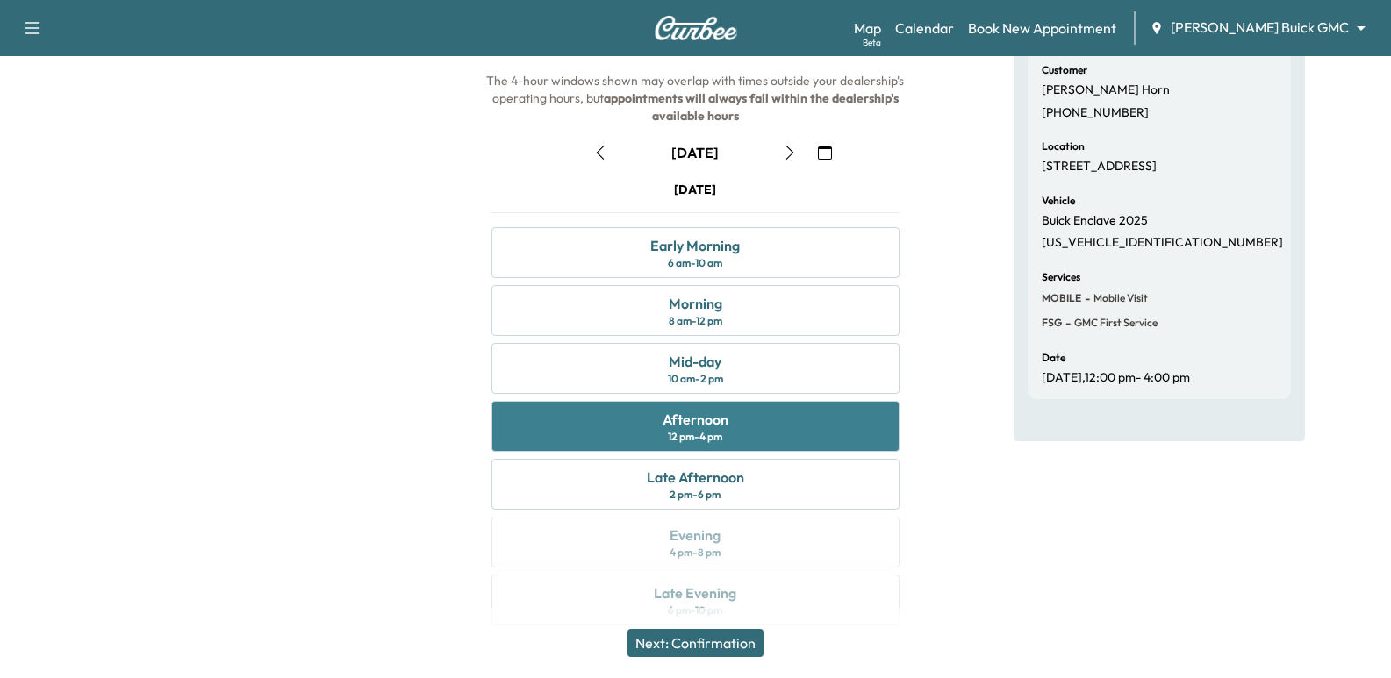
click at [843, 422] on div "Afternoon 12 pm - 4 pm" at bounding box center [694, 426] width 407 height 51
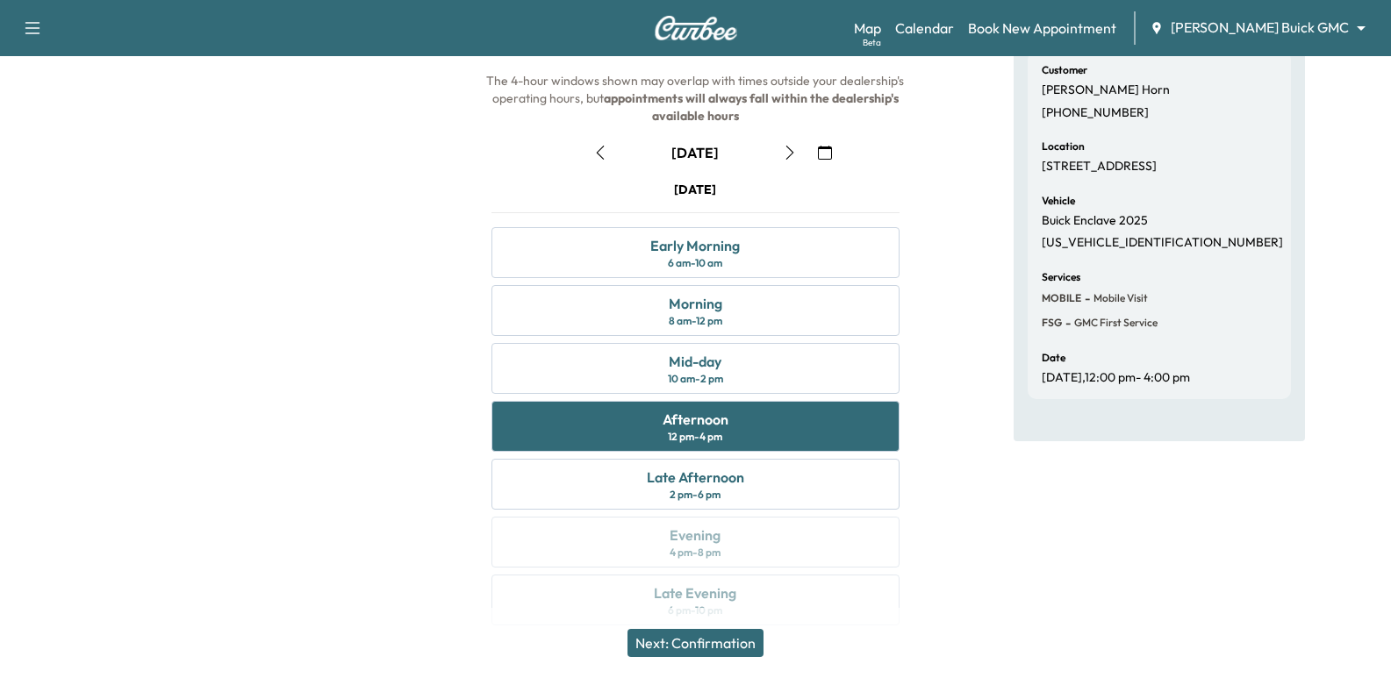
click at [950, 267] on div "Appointment Details Customer [PERSON_NAME] [PHONE_NUMBER] Location [STREET_ADDR…" at bounding box center [1158, 310] width 463 height 671
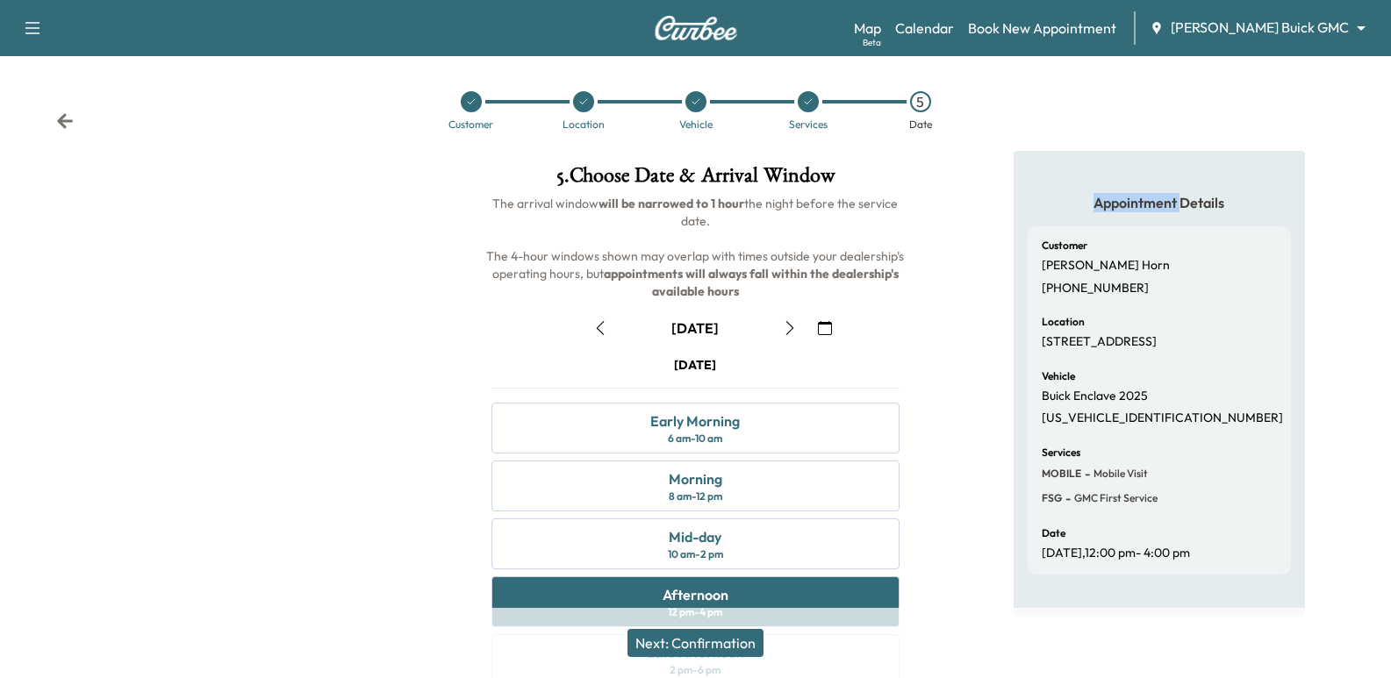
scroll to position [88, 0]
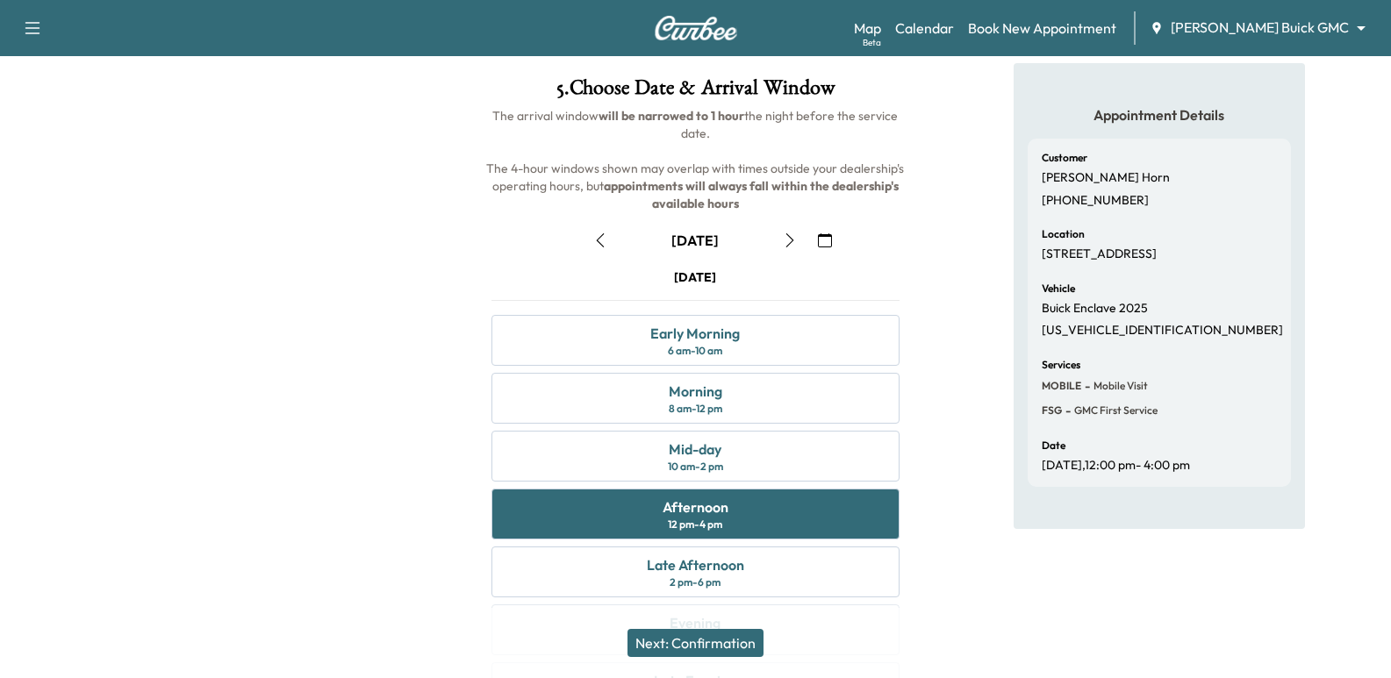
click at [968, 305] on div "Appointment Details Customer [PERSON_NAME] [PHONE_NUMBER] Location [STREET_ADDR…" at bounding box center [1158, 398] width 463 height 671
click at [986, 504] on div "Appointment Details Customer [PERSON_NAME] [PHONE_NUMBER] Location [STREET_ADDR…" at bounding box center [1158, 398] width 463 height 671
click at [431, 204] on div at bounding box center [231, 398] width 463 height 671
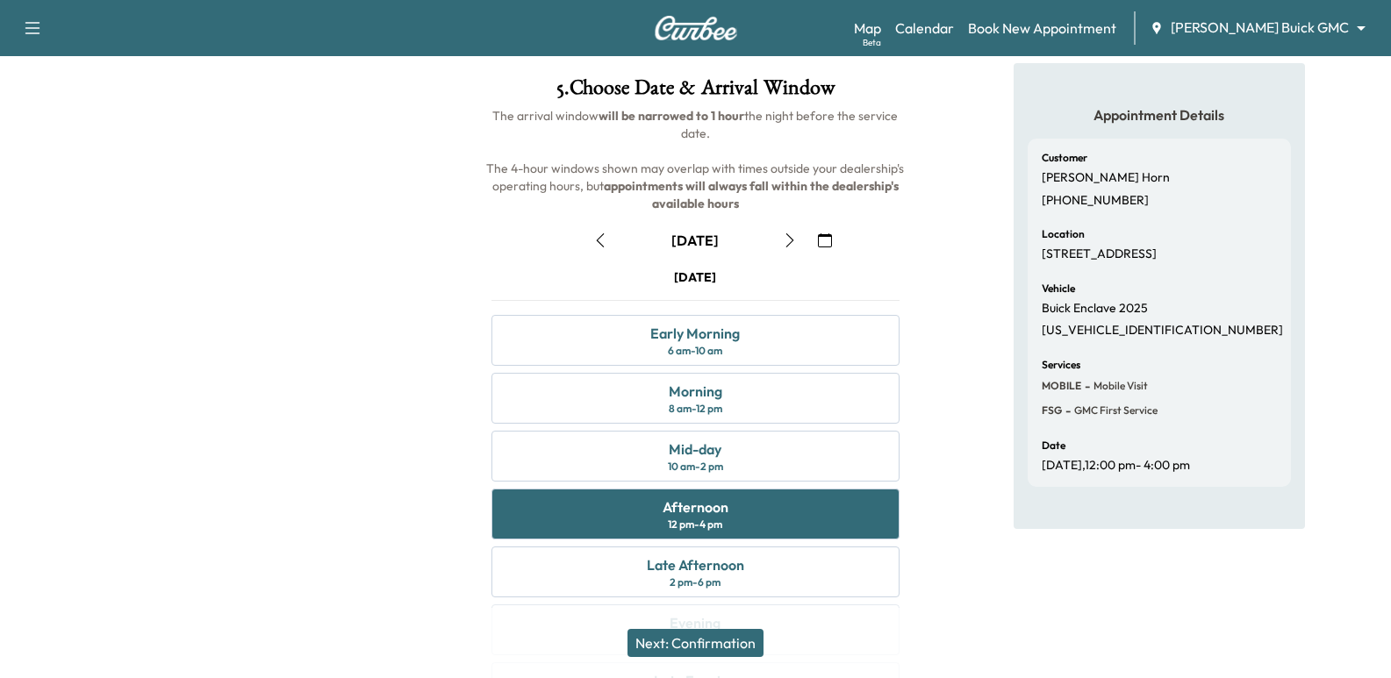
click at [328, 235] on div at bounding box center [231, 398] width 463 height 671
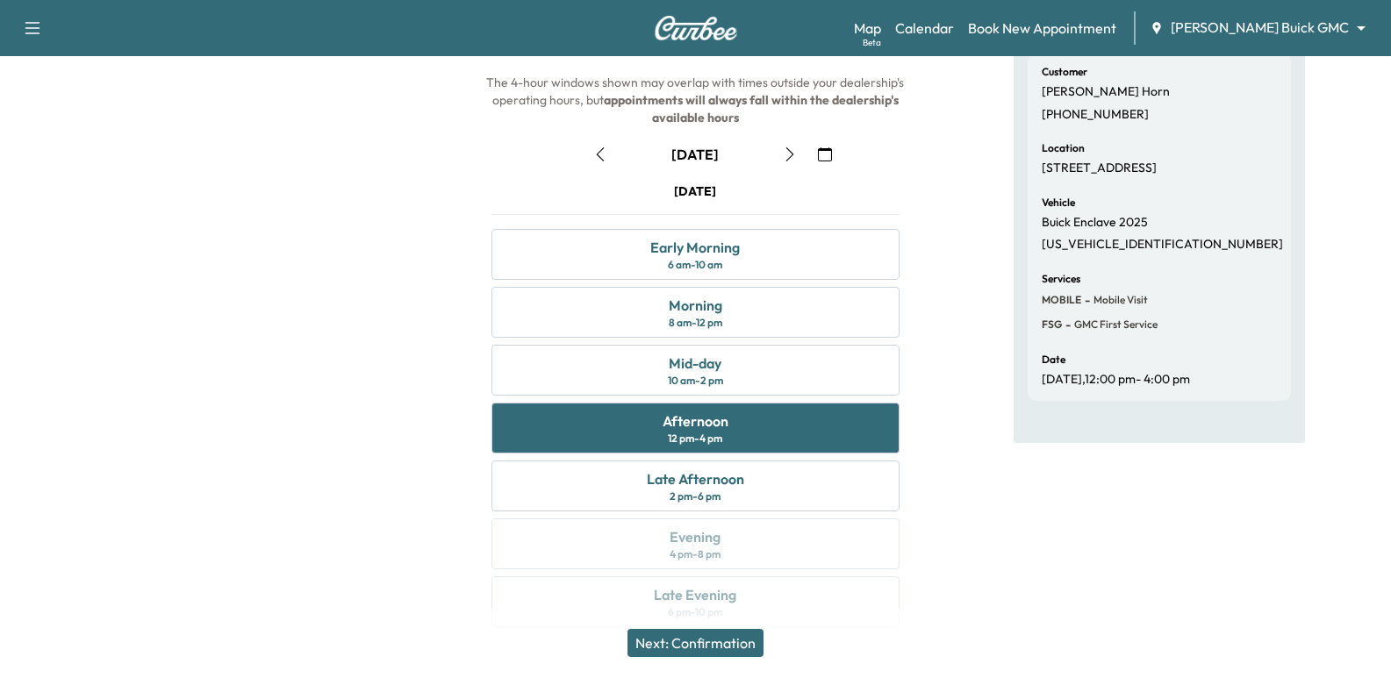
scroll to position [175, 0]
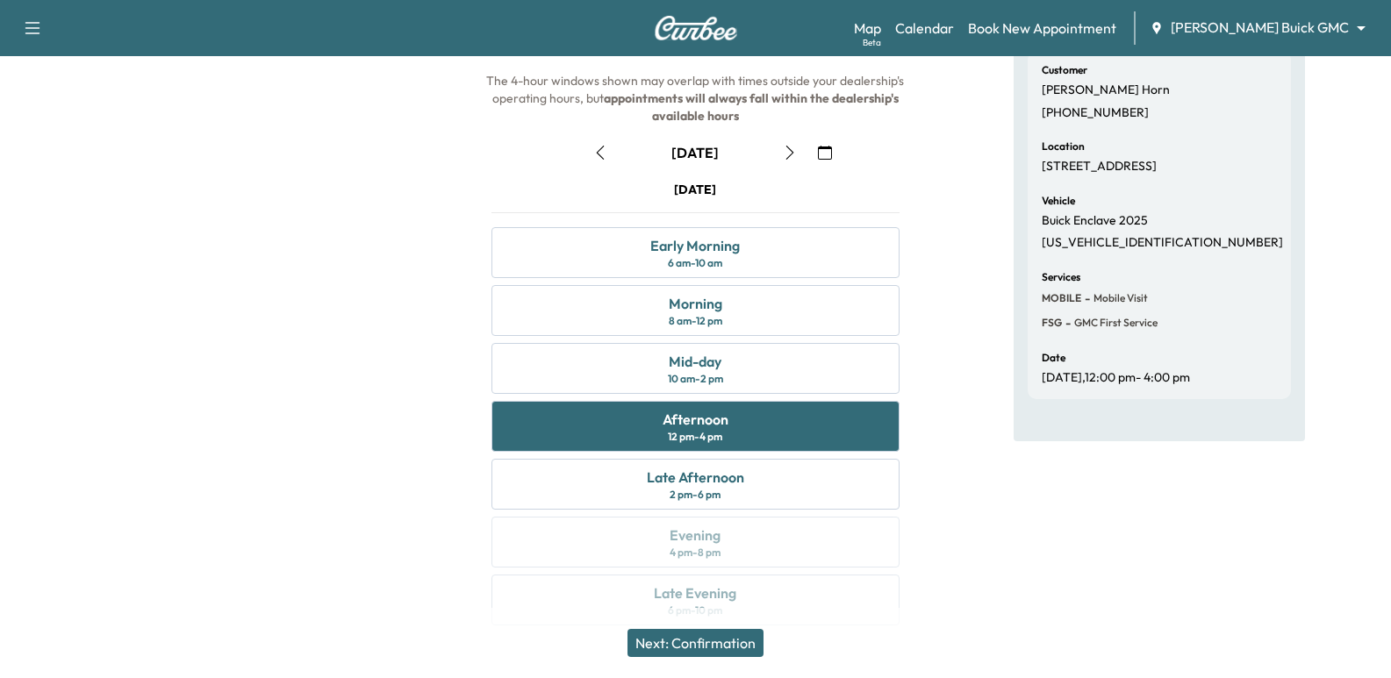
click at [354, 249] on div at bounding box center [231, 310] width 463 height 671
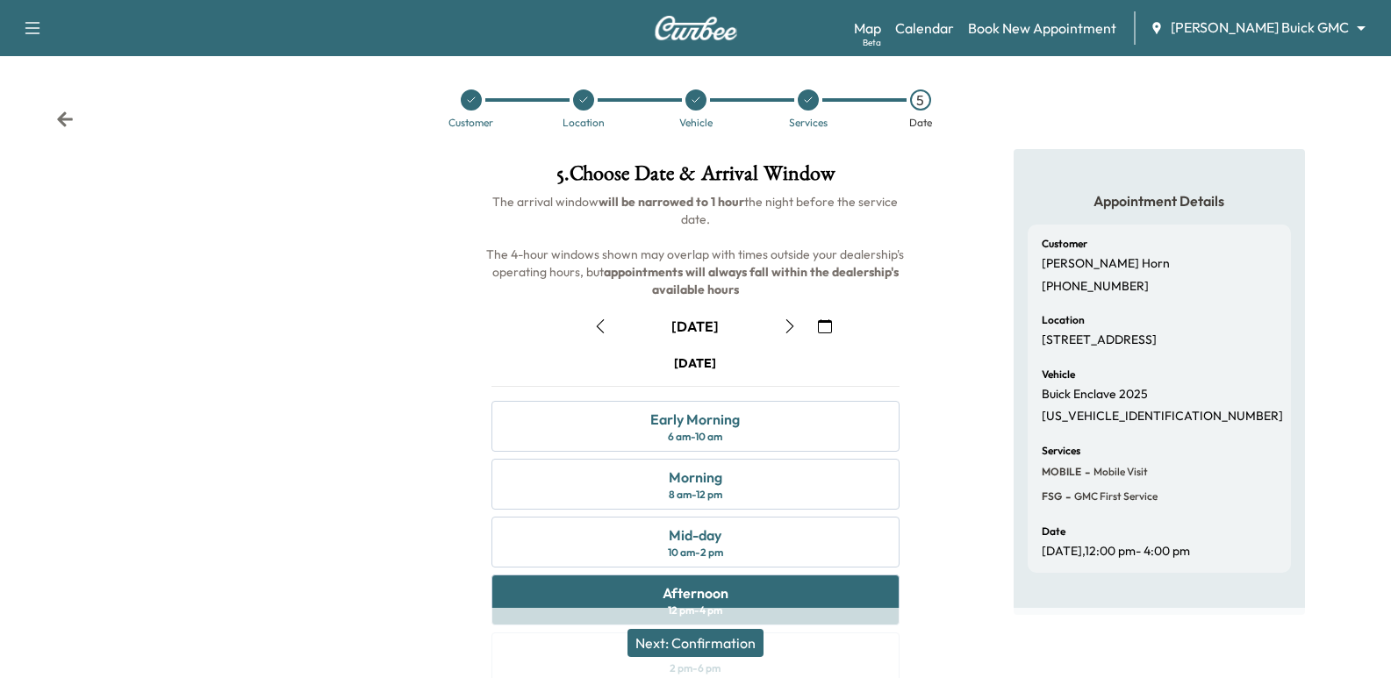
scroll to position [0, 0]
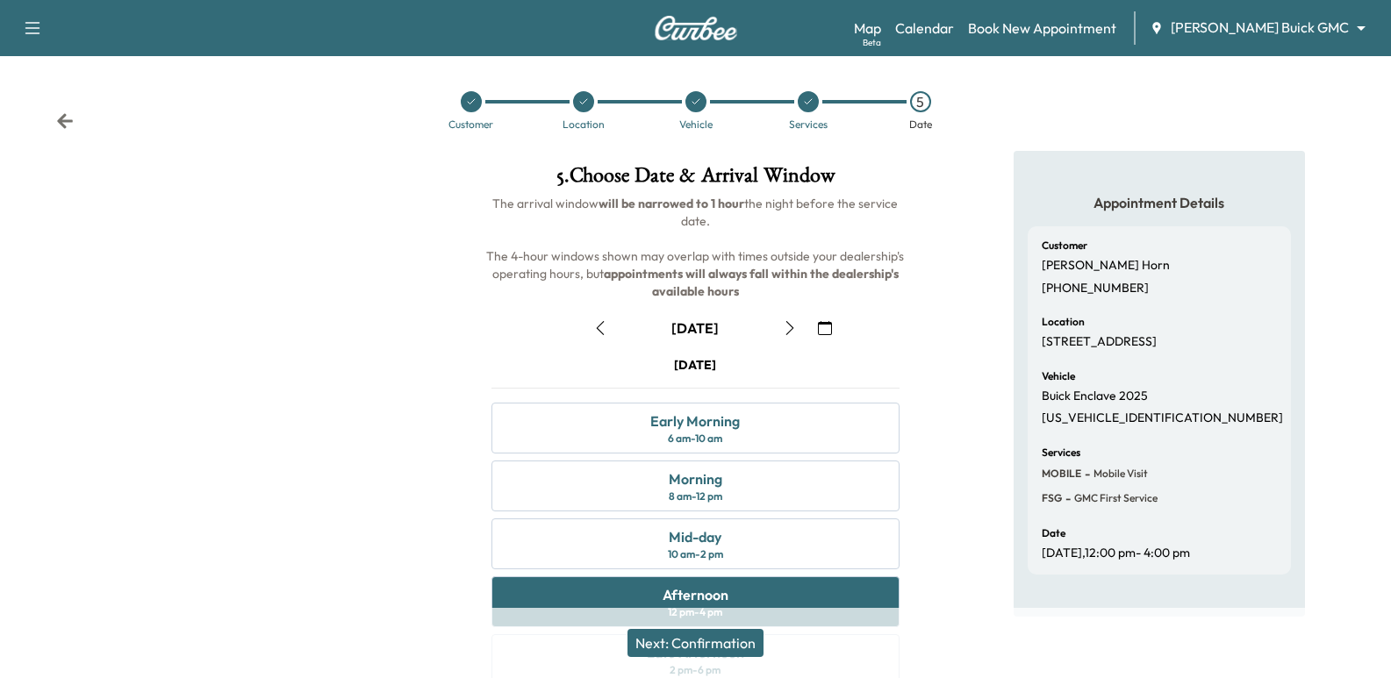
click at [352, 255] on div at bounding box center [231, 486] width 463 height 671
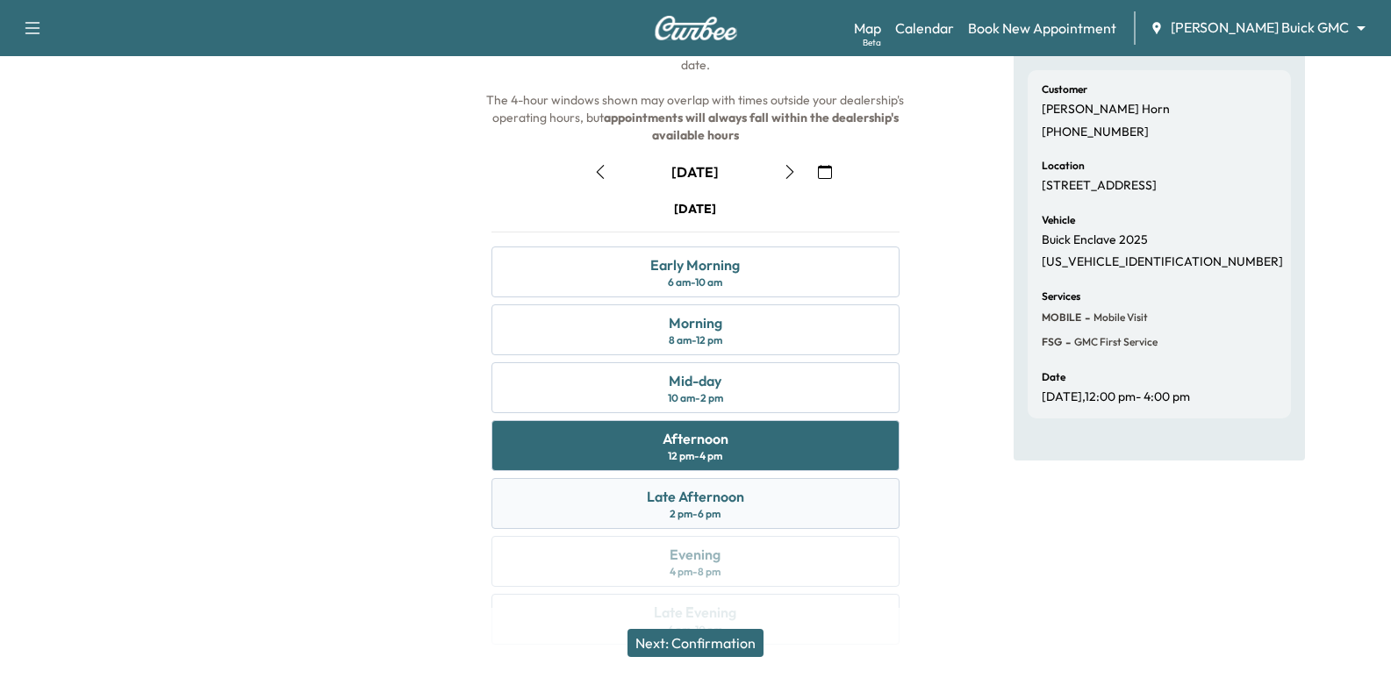
scroll to position [200, 0]
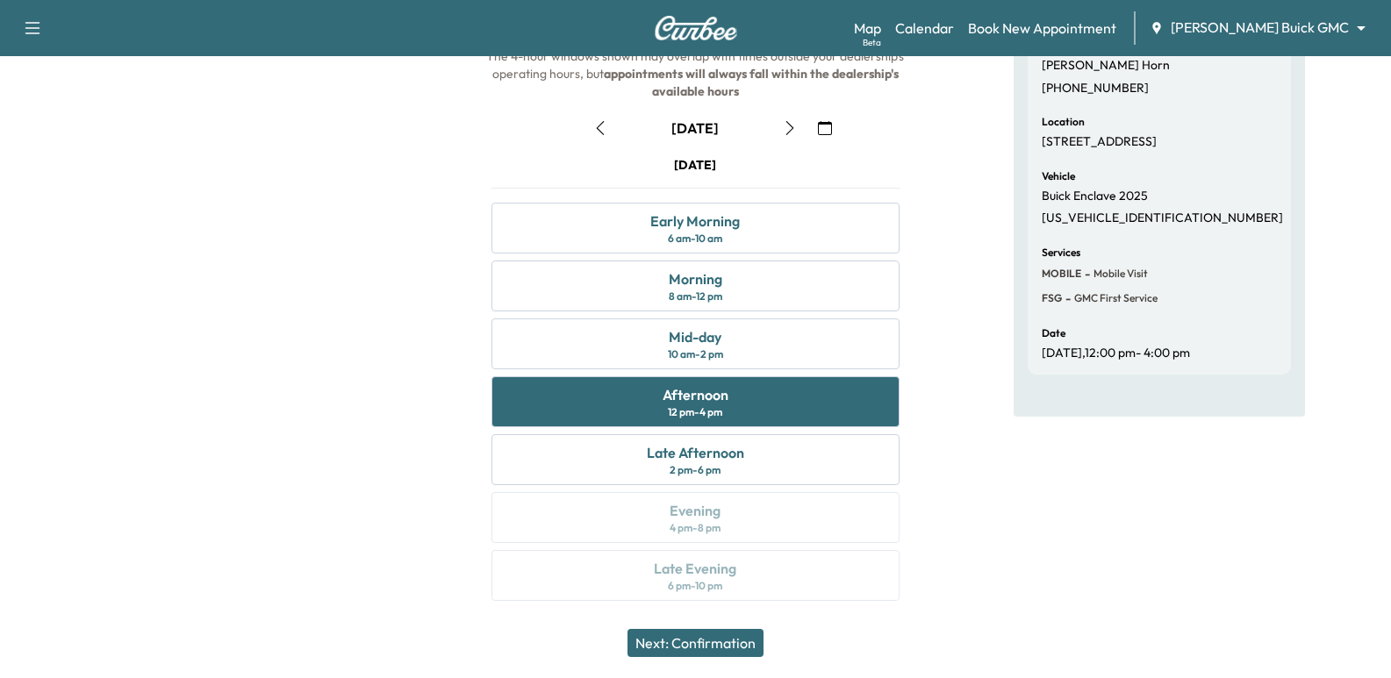
click at [665, 632] on button "Next: Confirmation" at bounding box center [695, 643] width 136 height 28
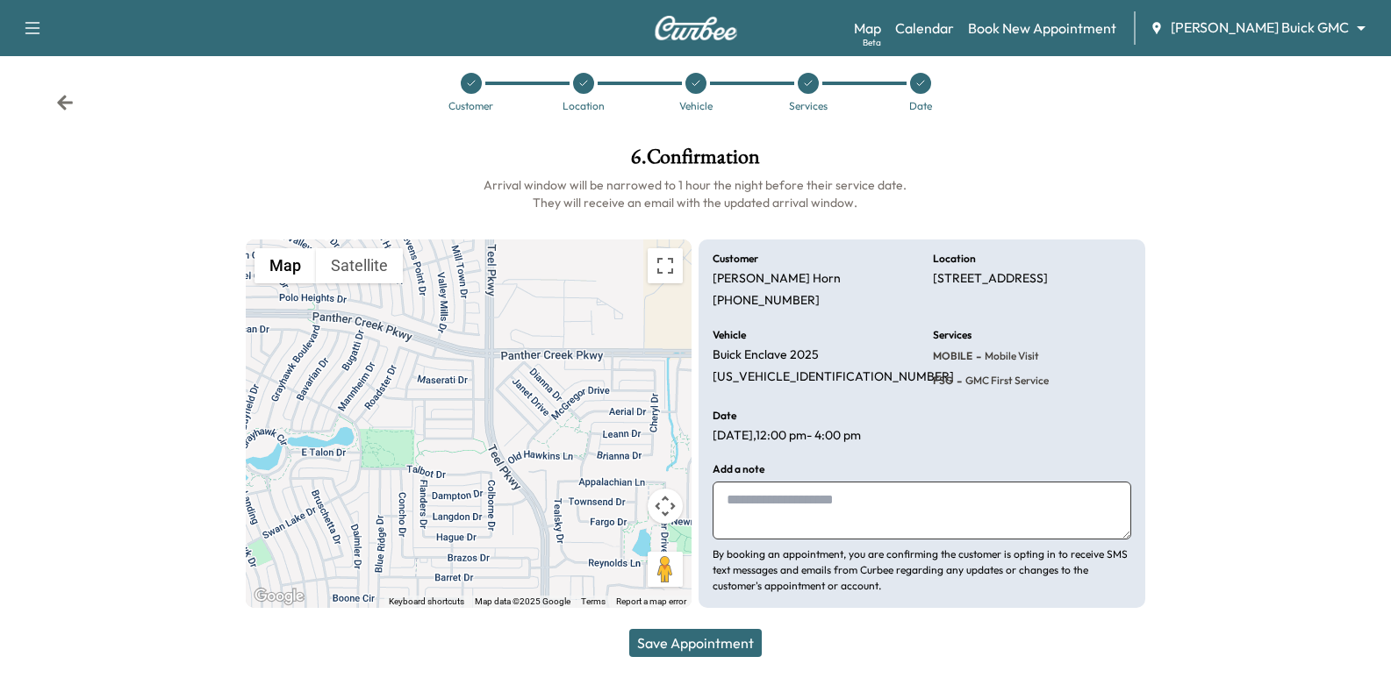
click at [843, 518] on textarea at bounding box center [921, 511] width 418 height 58
click at [729, 643] on button "Save Appointment" at bounding box center [695, 643] width 132 height 28
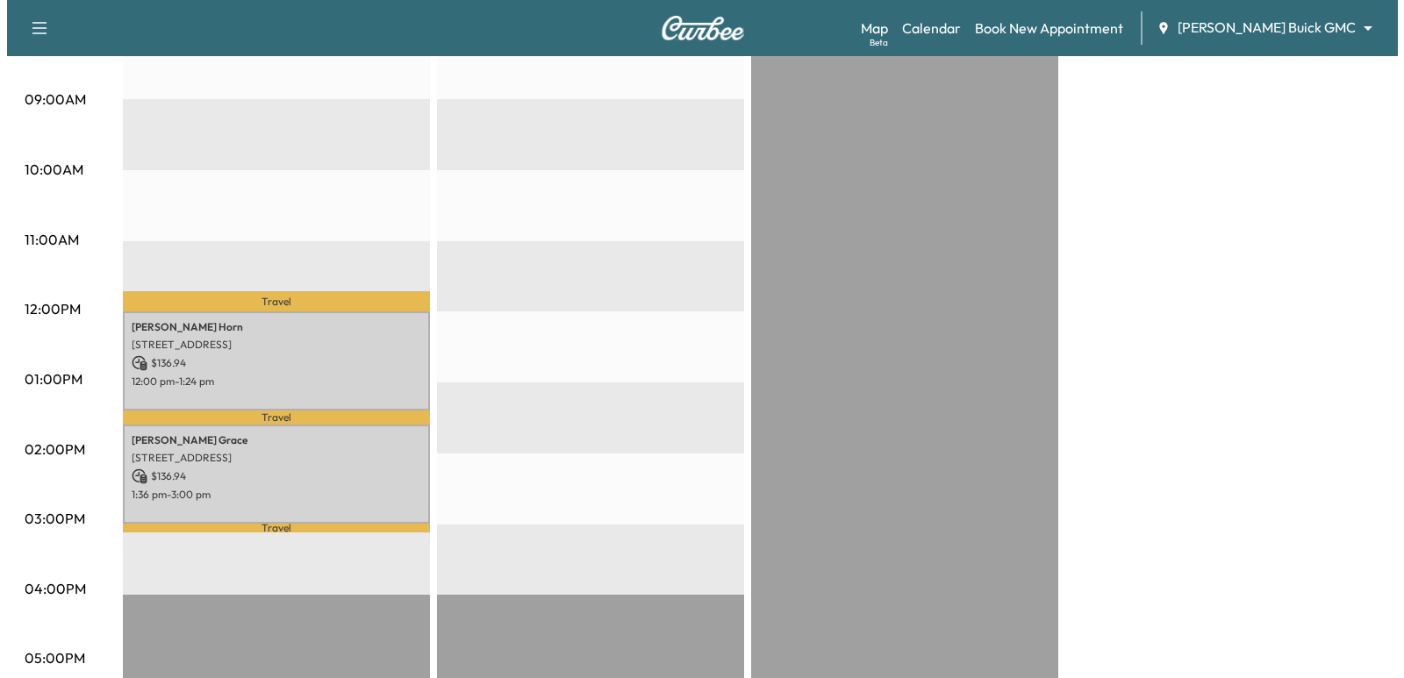
scroll to position [526, 0]
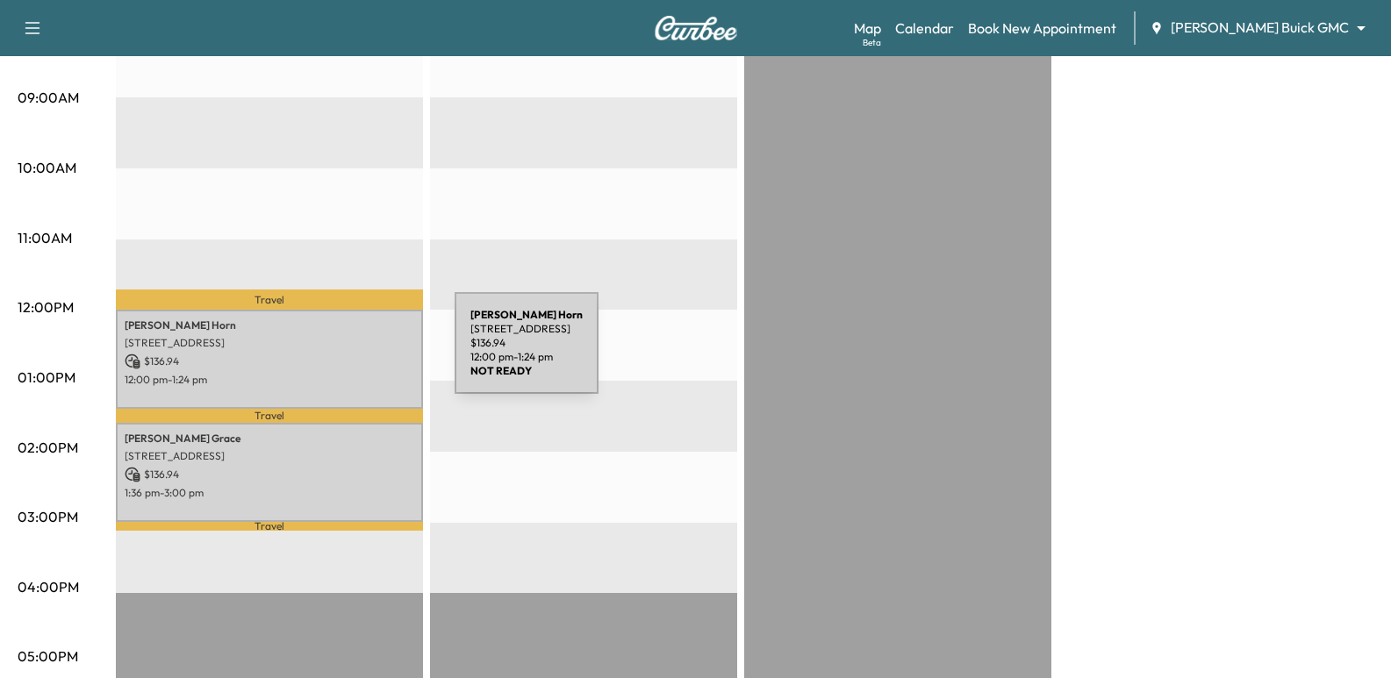
click at [324, 354] on p "$ 136.94" at bounding box center [270, 362] width 290 height 16
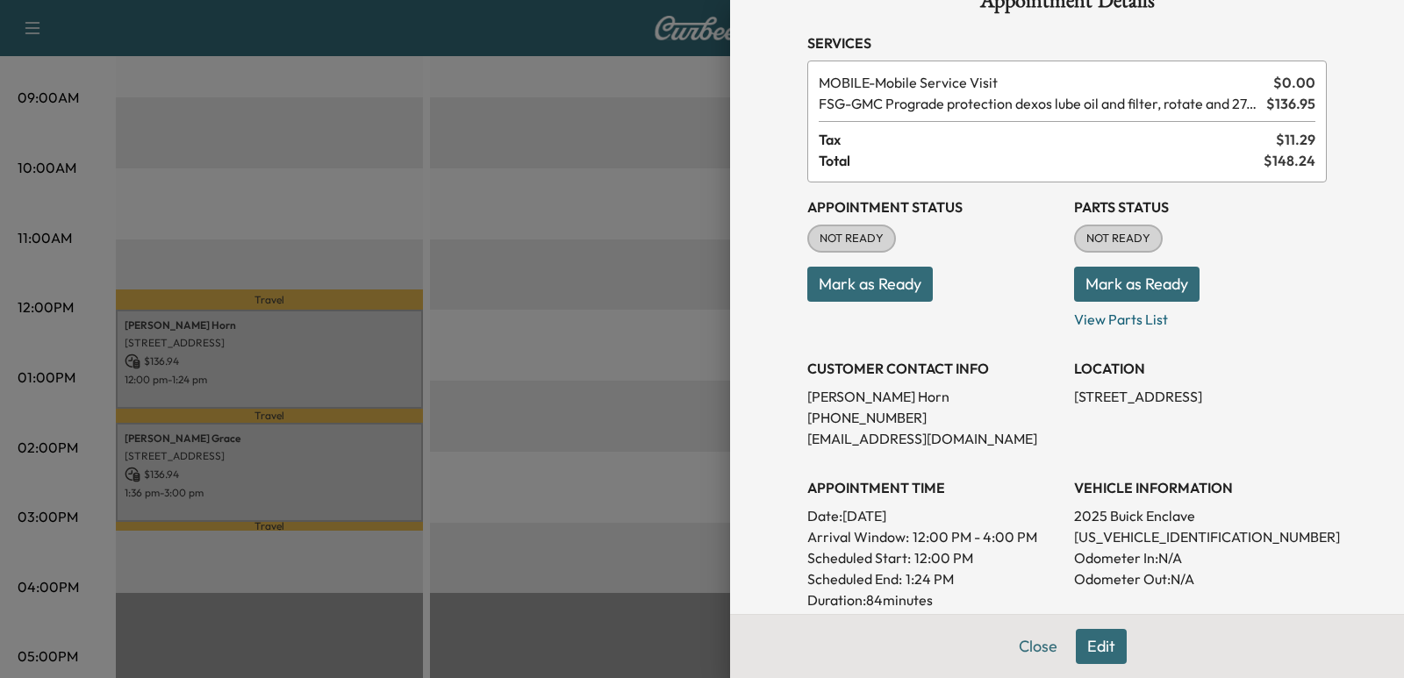
scroll to position [0, 0]
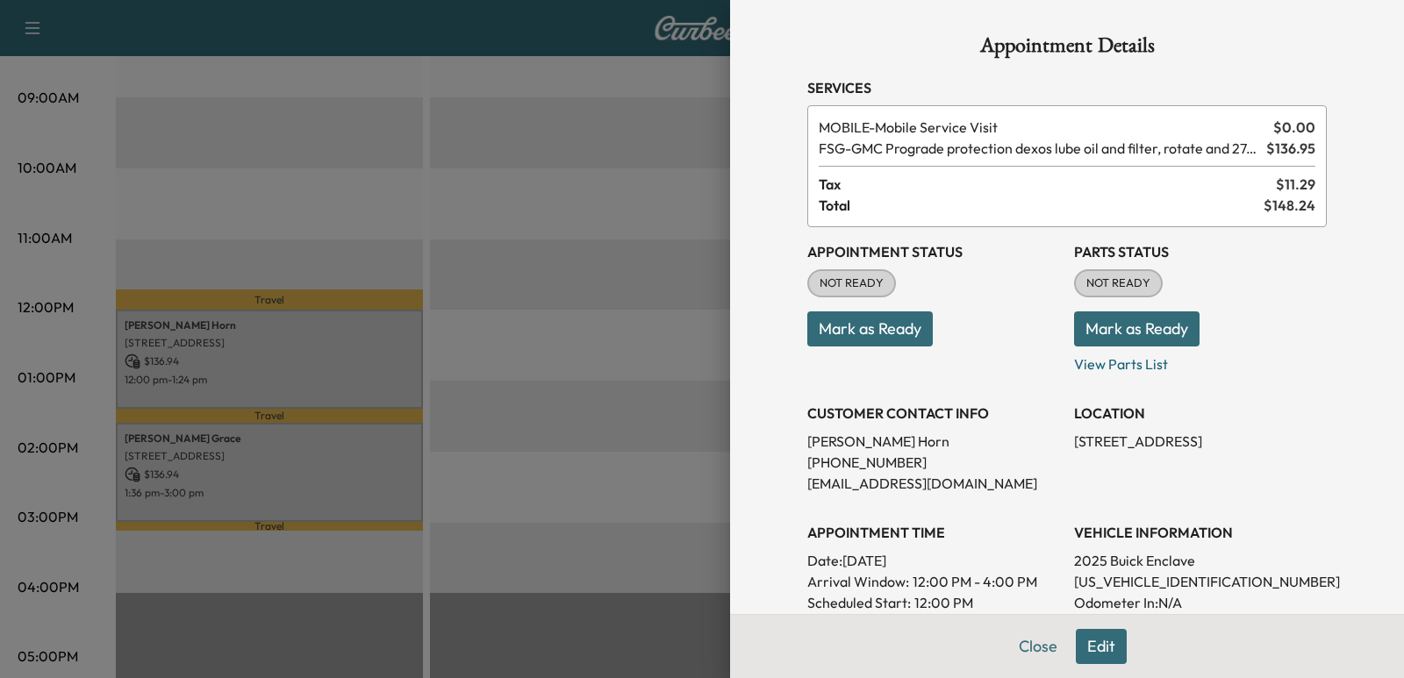
click at [542, 182] on div at bounding box center [702, 339] width 1404 height 678
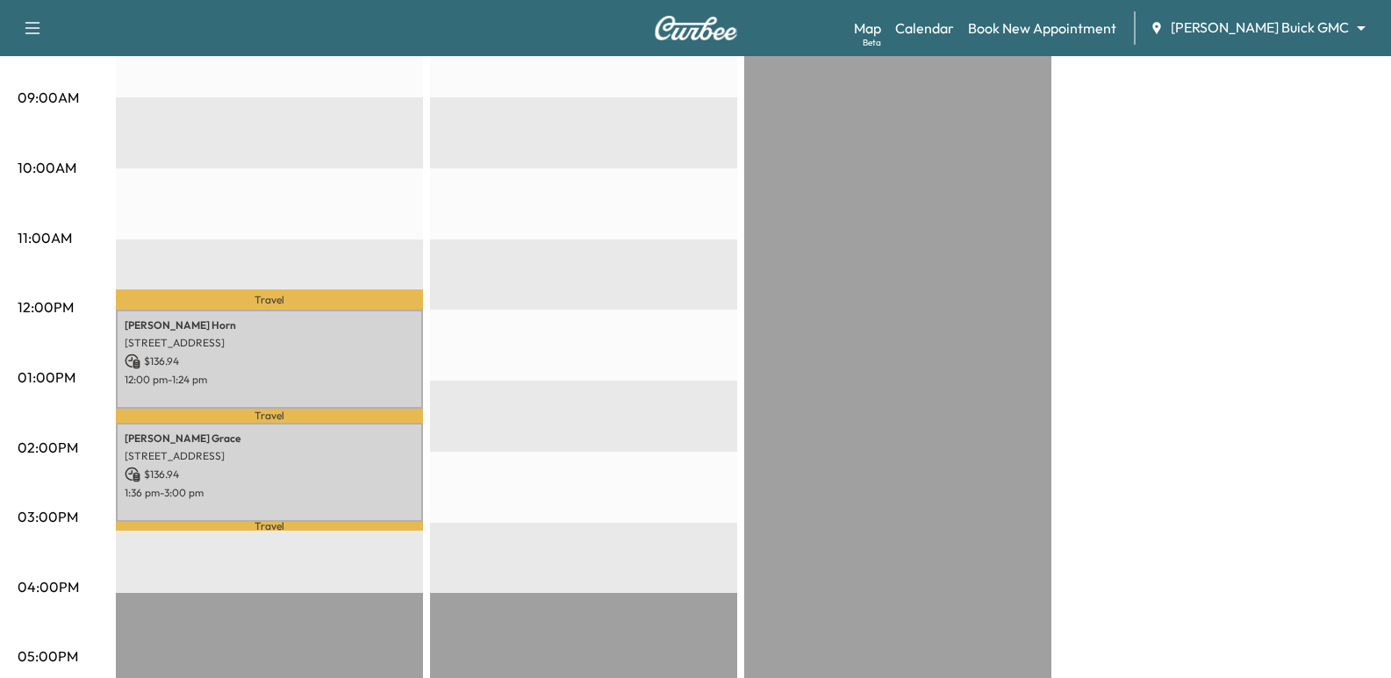
click at [111, 367] on div "06:00AM 07:00AM 08:00AM 09:00AM 10:00AM 11:00AM 12:00PM 01:00PM 02:00PM 03:00PM…" at bounding box center [67, 444] width 98 height 1118
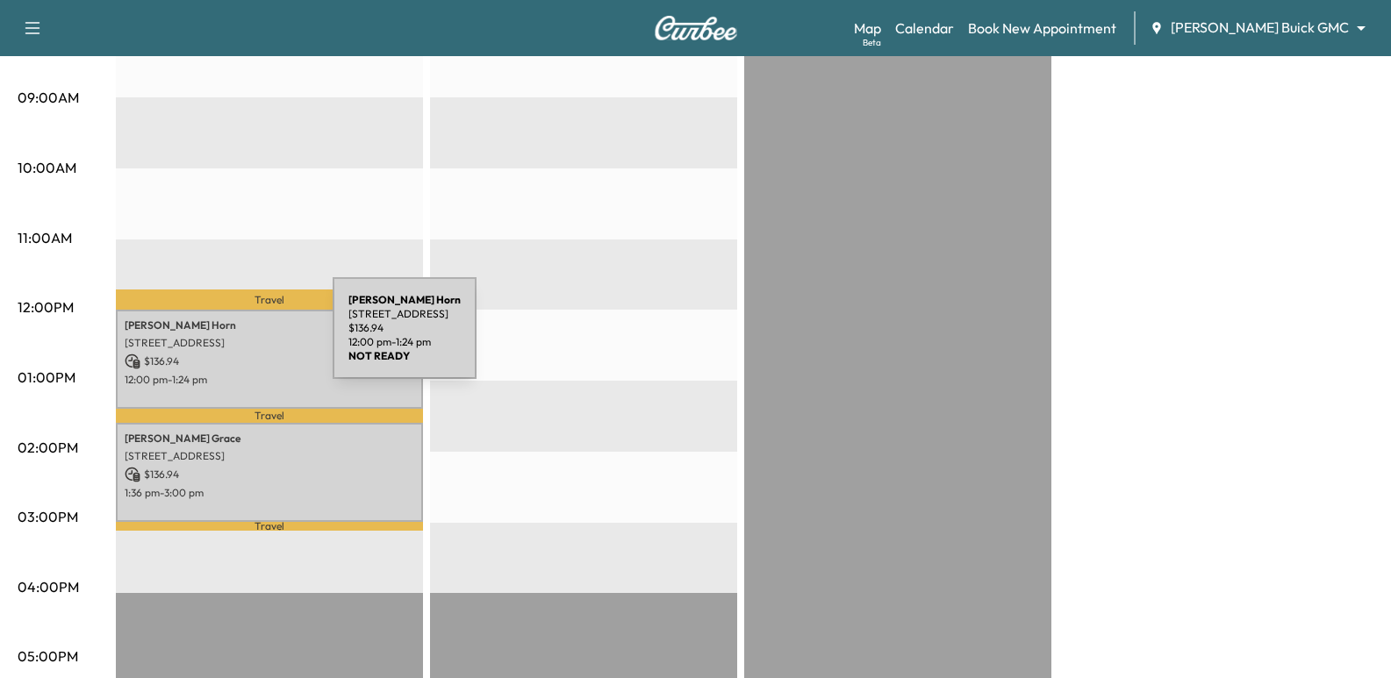
click at [201, 339] on p "[STREET_ADDRESS]" at bounding box center [270, 343] width 290 height 14
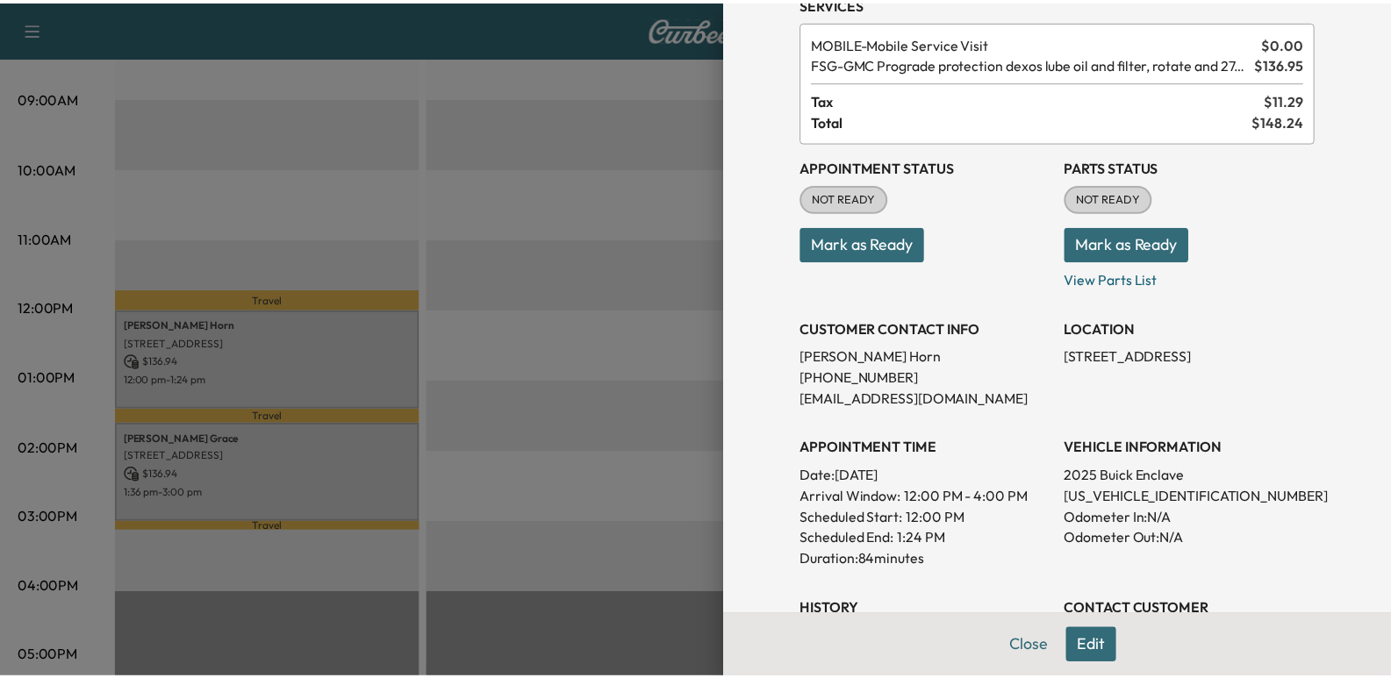
scroll to position [45, 0]
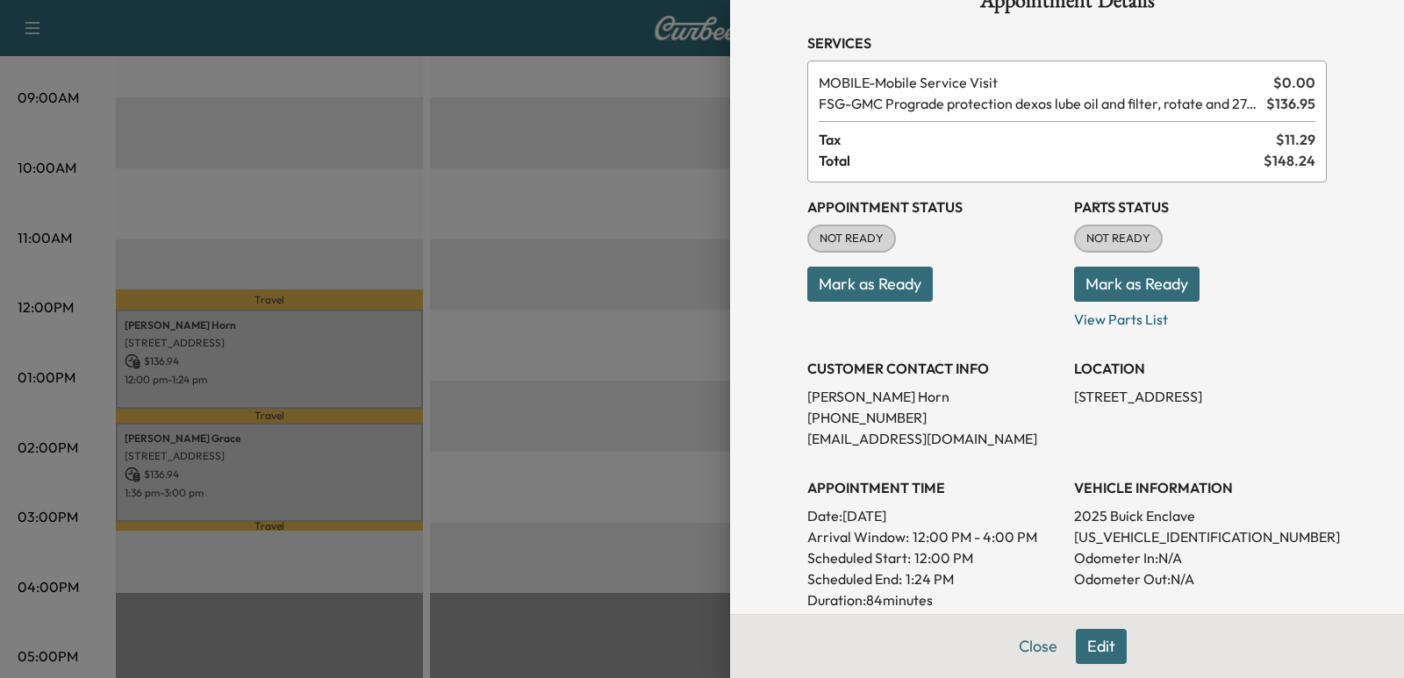
click at [670, 195] on div at bounding box center [702, 339] width 1404 height 678
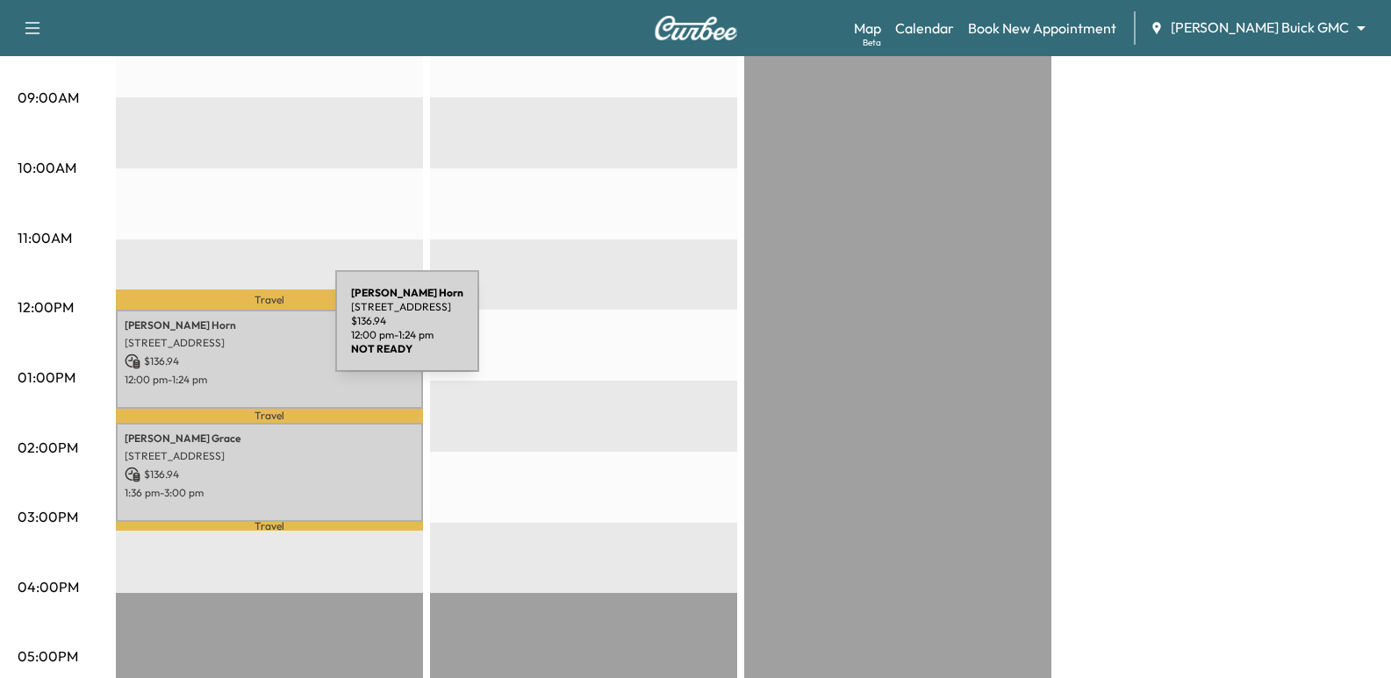
click at [204, 336] on p "[STREET_ADDRESS]" at bounding box center [270, 343] width 290 height 14
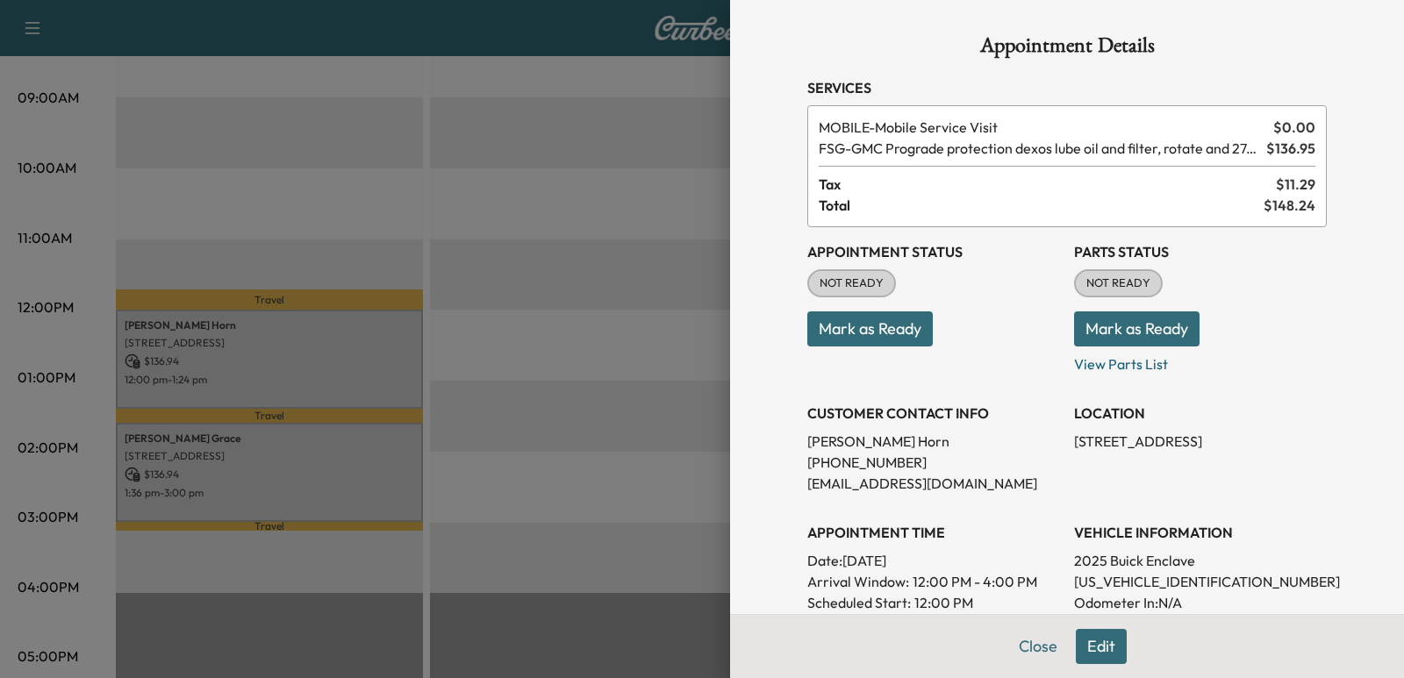
click at [634, 169] on div at bounding box center [702, 339] width 1404 height 678
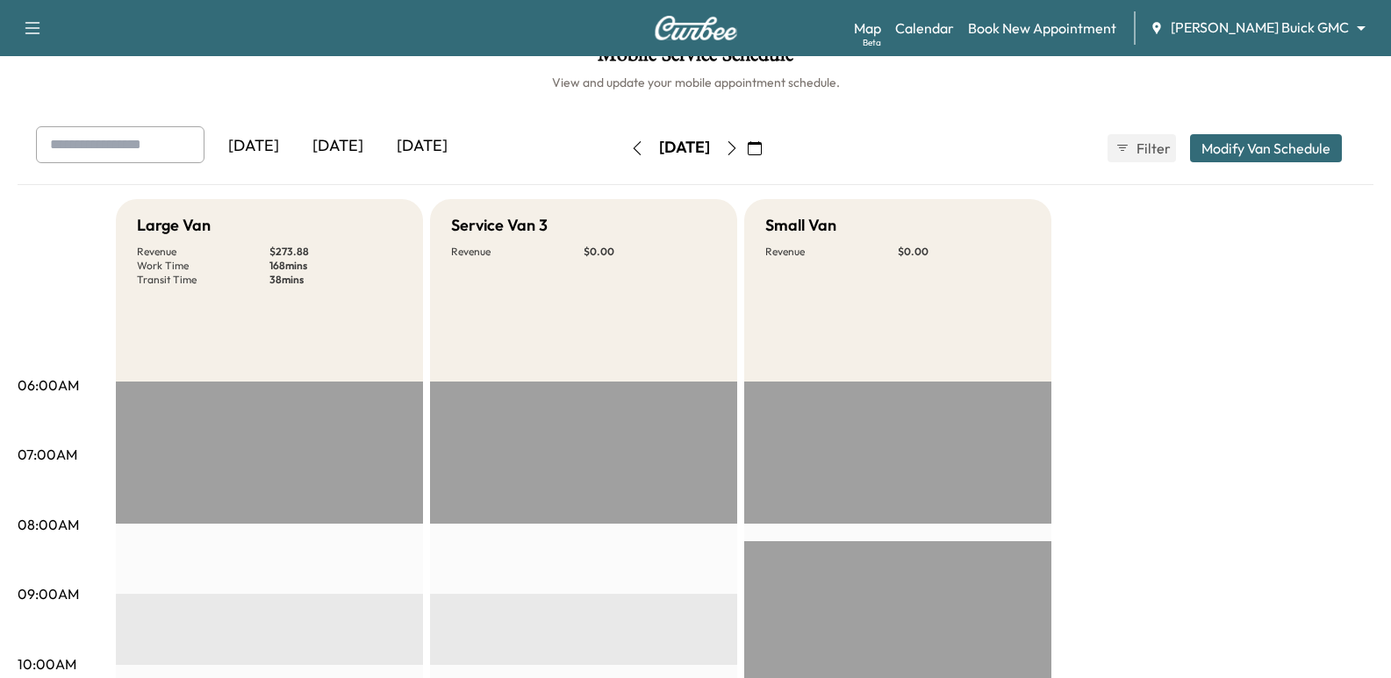
scroll to position [0, 0]
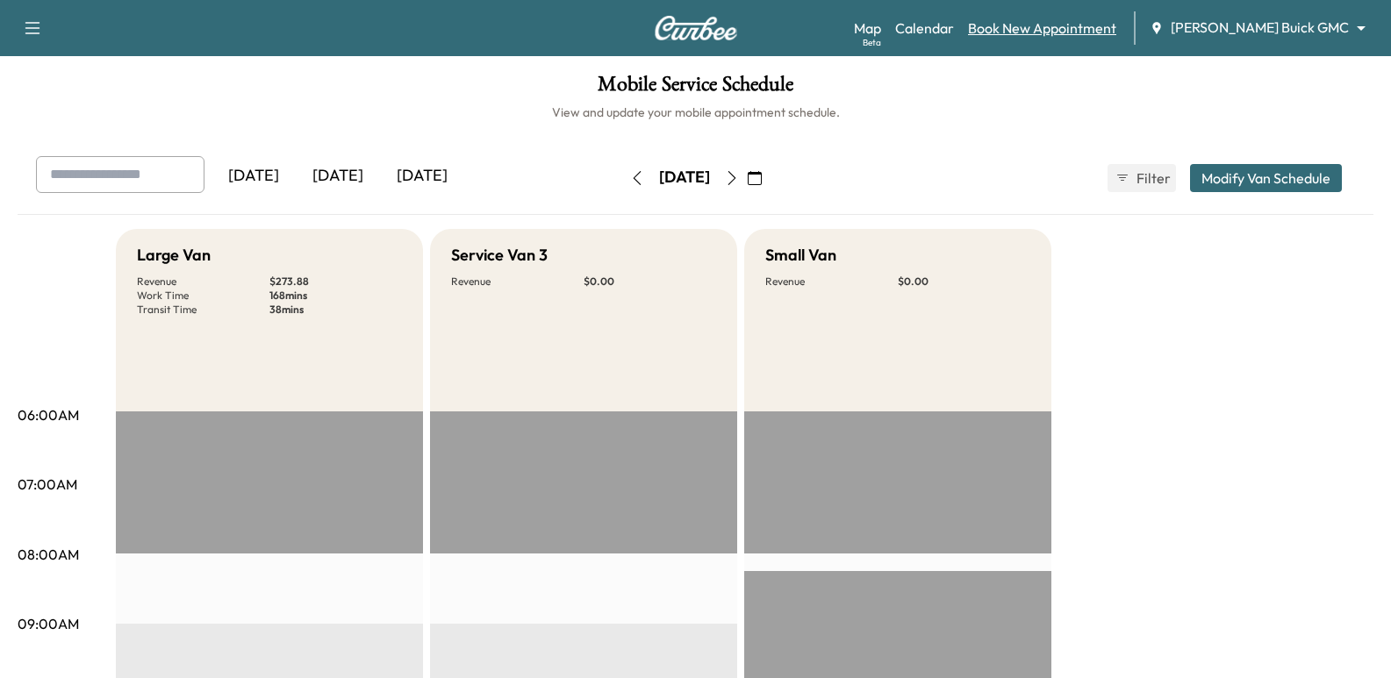
click at [1116, 35] on link "Book New Appointment" at bounding box center [1042, 28] width 148 height 21
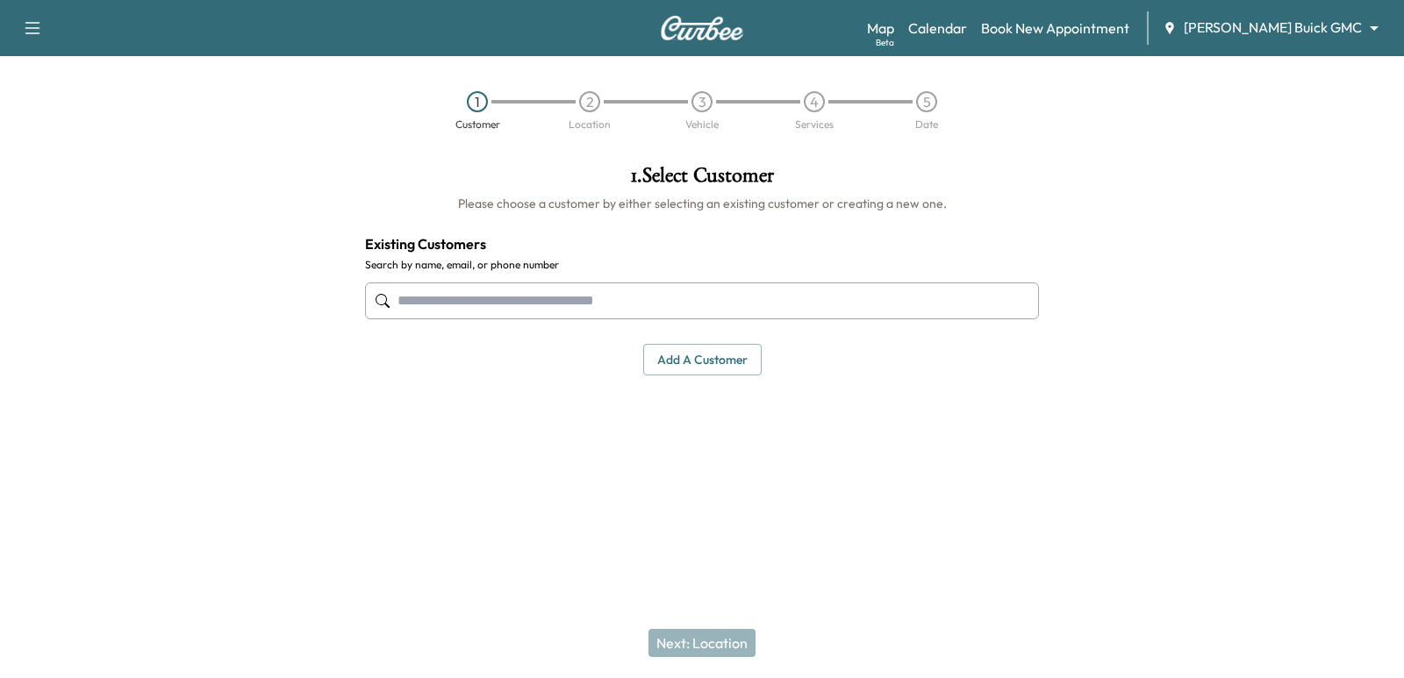
click at [903, 284] on input "text" at bounding box center [702, 301] width 674 height 37
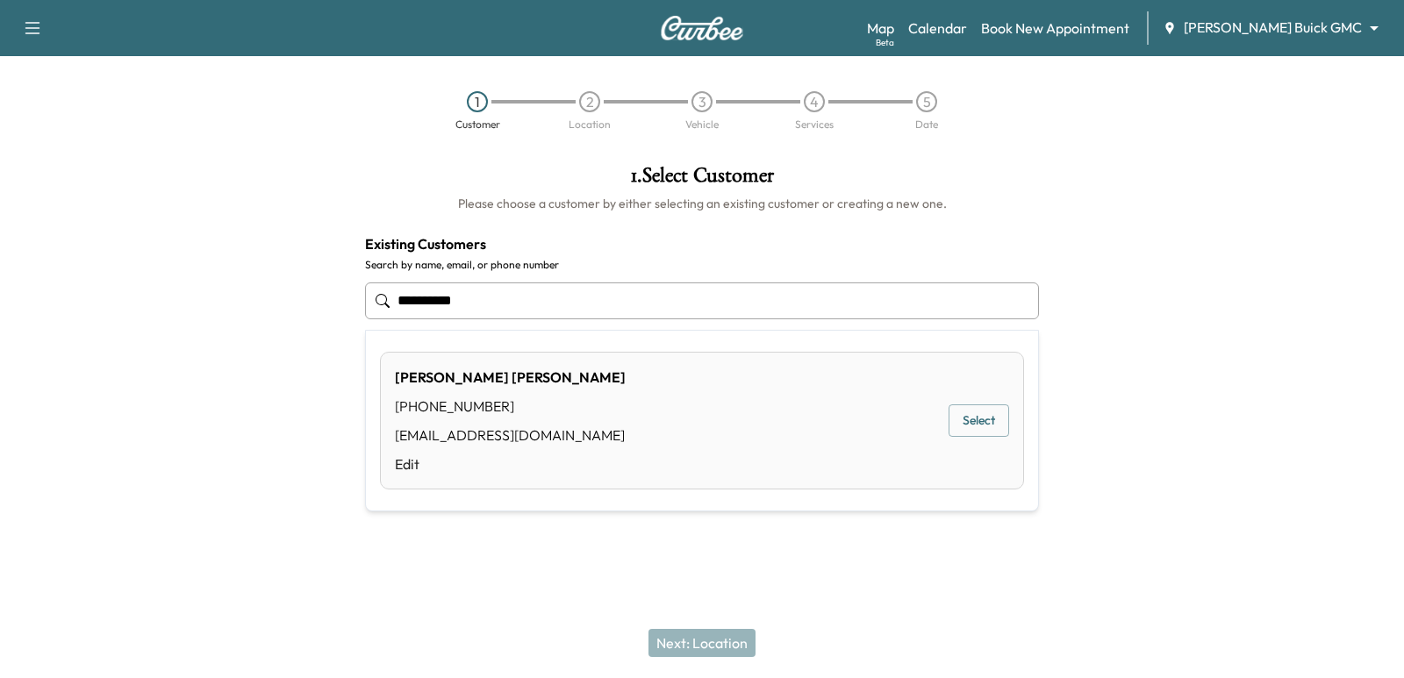
type input "**********"
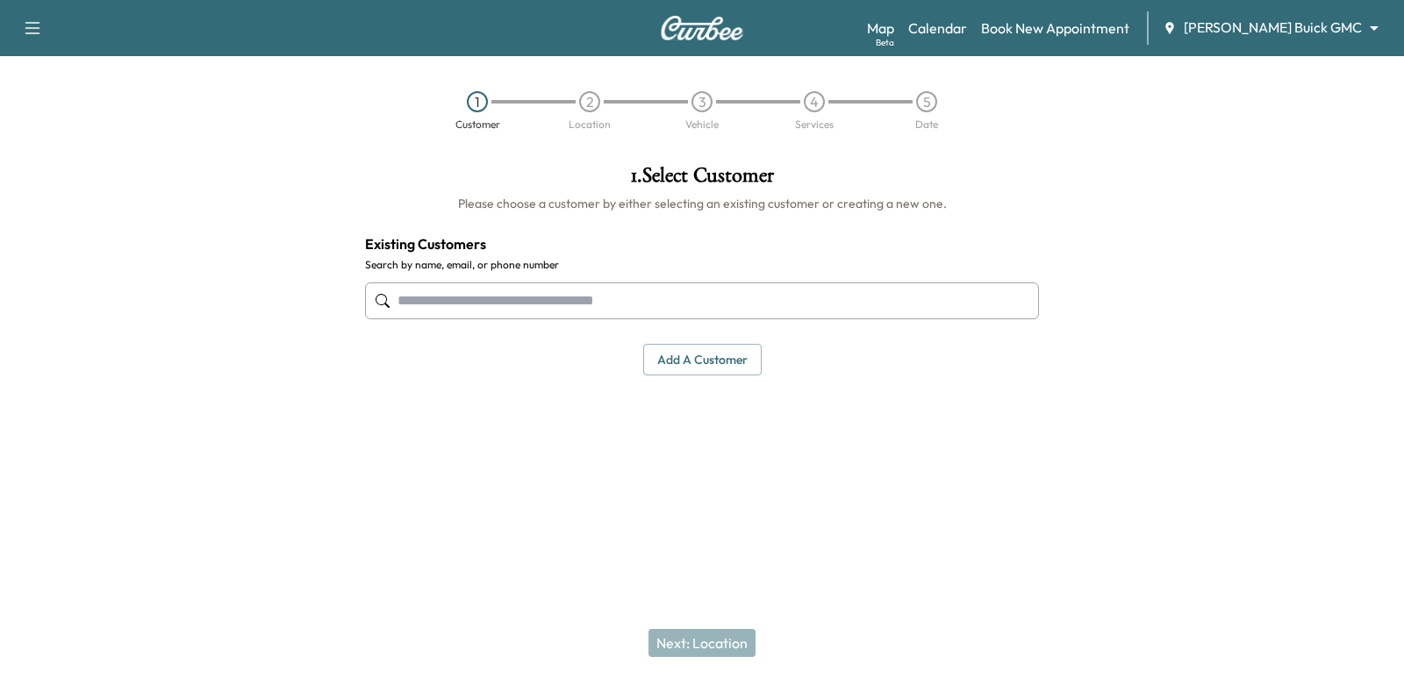
click at [705, 302] on input "text" at bounding box center [702, 301] width 674 height 37
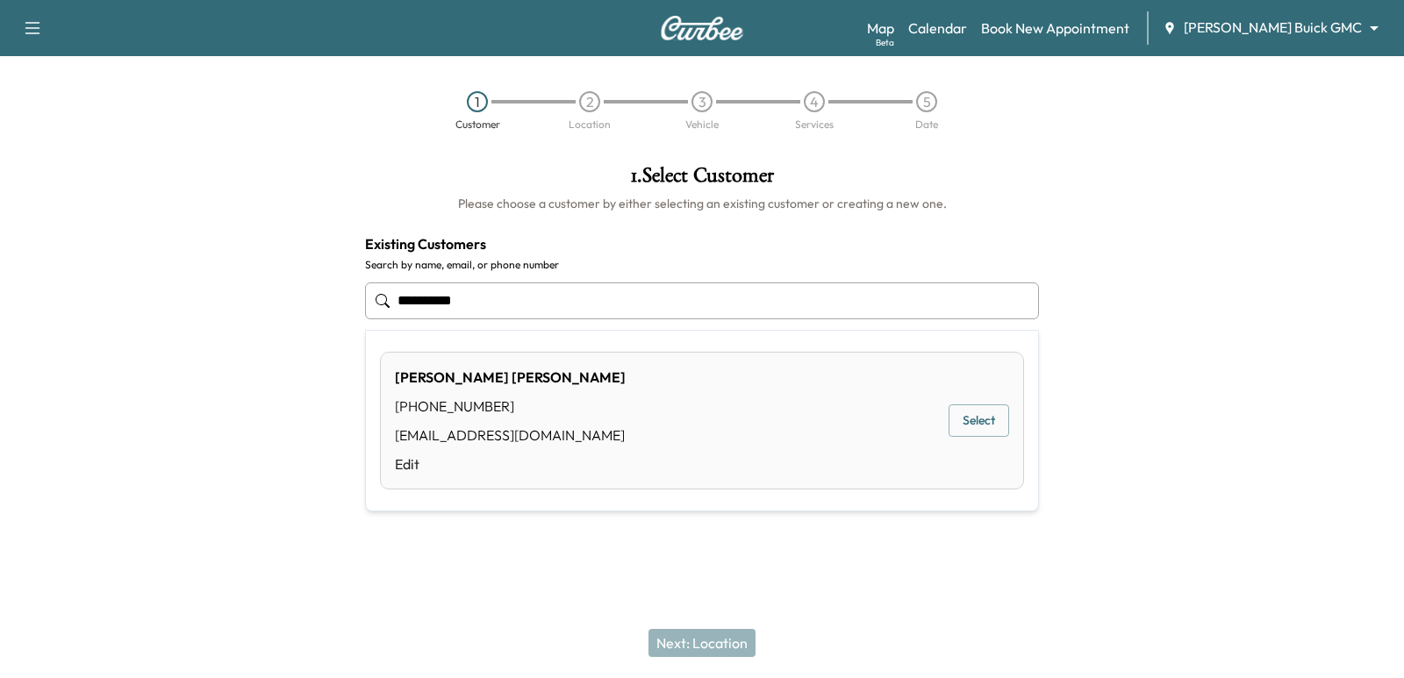
click at [955, 425] on button "Select" at bounding box center [979, 420] width 61 height 32
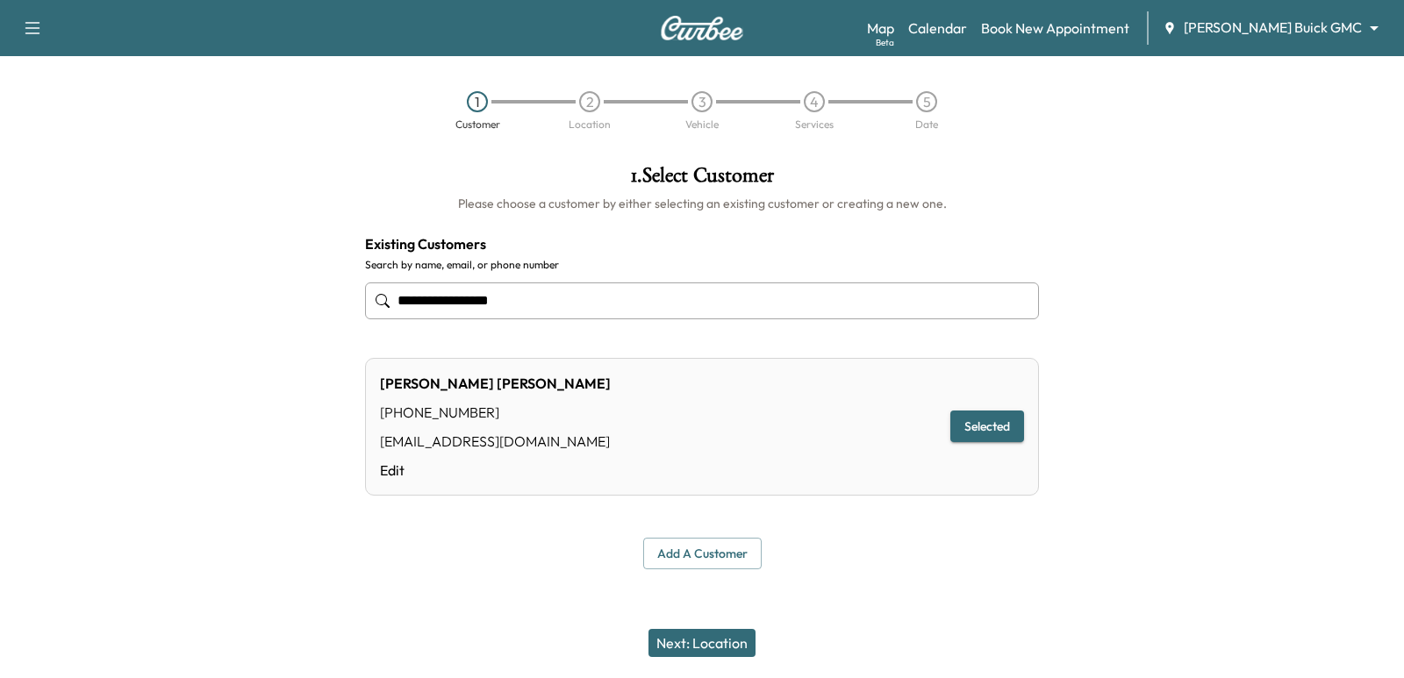
type input "**********"
click at [613, 598] on div at bounding box center [702, 611] width 1404 height 56
click at [523, 577] on div "**********" at bounding box center [702, 367] width 702 height 433
click at [598, 591] on div at bounding box center [702, 611] width 1404 height 56
click at [554, 546] on div "Add a customer" at bounding box center [702, 554] width 674 height 32
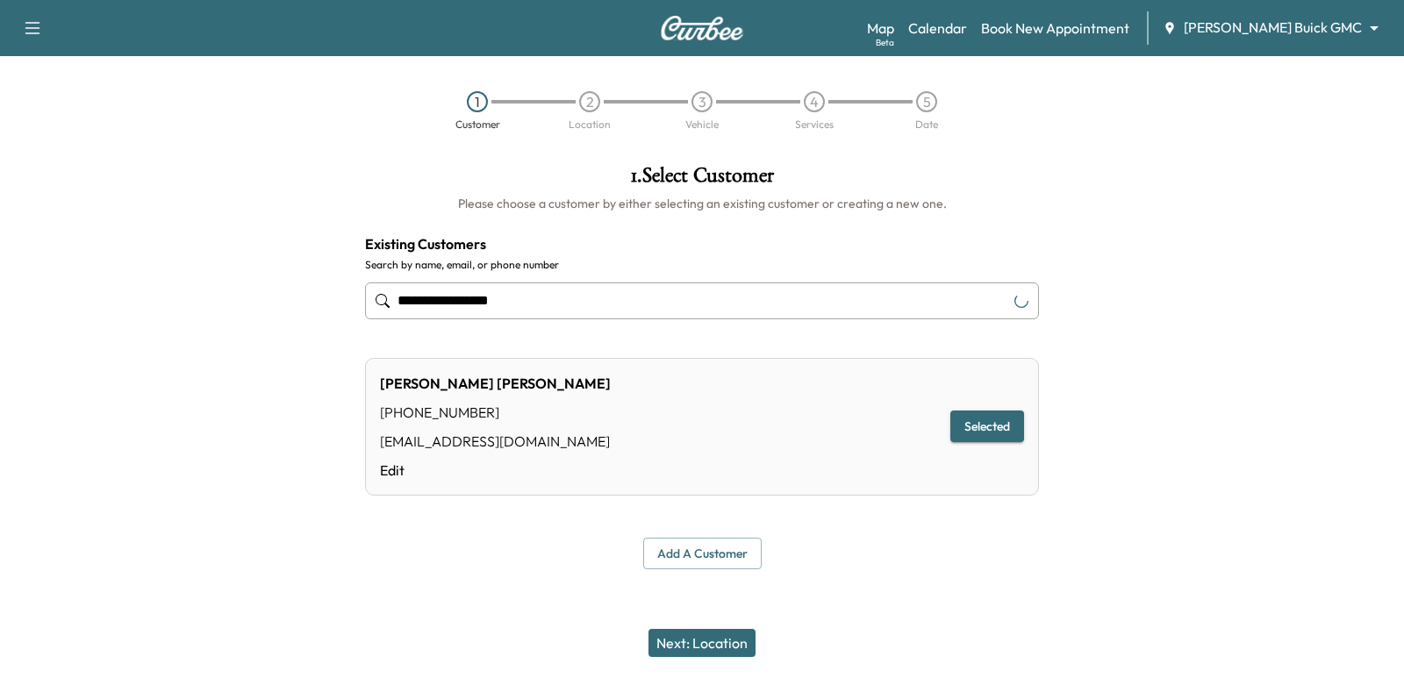
click at [738, 645] on button "Next: Location" at bounding box center [701, 643] width 107 height 28
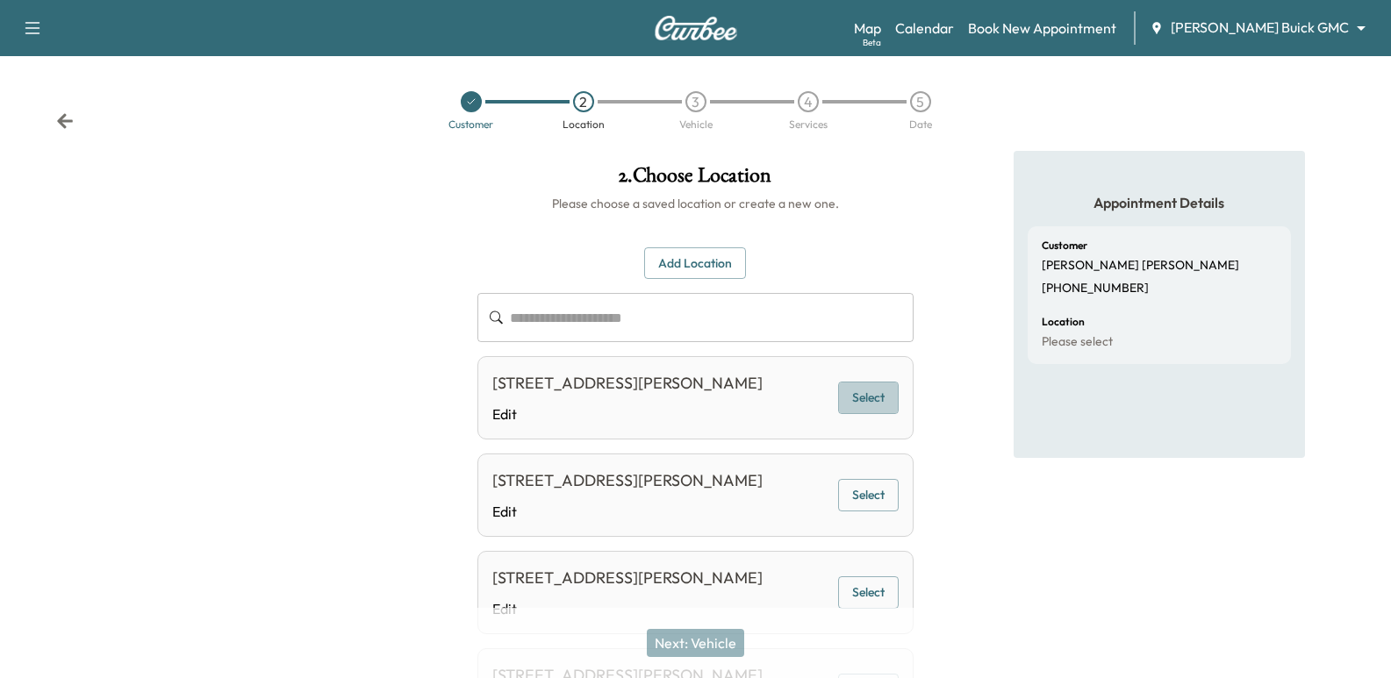
click at [881, 396] on button "Select" at bounding box center [868, 398] width 61 height 32
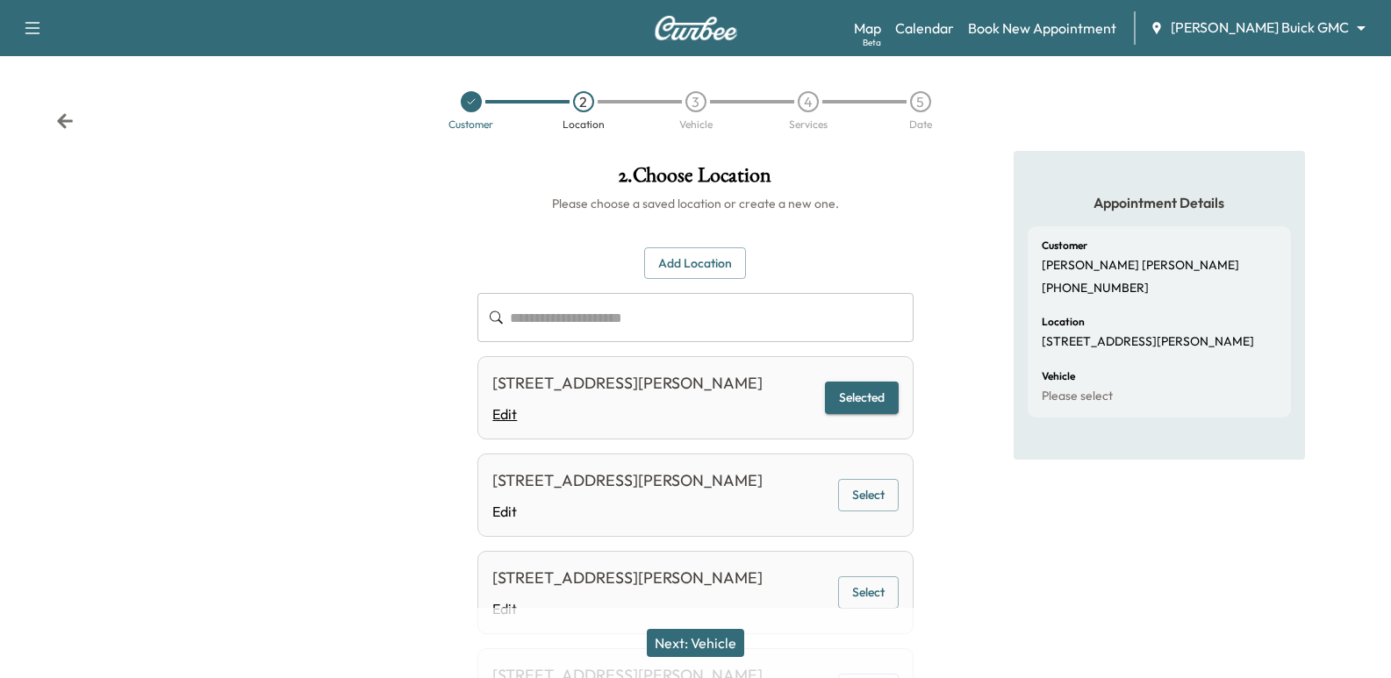
click at [543, 410] on link "Edit" at bounding box center [627, 414] width 270 height 21
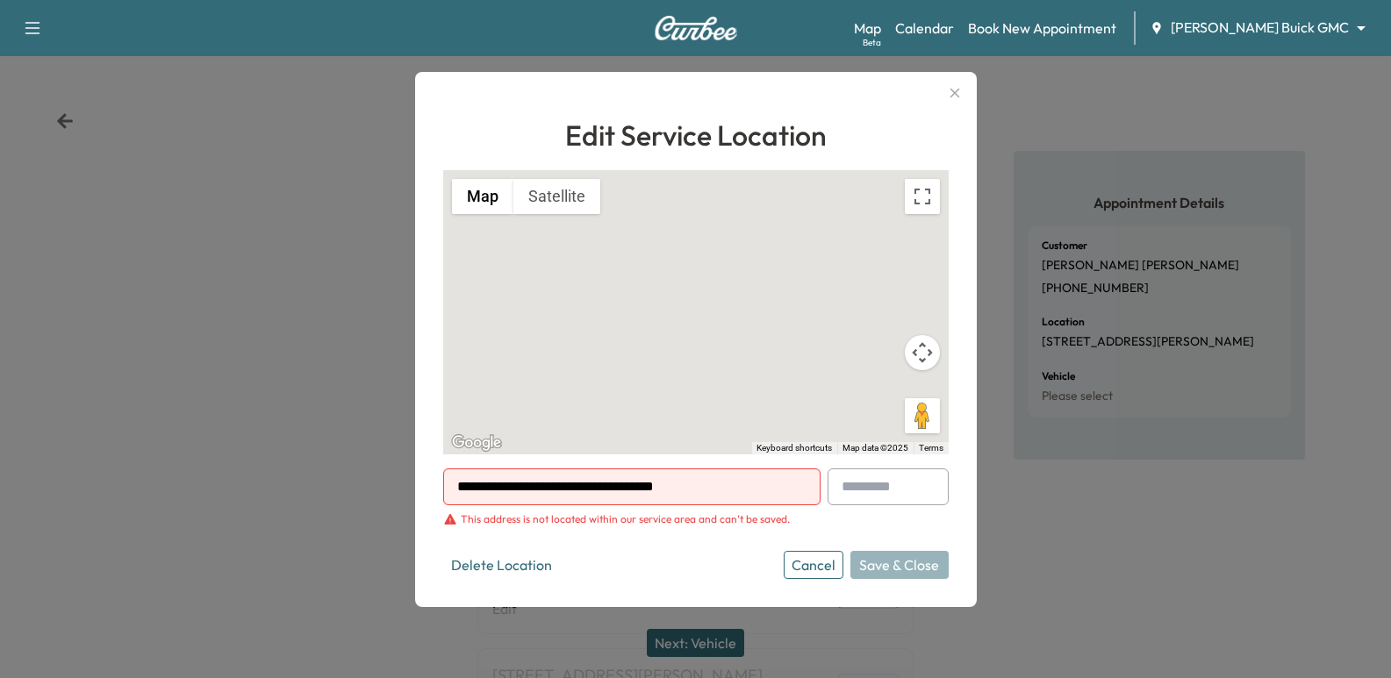
click at [355, 349] on div at bounding box center [695, 339] width 1391 height 678
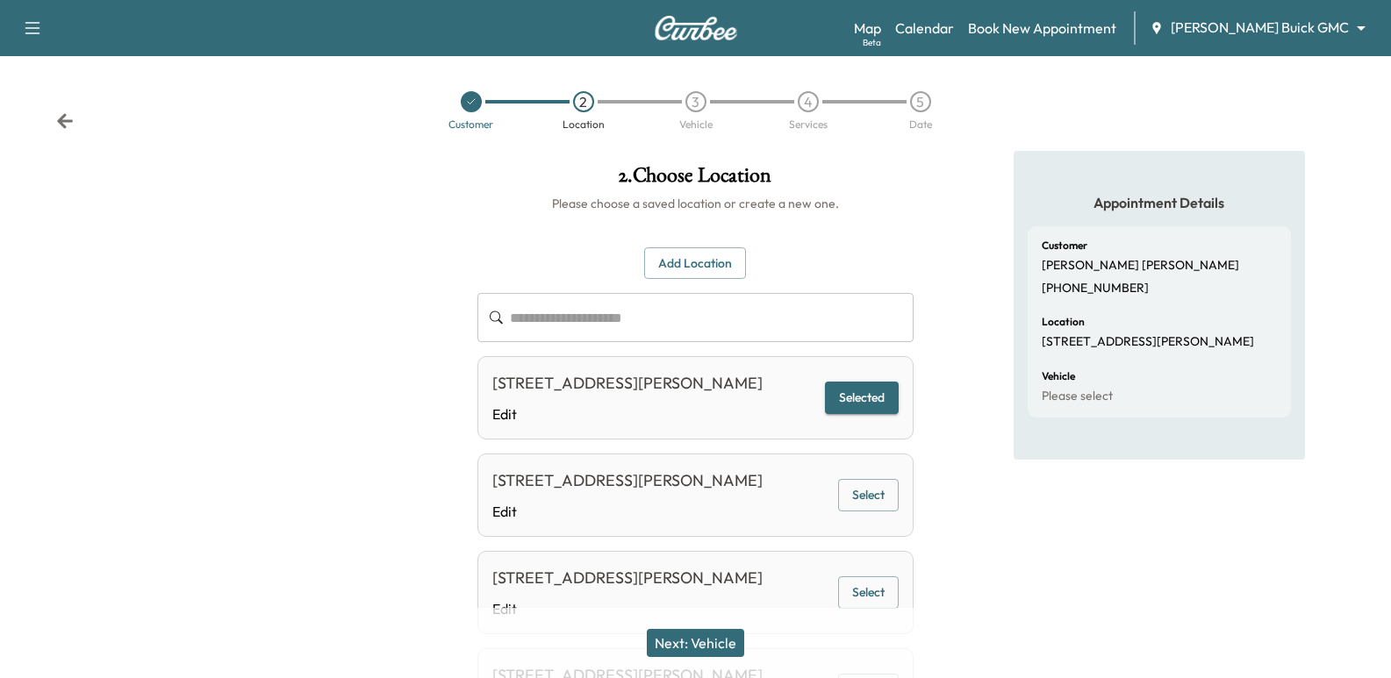
click at [347, 409] on div at bounding box center [231, 466] width 463 height 630
click at [700, 288] on div "**********" at bounding box center [694, 489] width 435 height 485
click at [694, 271] on button "Add Location" at bounding box center [695, 263] width 102 height 32
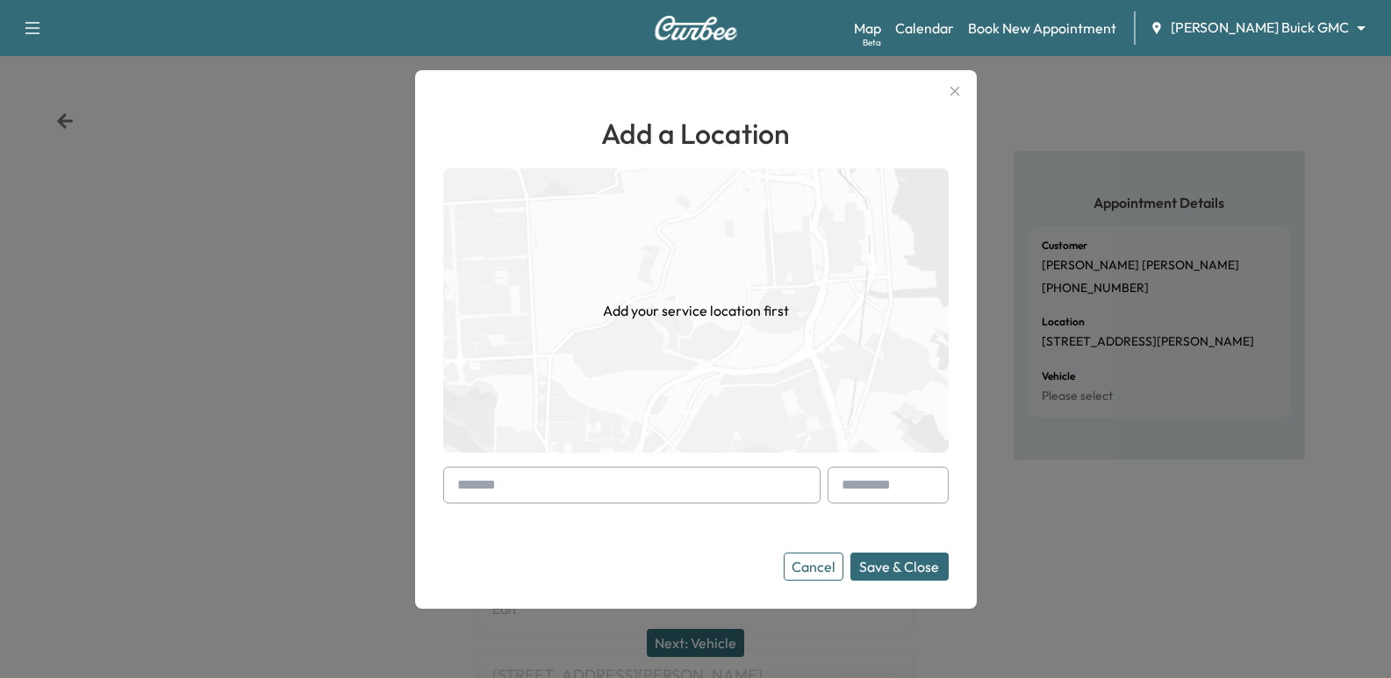
click at [555, 502] on input "text" at bounding box center [631, 485] width 377 height 37
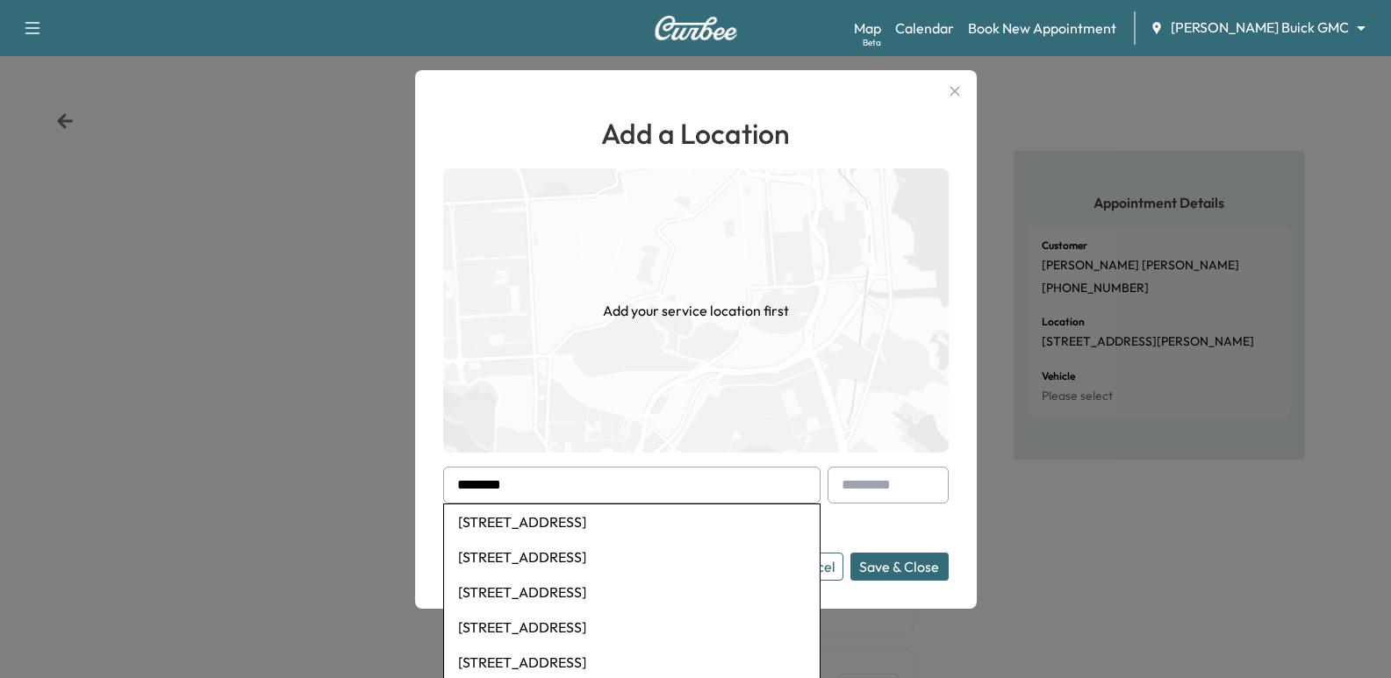
click at [583, 518] on li "[STREET_ADDRESS]" at bounding box center [632, 522] width 376 height 35
type input "**********"
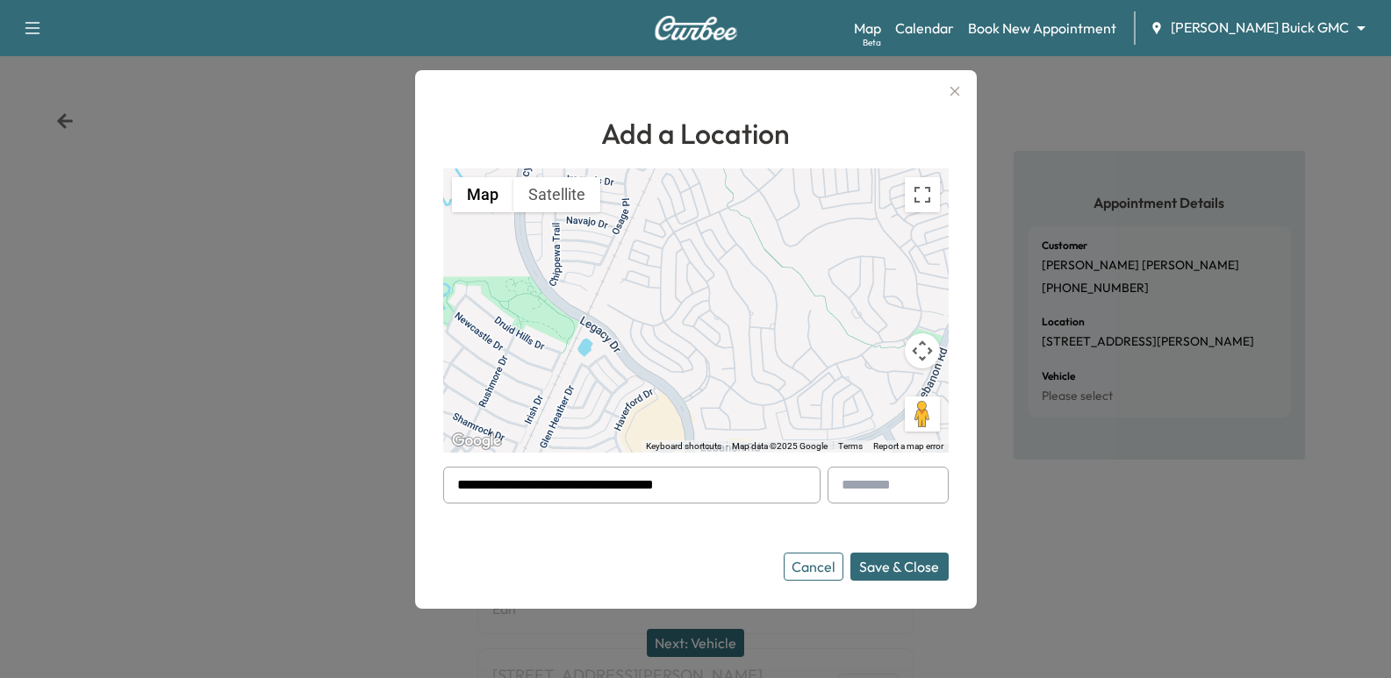
click at [918, 571] on button "Save & Close" at bounding box center [899, 567] width 98 height 28
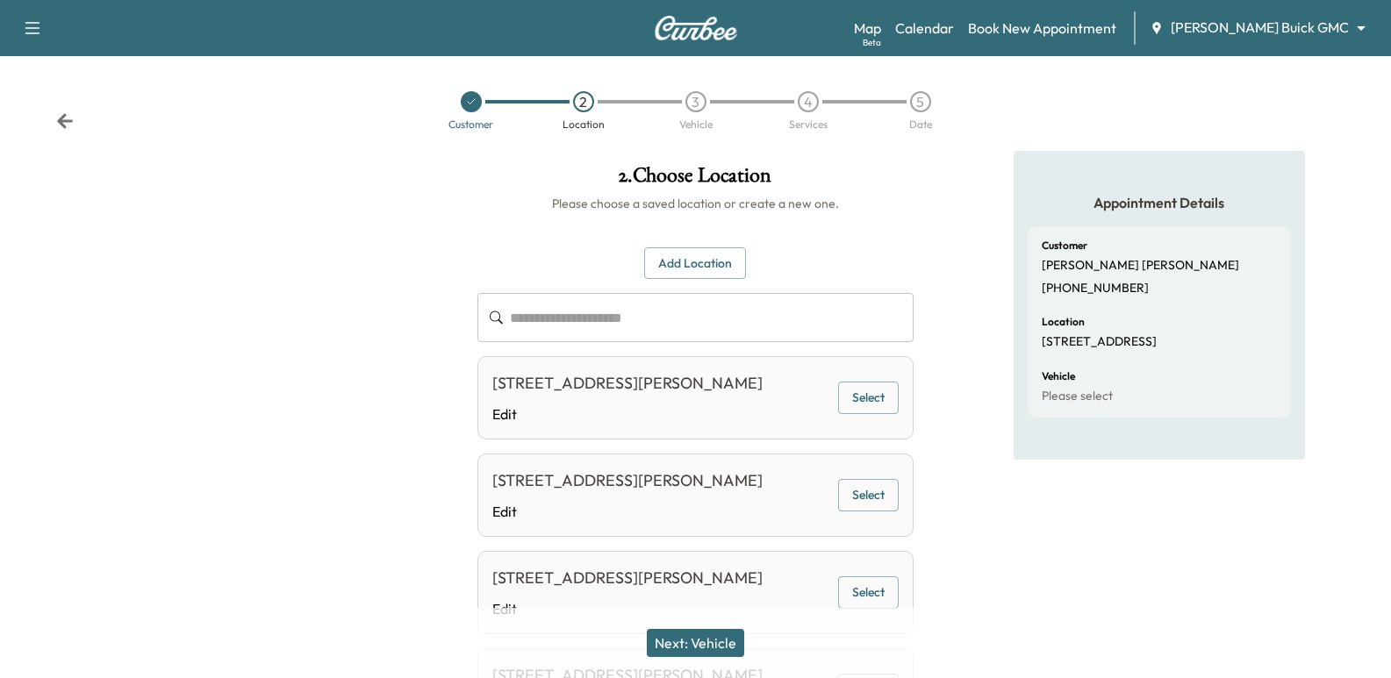
scroll to position [281, 0]
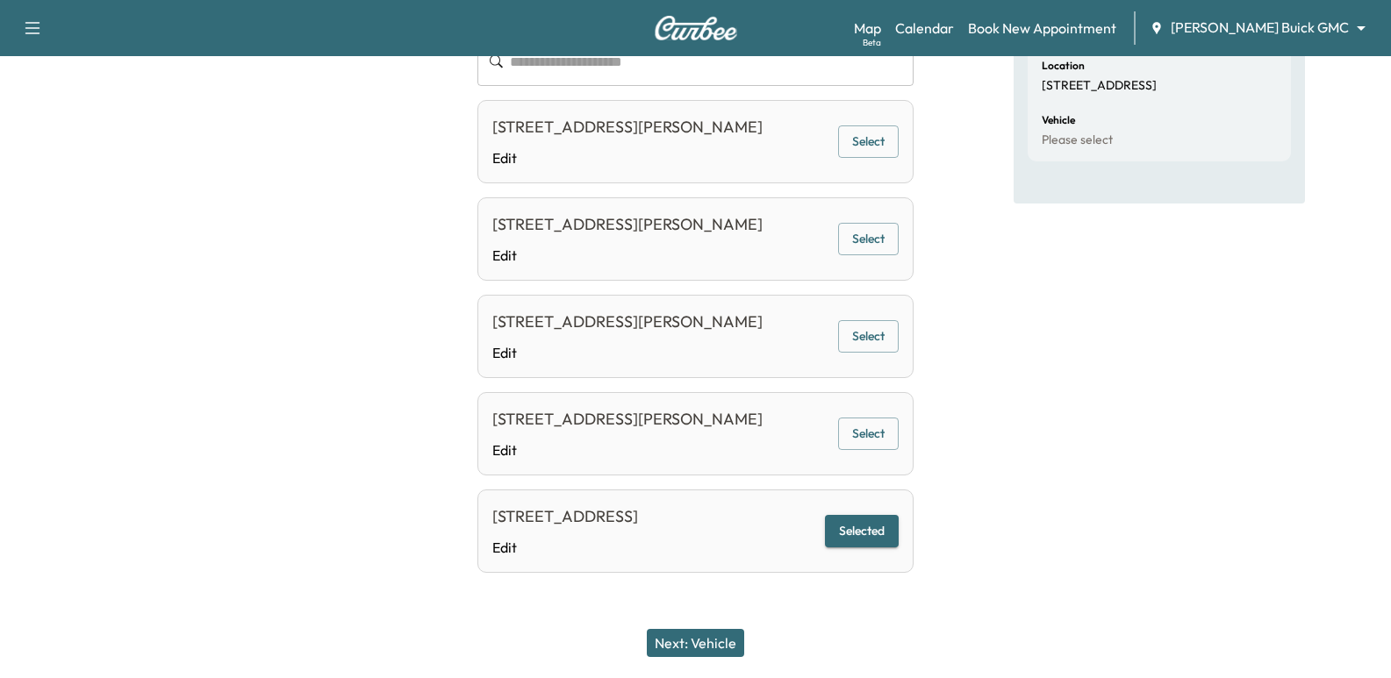
click at [691, 629] on button "Next: Vehicle" at bounding box center [695, 643] width 97 height 28
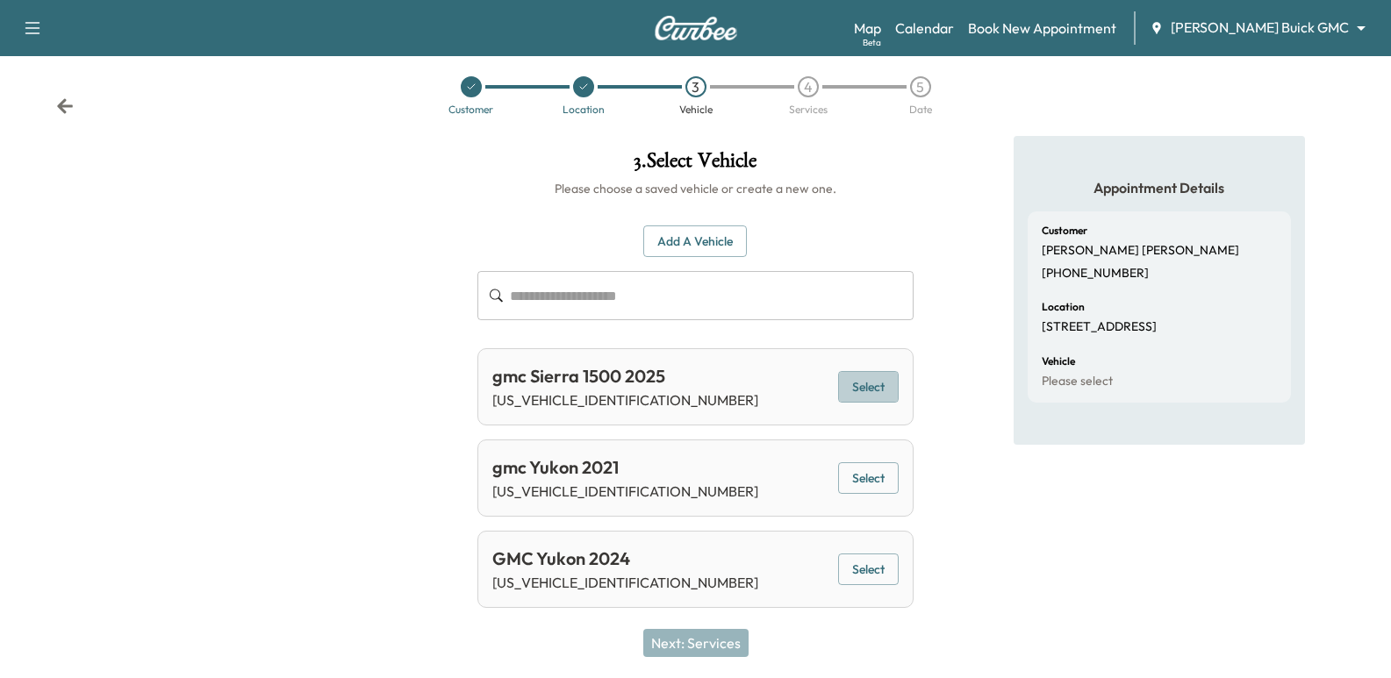
click at [856, 399] on button "Select" at bounding box center [868, 387] width 61 height 32
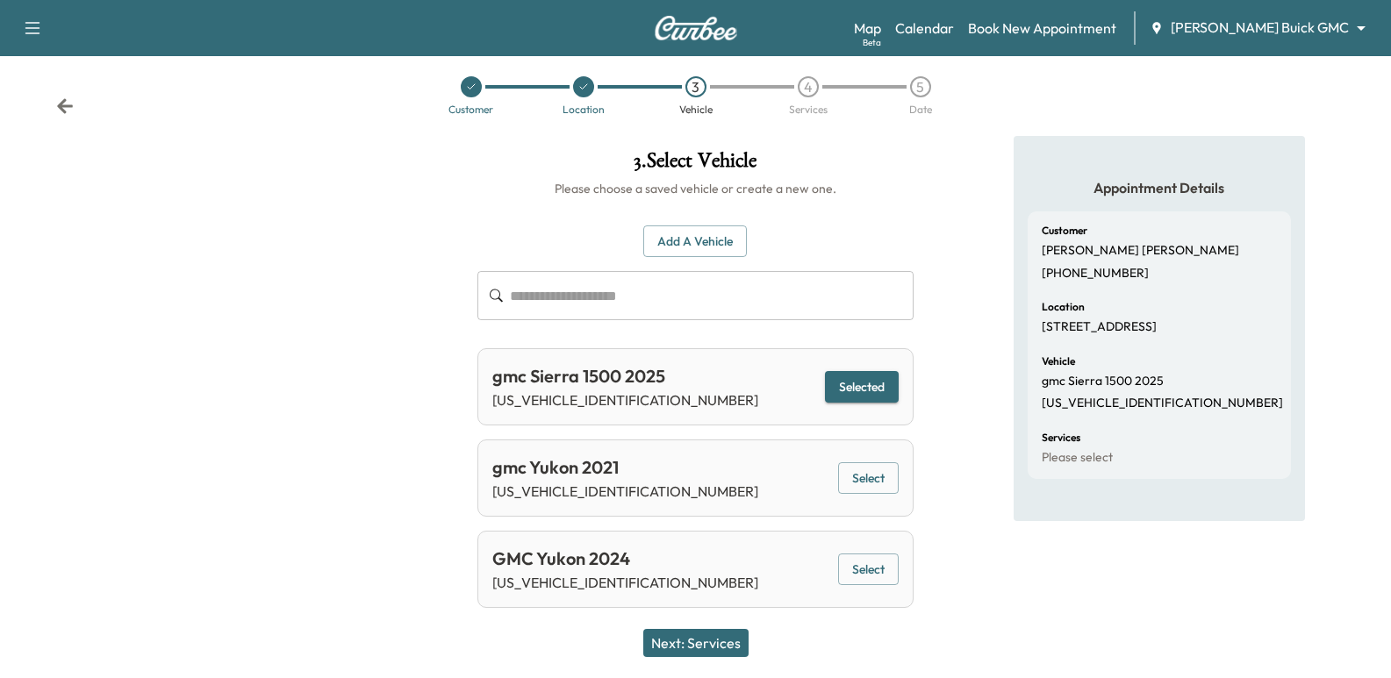
click at [731, 646] on button "Next: Services" at bounding box center [695, 643] width 105 height 28
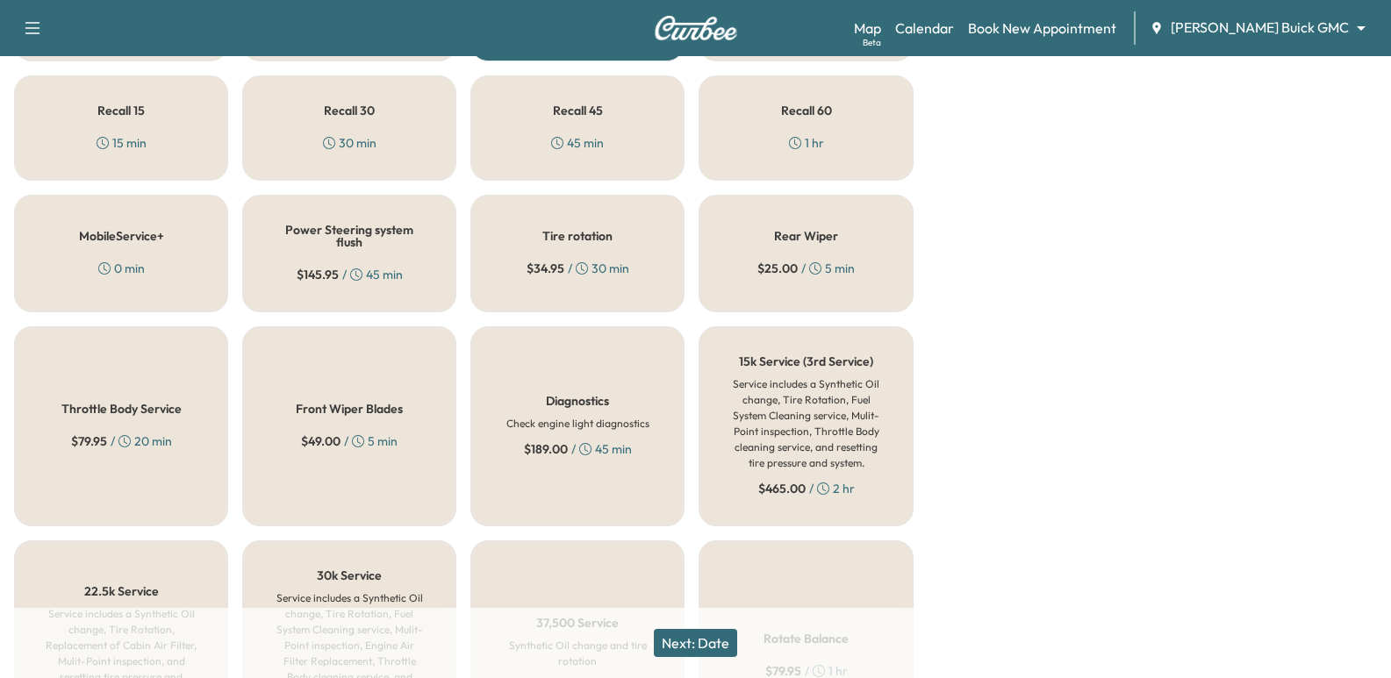
scroll to position [980, 0]
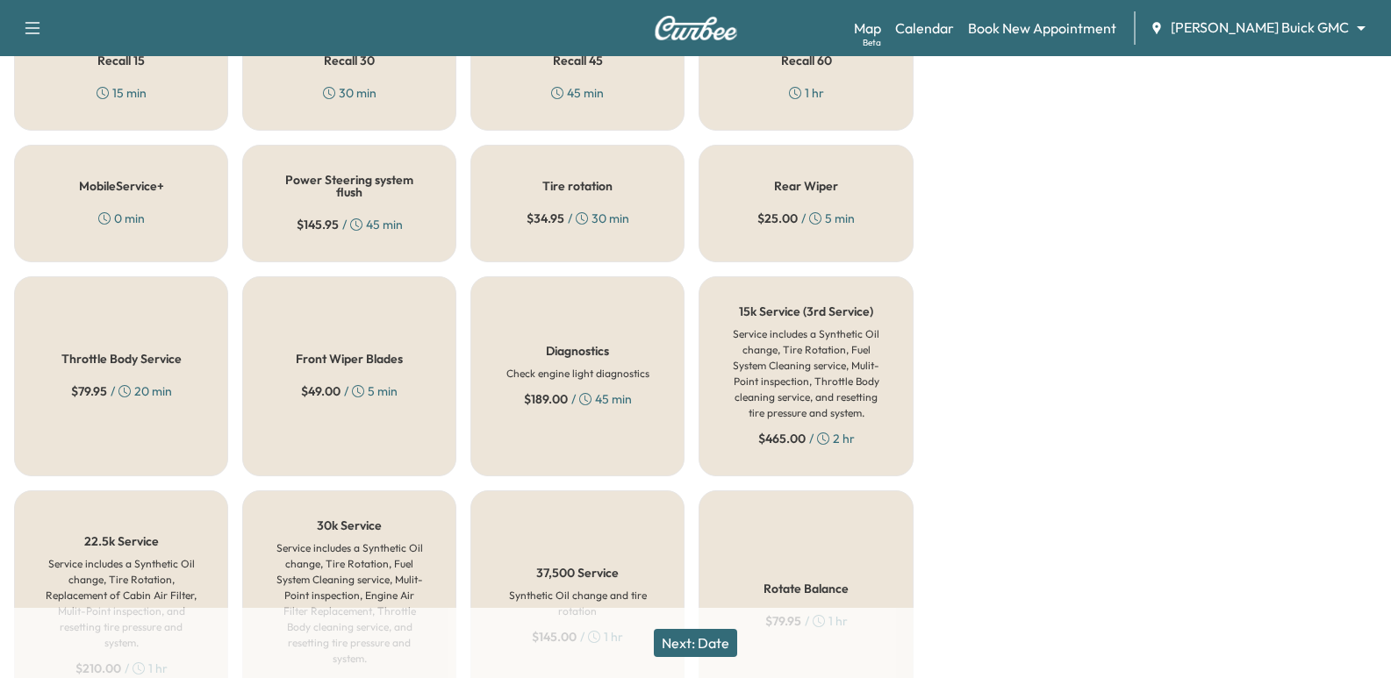
click at [787, 340] on h6 "Service includes a Synthetic Oil change, Tire Rotation, Fuel System Cleaning se…" at bounding box center [805, 373] width 156 height 95
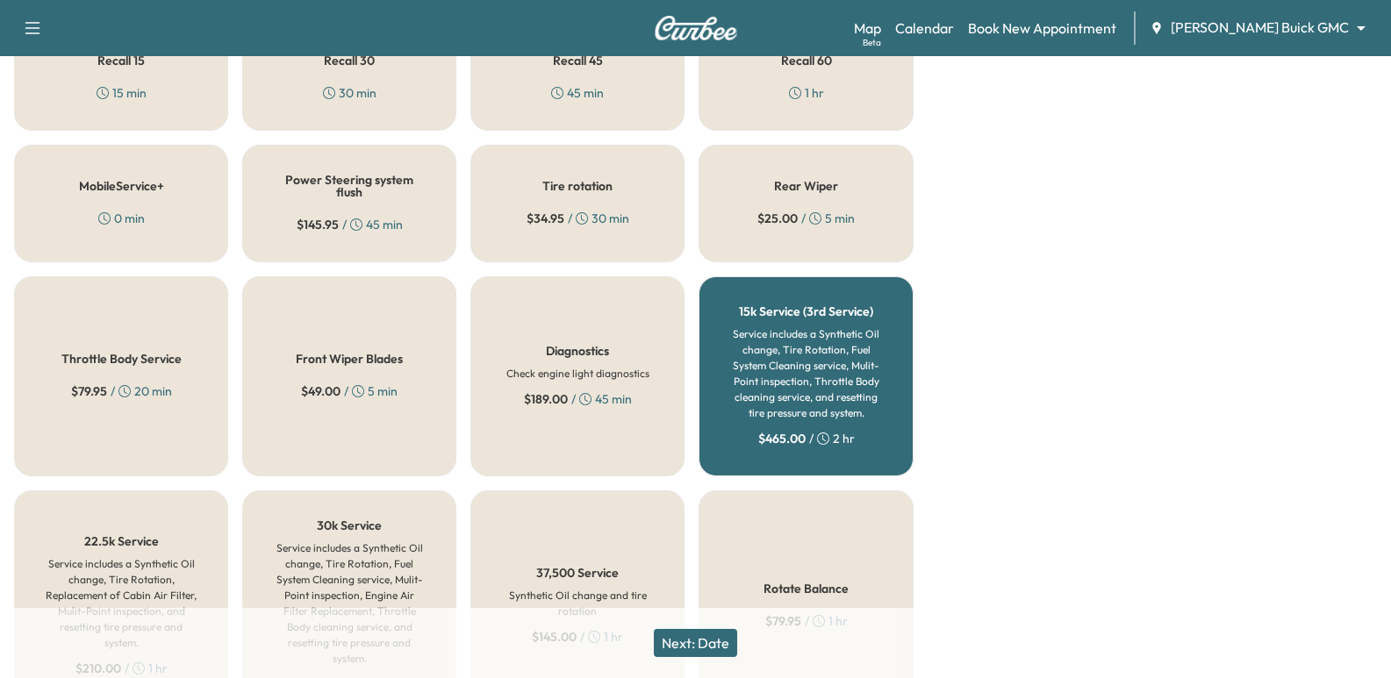
click at [694, 634] on button "Next: Date" at bounding box center [695, 643] width 83 height 28
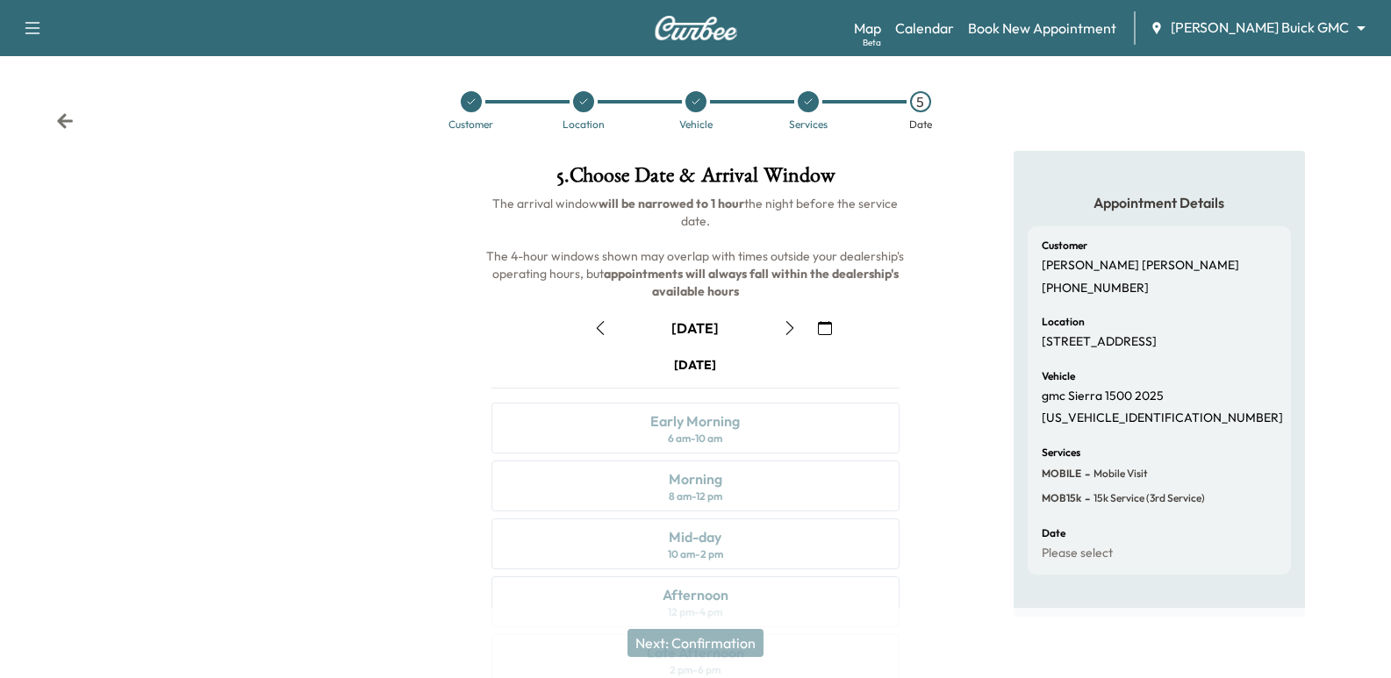
click at [785, 324] on icon "button" at bounding box center [790, 328] width 14 height 14
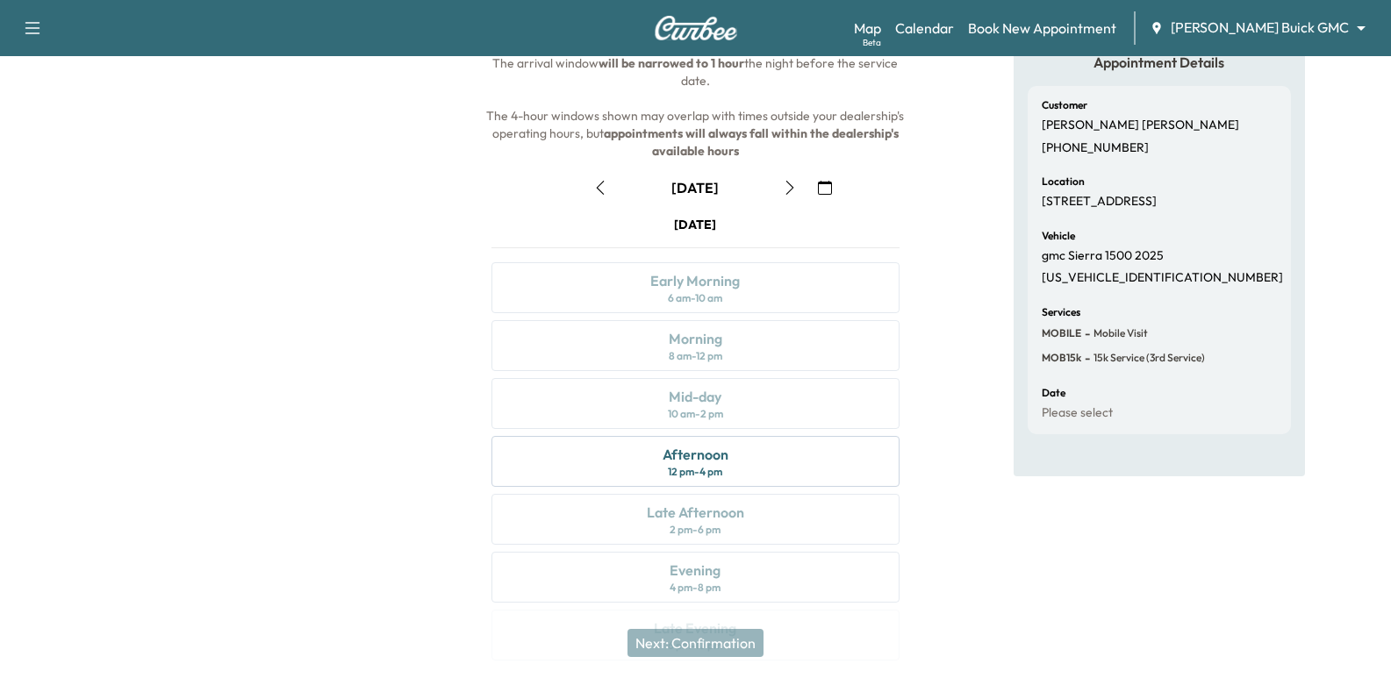
scroll to position [175, 0]
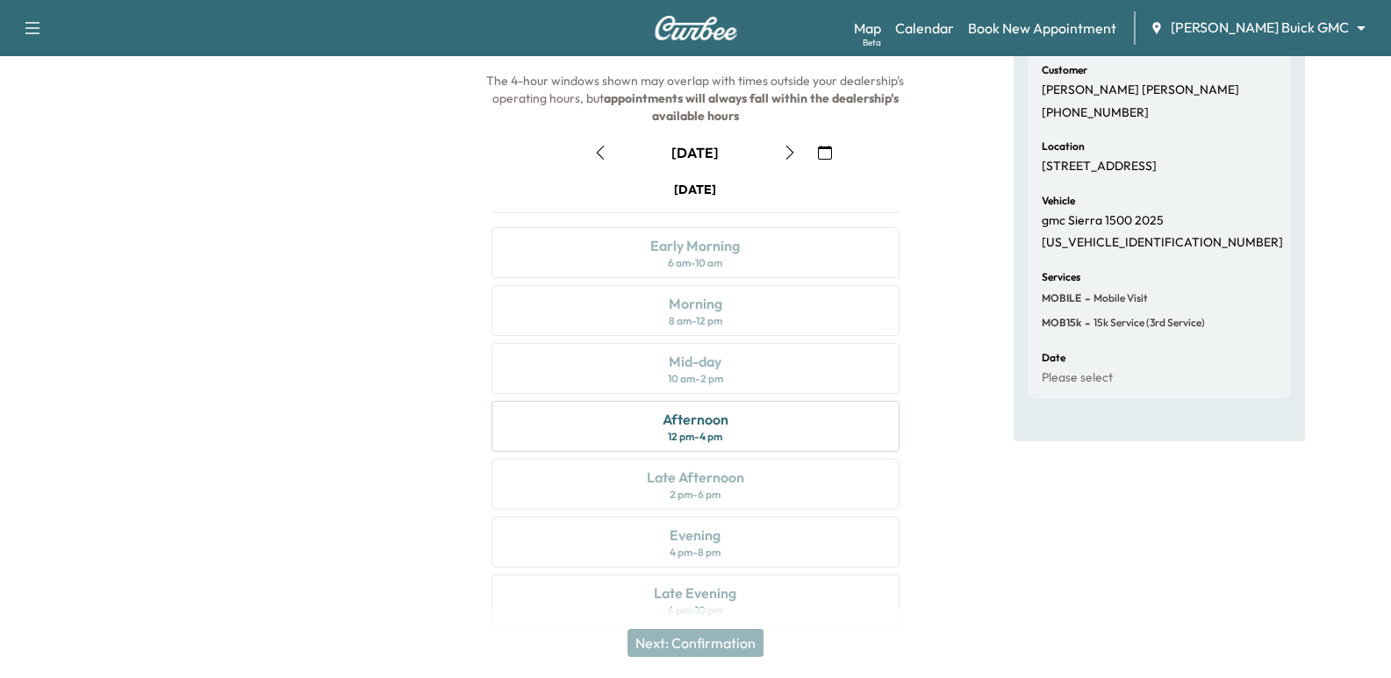
click at [784, 149] on icon "button" at bounding box center [790, 153] width 14 height 14
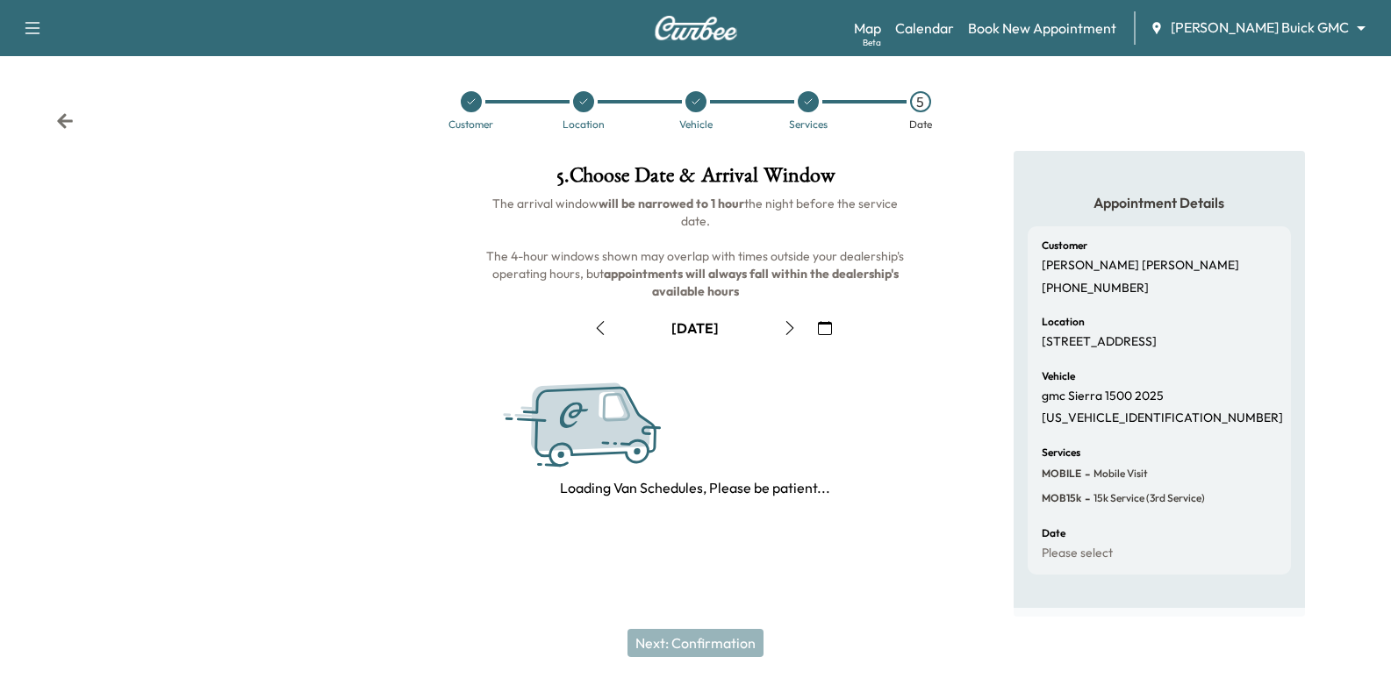
scroll to position [0, 0]
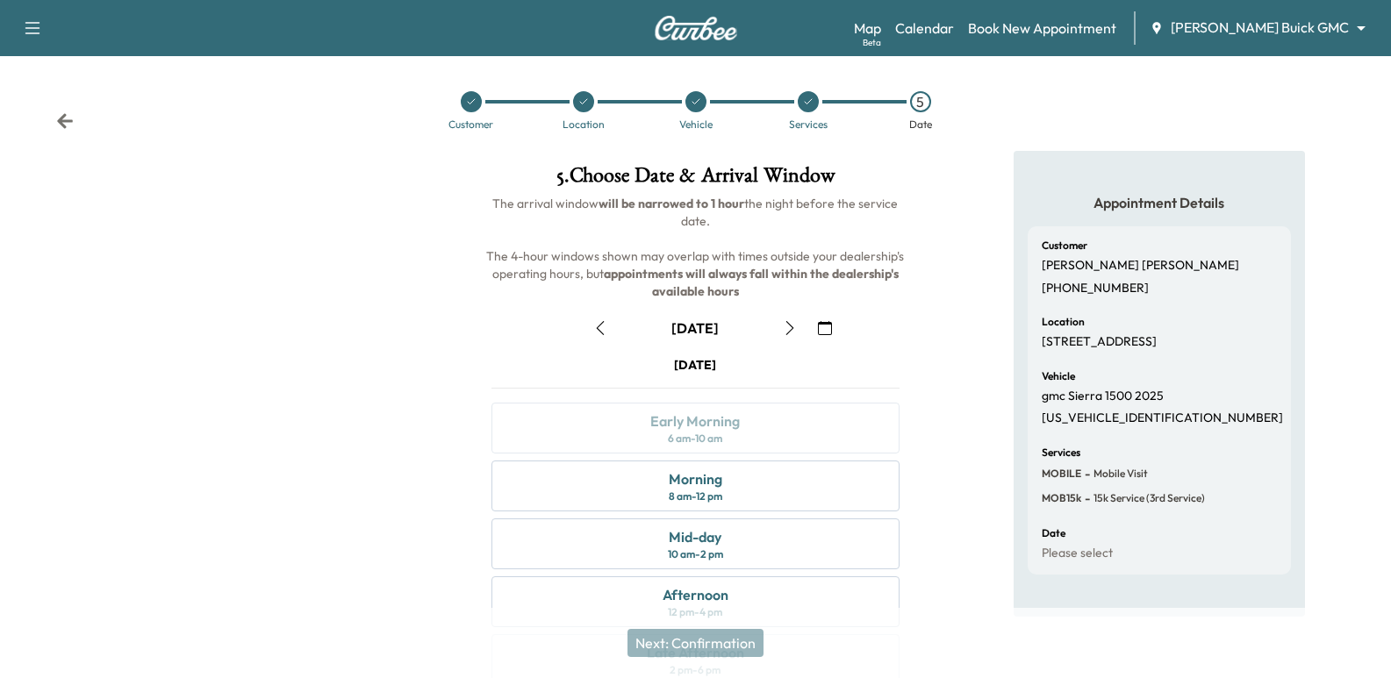
click at [782, 316] on button "button" at bounding box center [790, 328] width 30 height 28
click at [587, 320] on button "button" at bounding box center [600, 328] width 30 height 28
click at [783, 328] on icon "button" at bounding box center [790, 328] width 14 height 14
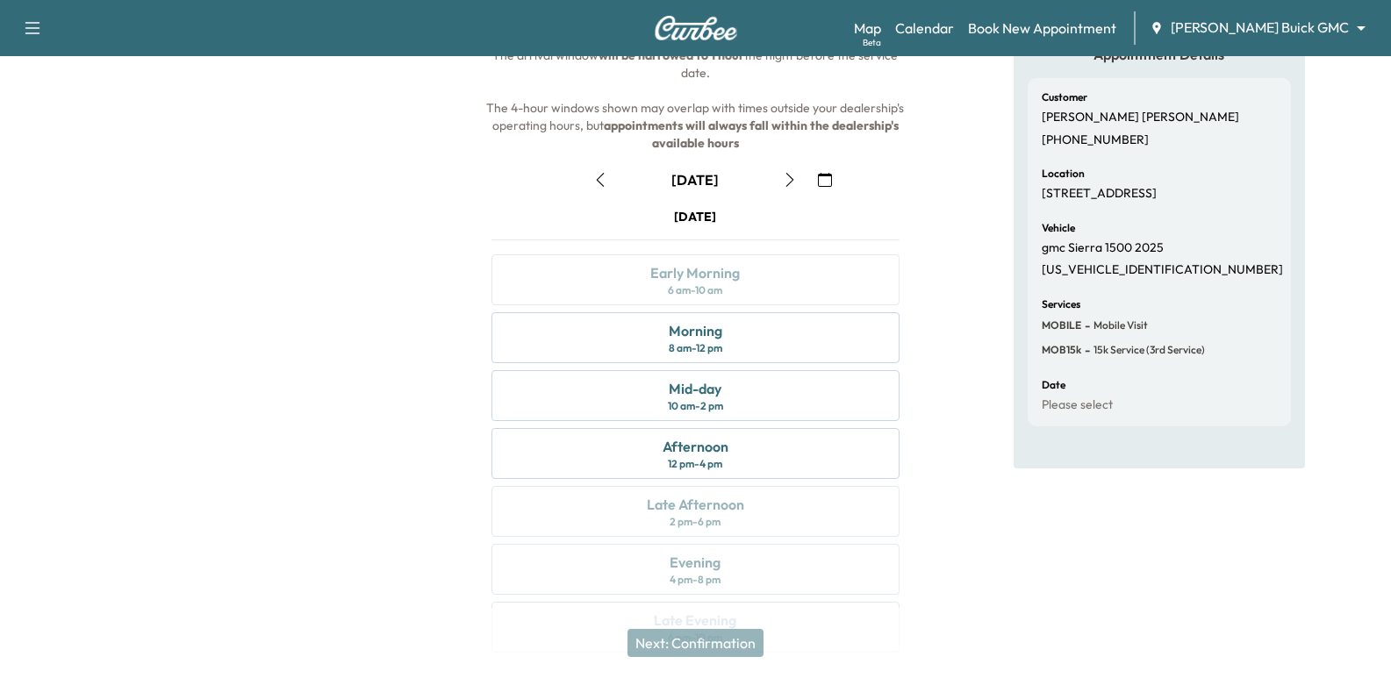
scroll to position [175, 0]
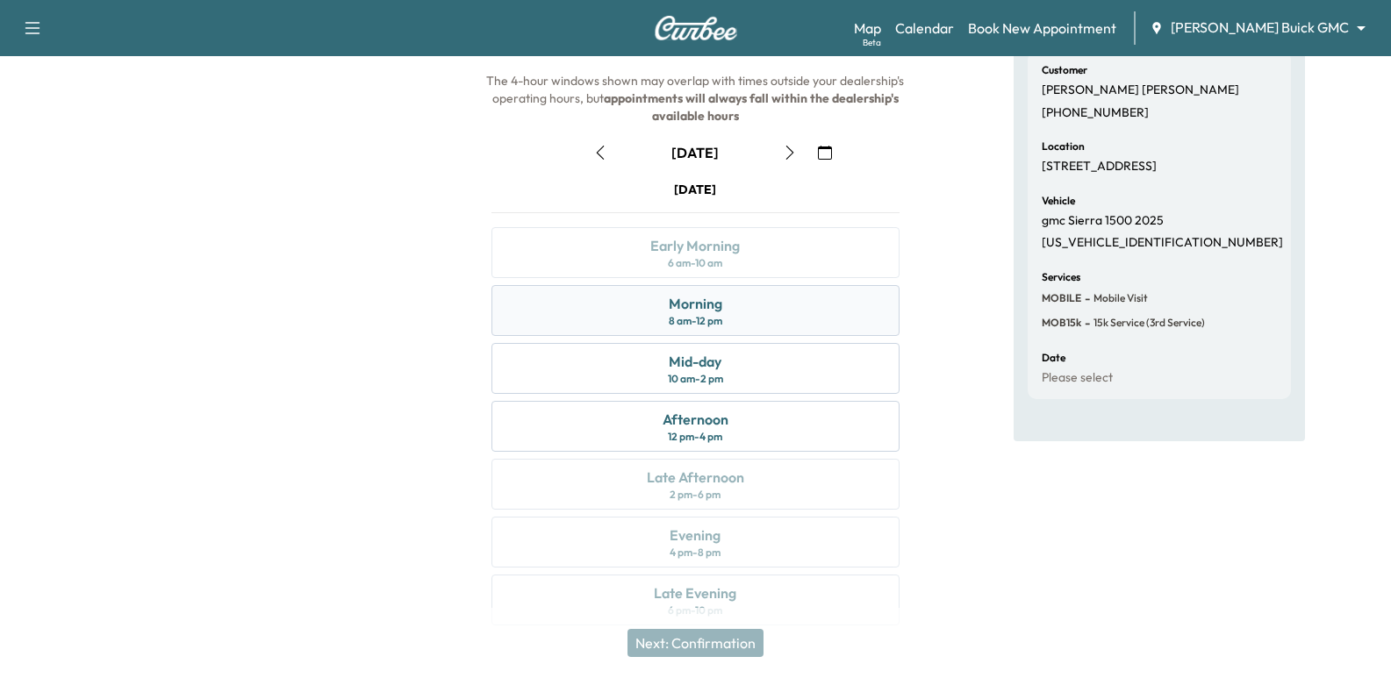
click at [705, 314] on div "8 am - 12 pm" at bounding box center [696, 321] width 54 height 14
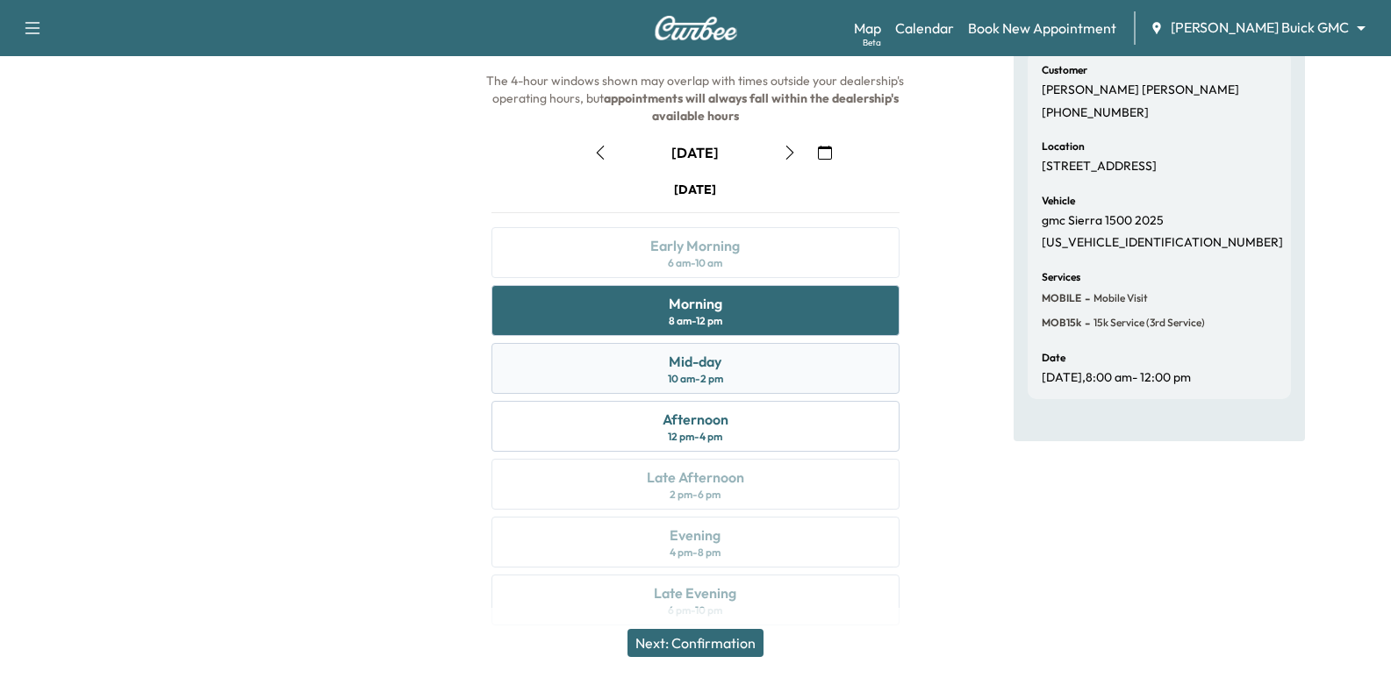
click at [674, 348] on div "Mid-day 10 am - 2 pm" at bounding box center [694, 368] width 407 height 51
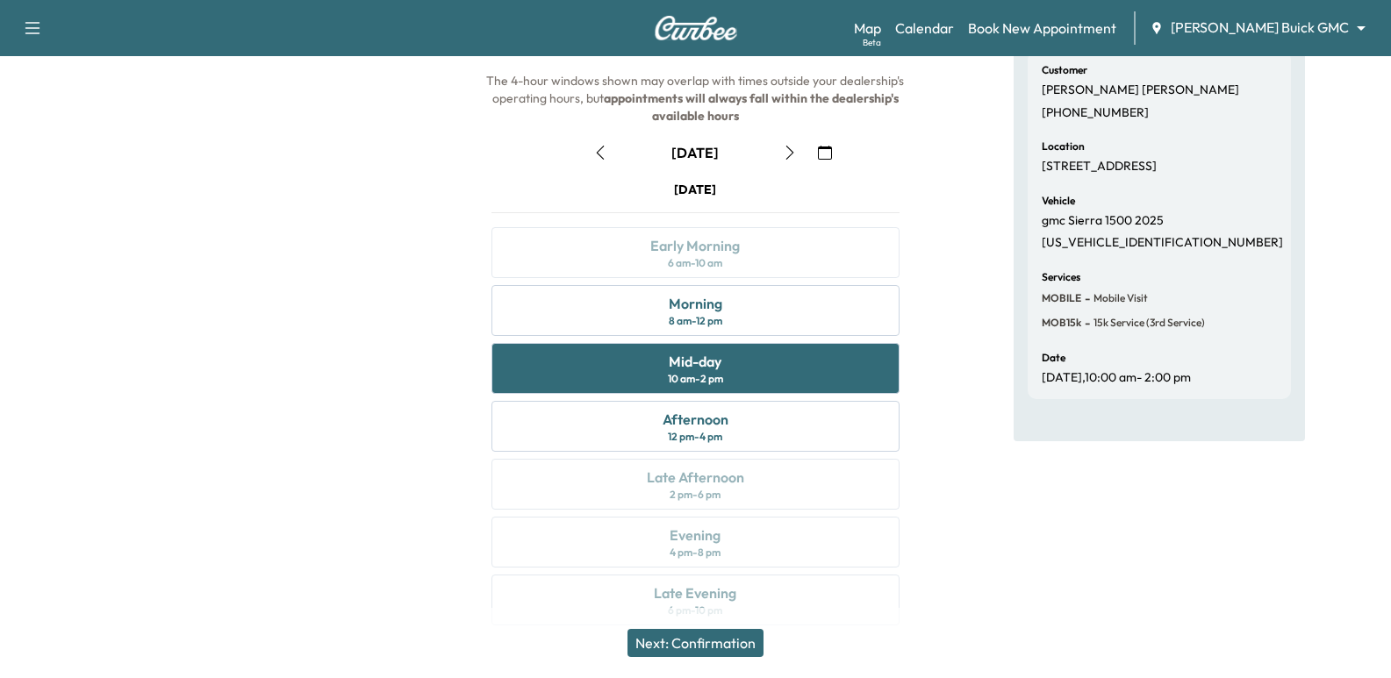
click at [248, 270] on div at bounding box center [231, 310] width 463 height 671
click at [592, 153] on button "button" at bounding box center [600, 153] width 30 height 28
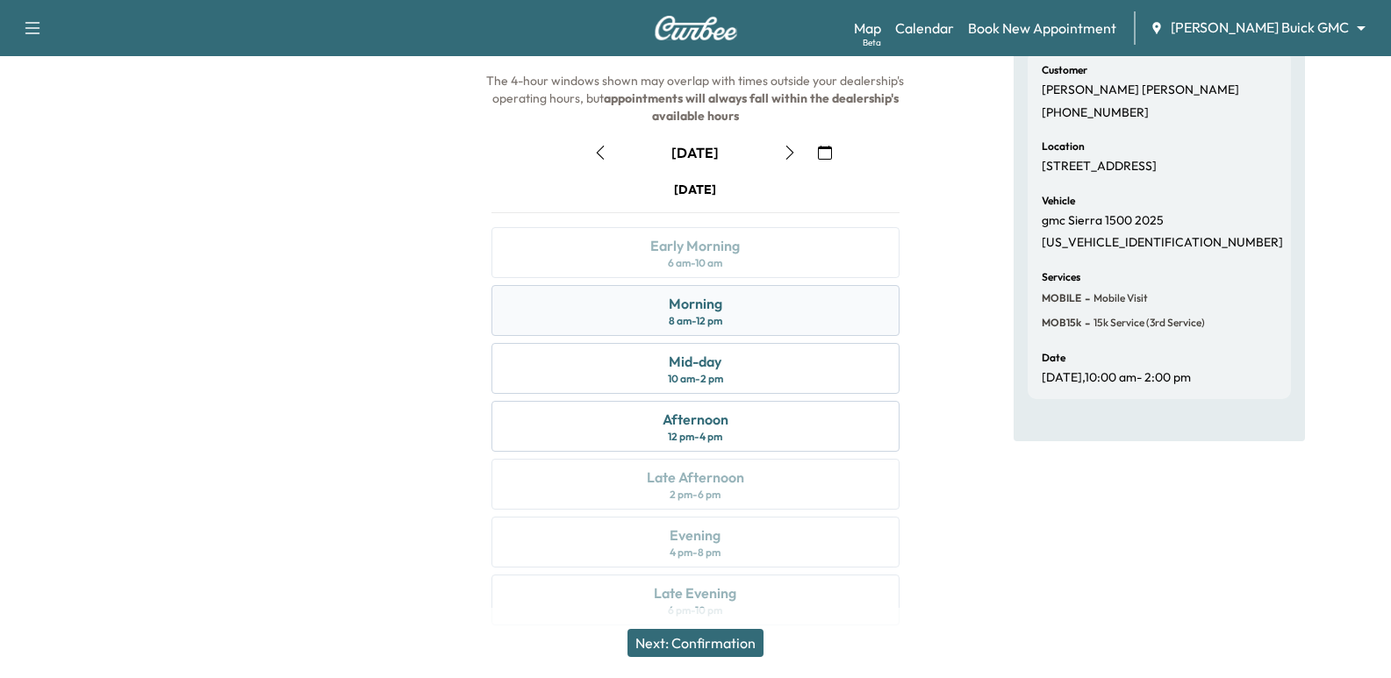
click at [798, 324] on div "Morning 8 am - 12 pm" at bounding box center [694, 310] width 407 height 51
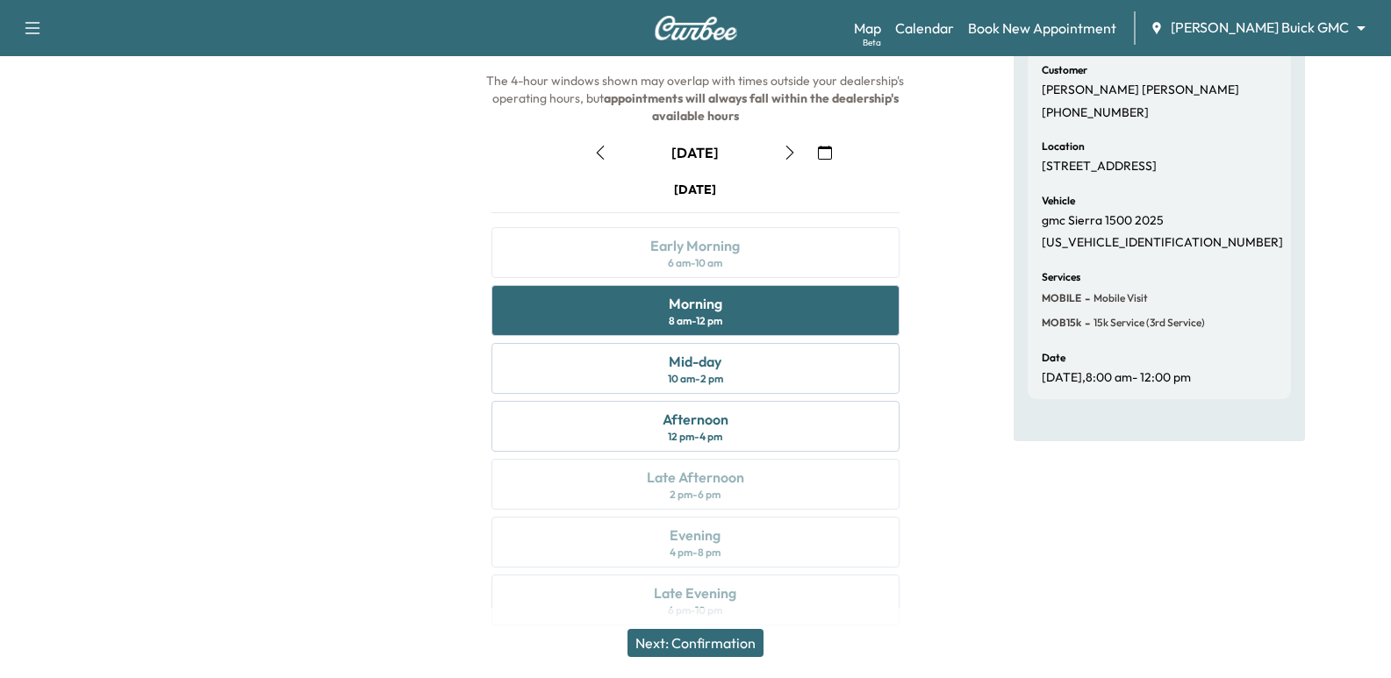
click at [959, 247] on div "Appointment Details Customer [PERSON_NAME] [PHONE_NUMBER] Location [STREET_ADDR…" at bounding box center [1158, 310] width 463 height 671
click at [827, 376] on div "Mid-day 10 am - 2 pm" at bounding box center [694, 368] width 407 height 51
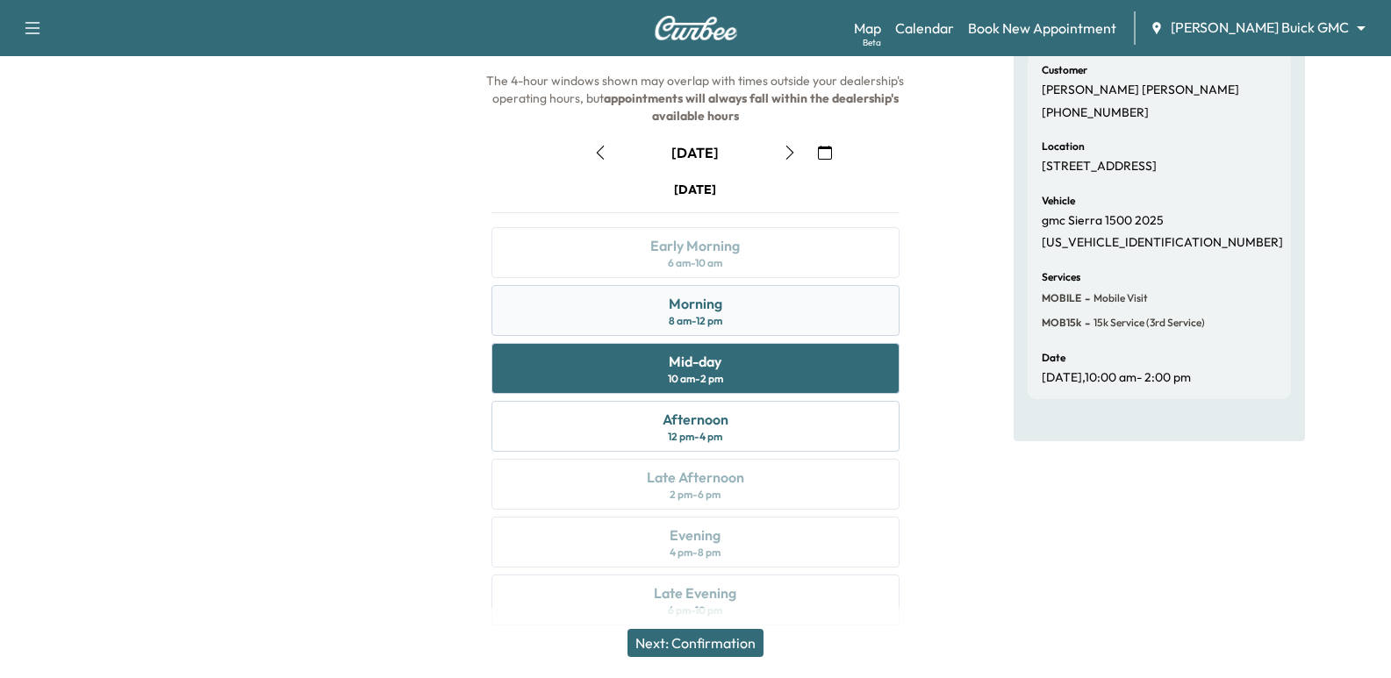
click at [801, 315] on div "Morning 8 am - 12 pm" at bounding box center [694, 310] width 407 height 51
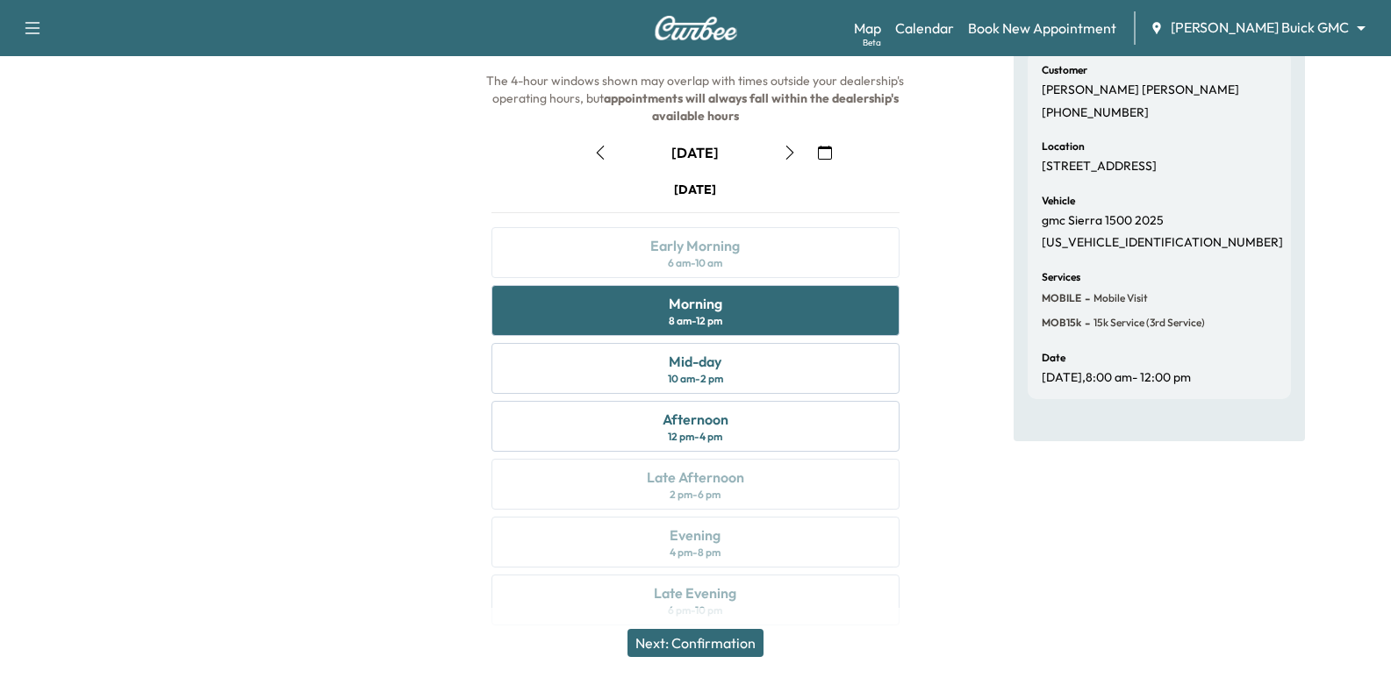
click at [797, 146] on icon "button" at bounding box center [790, 153] width 14 height 14
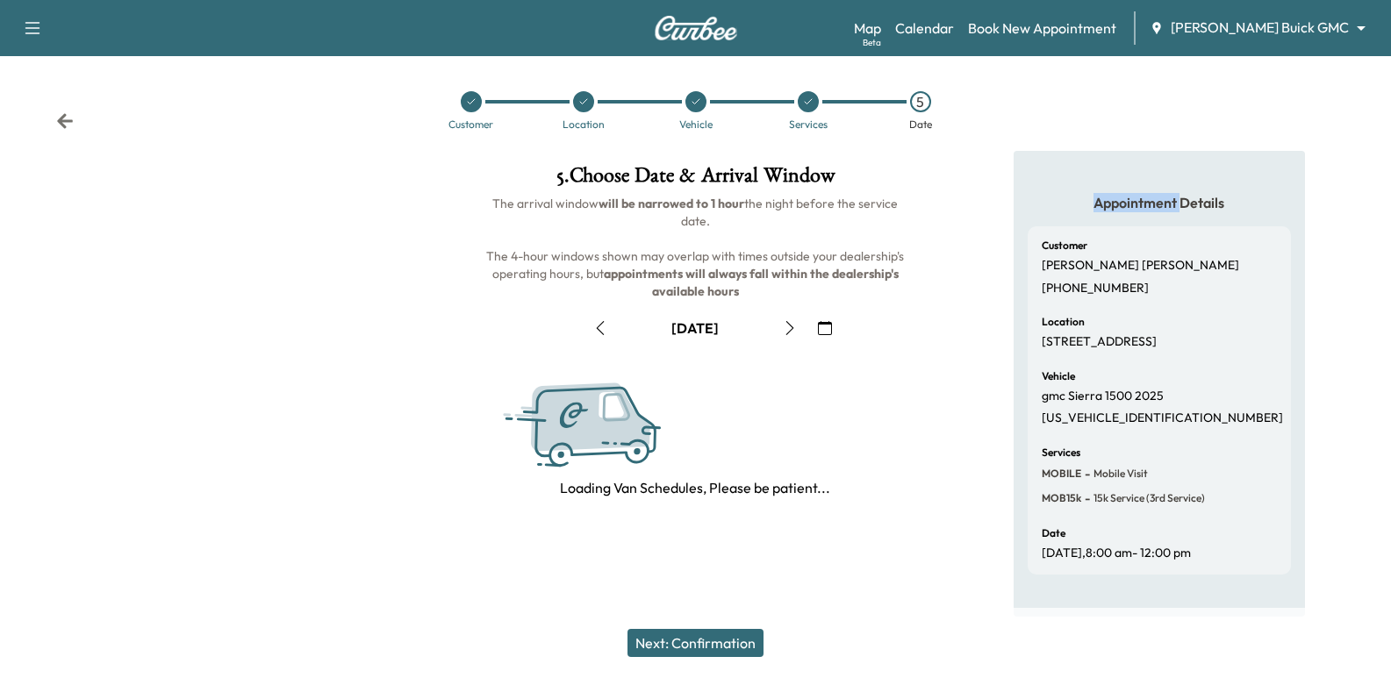
scroll to position [0, 0]
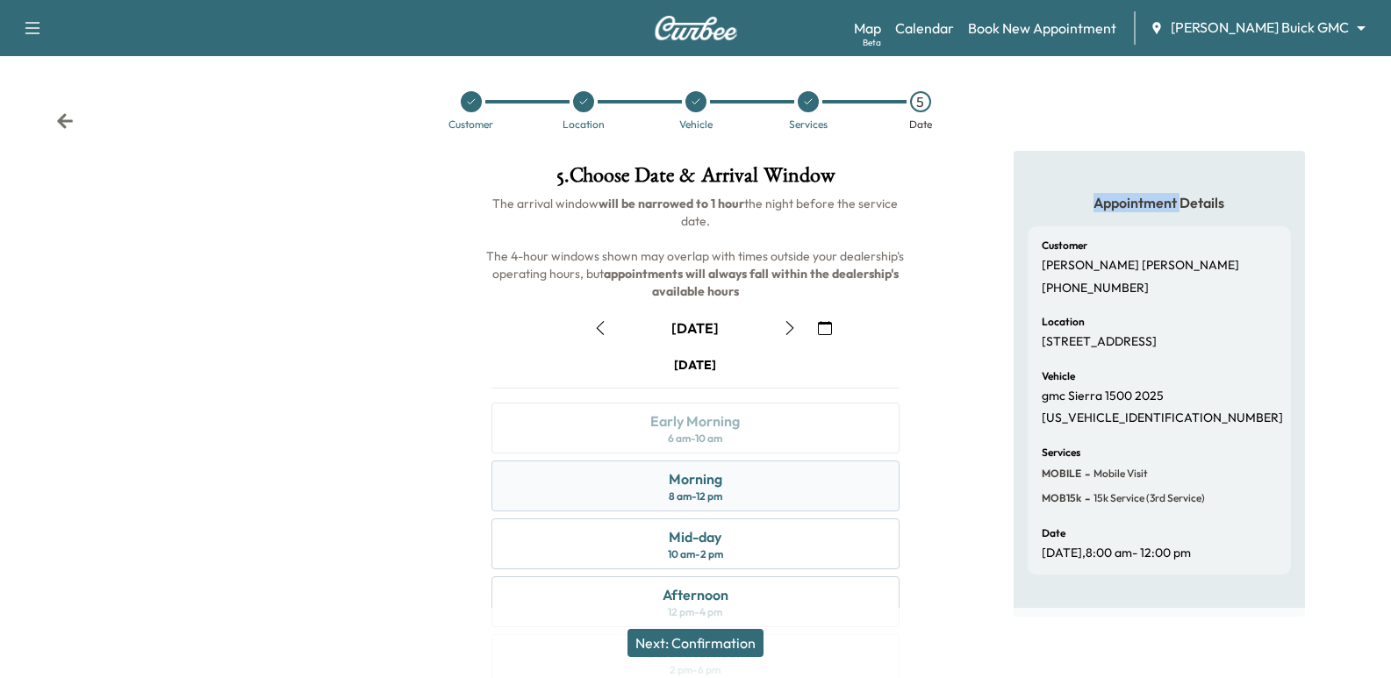
click at [751, 473] on div "Morning 8 am - 12 pm" at bounding box center [694, 486] width 407 height 51
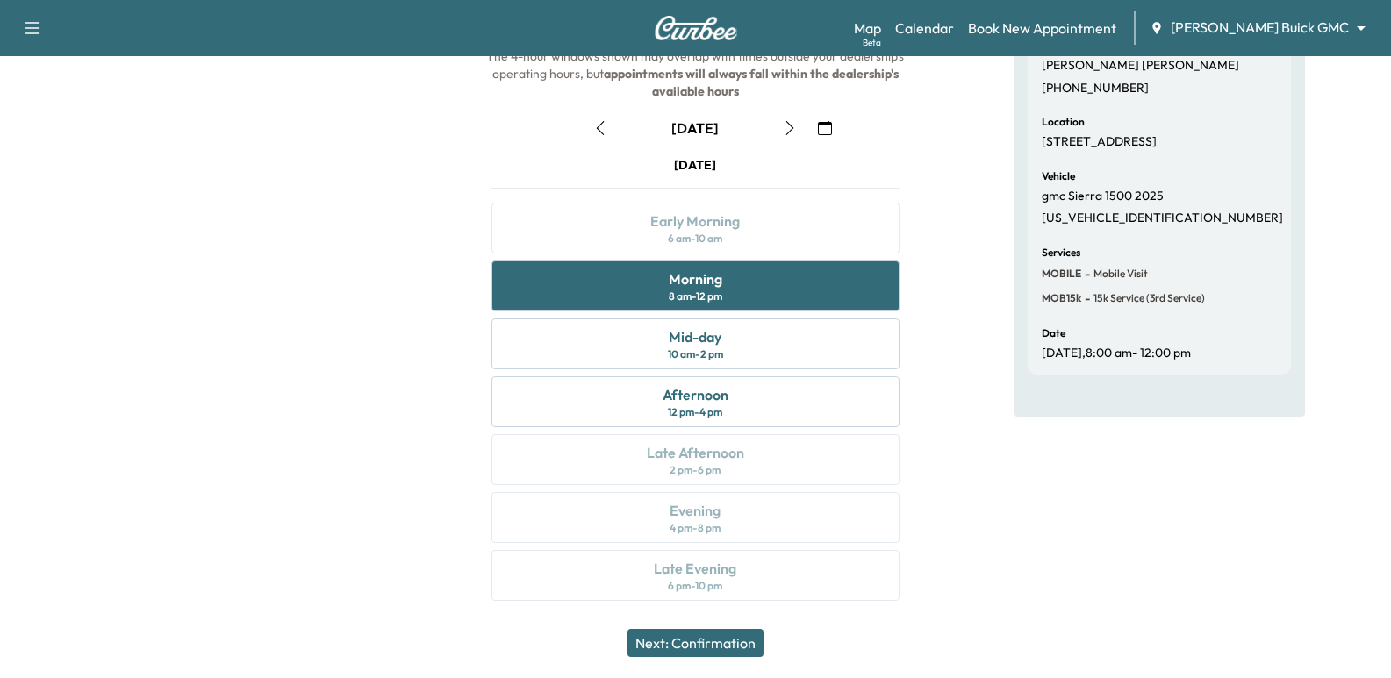
click at [722, 645] on button "Next: Confirmation" at bounding box center [695, 643] width 136 height 28
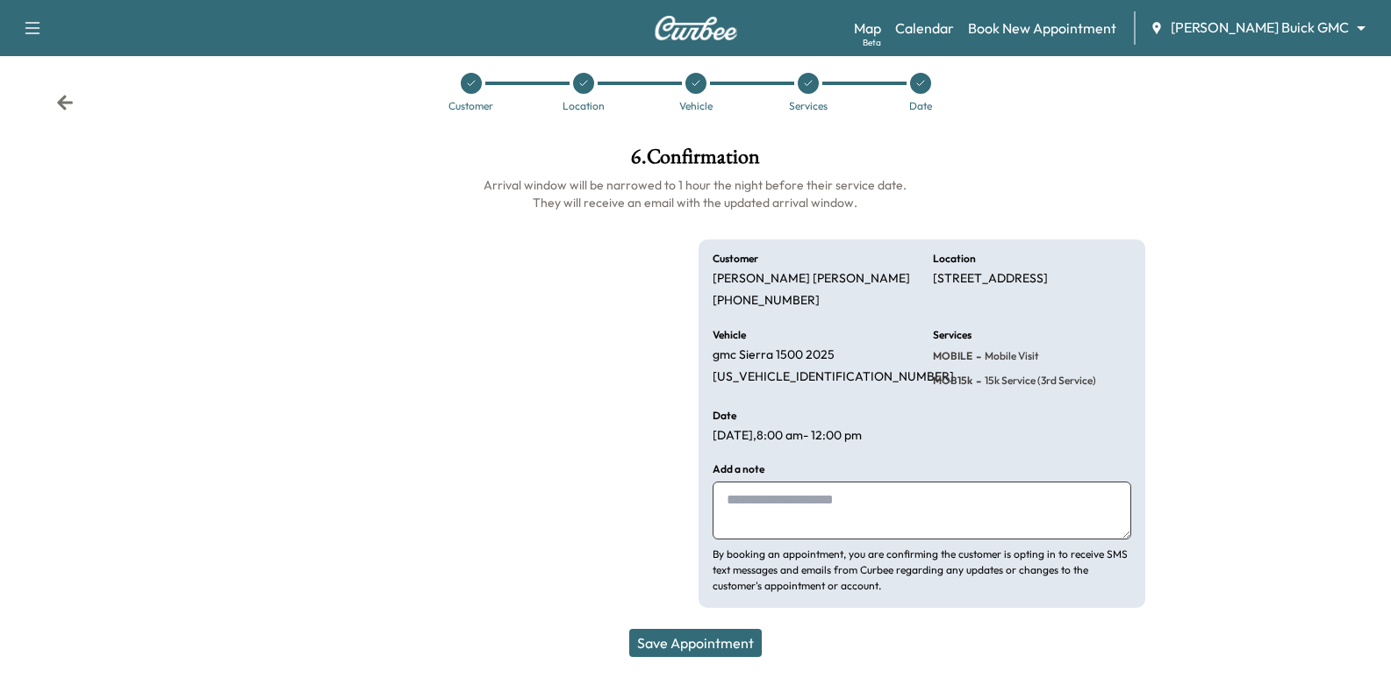
scroll to position [18, 0]
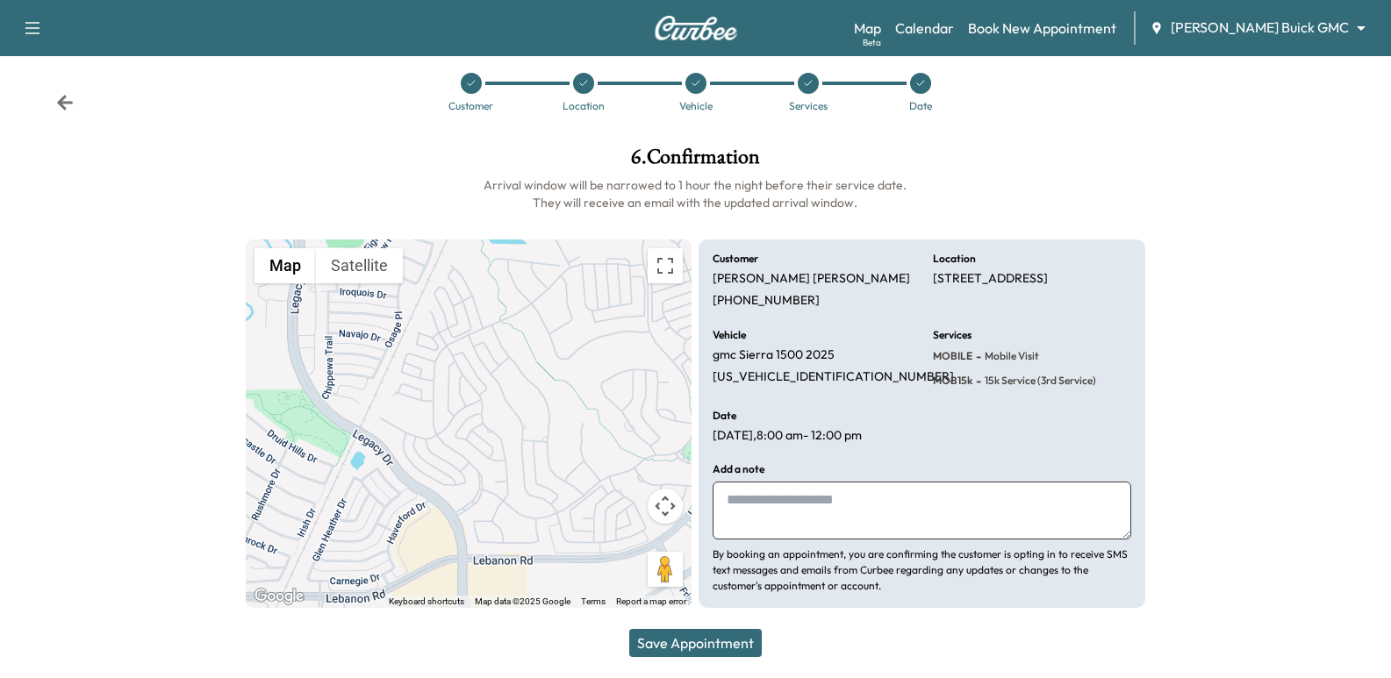
click at [808, 497] on textarea at bounding box center [921, 511] width 418 height 58
type textarea "*"
type textarea "******"
click at [748, 522] on textarea "******" at bounding box center [921, 511] width 418 height 58
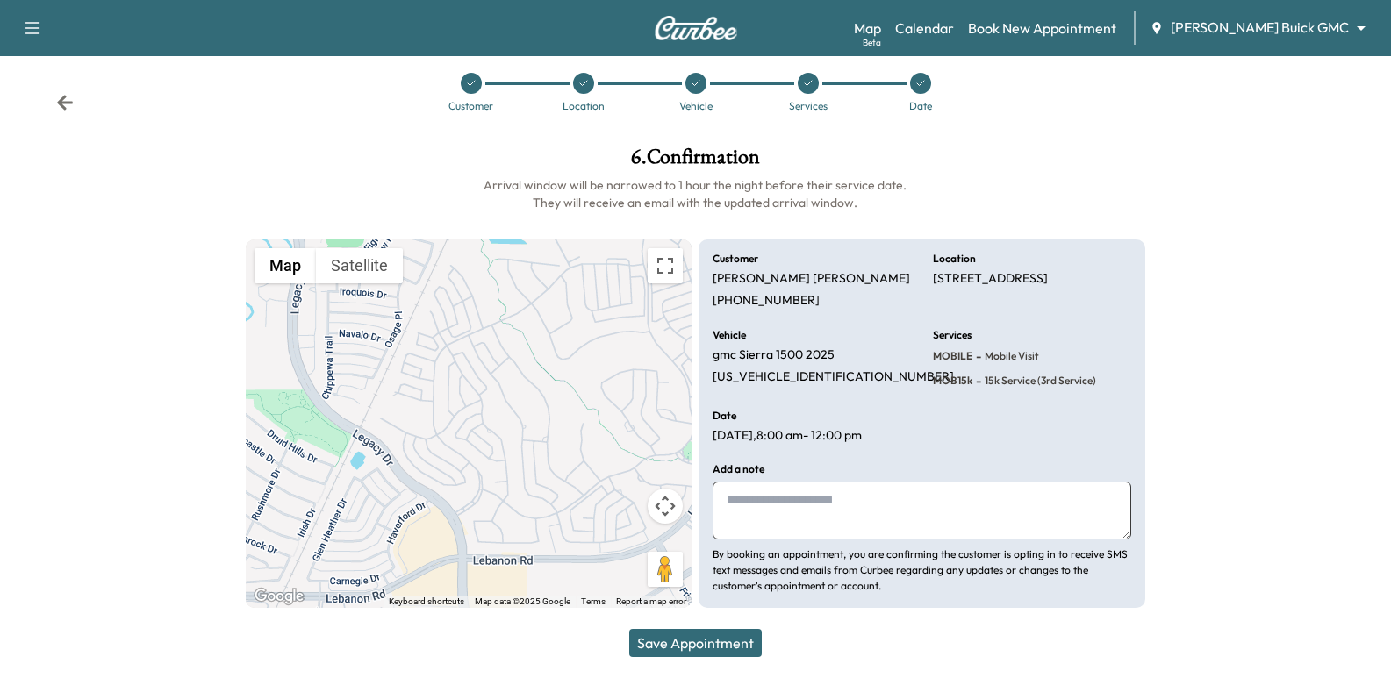
click at [73, 111] on icon at bounding box center [65, 103] width 18 height 18
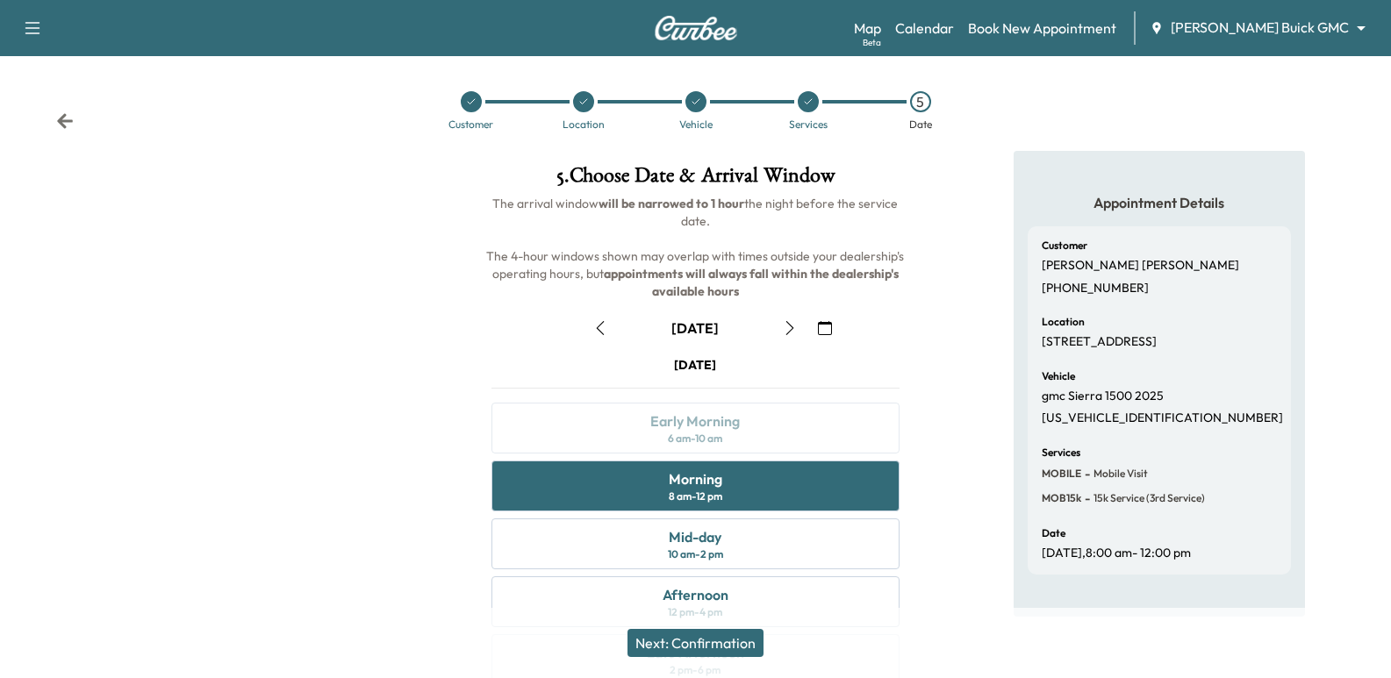
click at [58, 131] on div "Customer Location Vehicle Services 5 Date" at bounding box center [695, 110] width 1391 height 81
click at [70, 118] on icon at bounding box center [65, 121] width 18 height 18
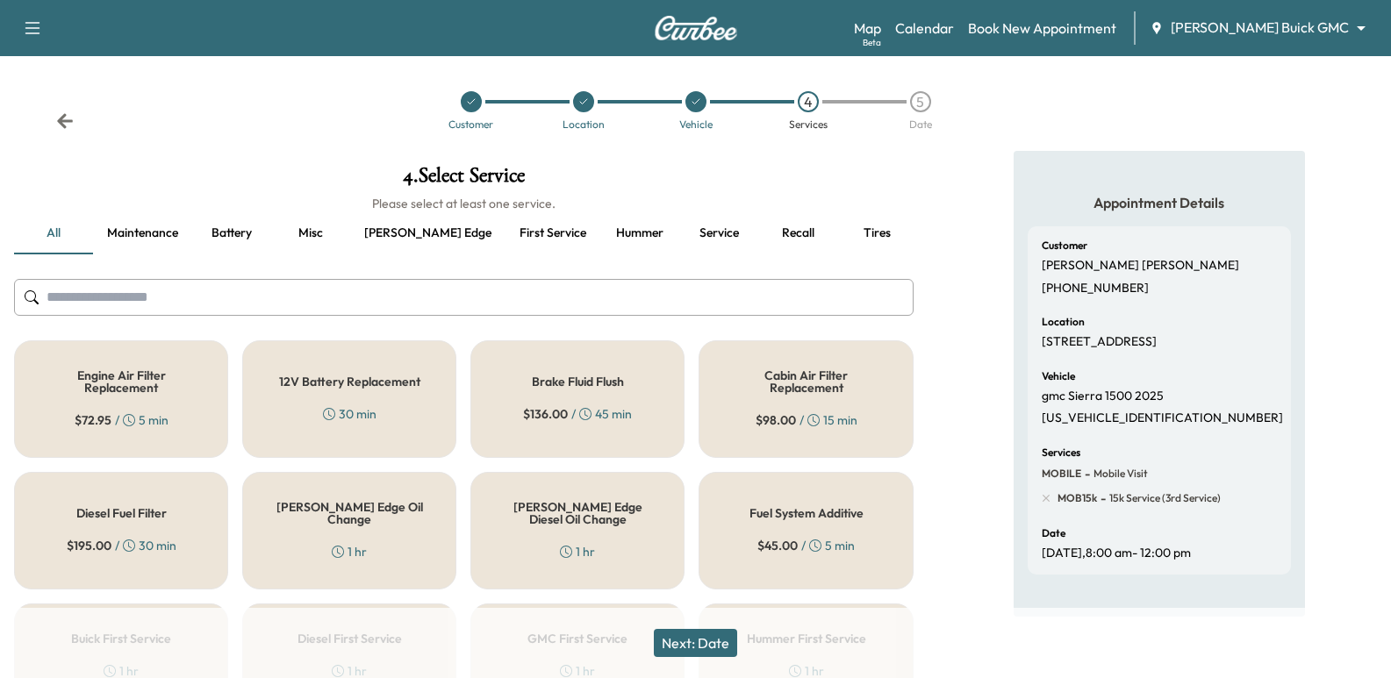
click at [70, 118] on icon at bounding box center [65, 121] width 18 height 18
